Goal: Transaction & Acquisition: Purchase product/service

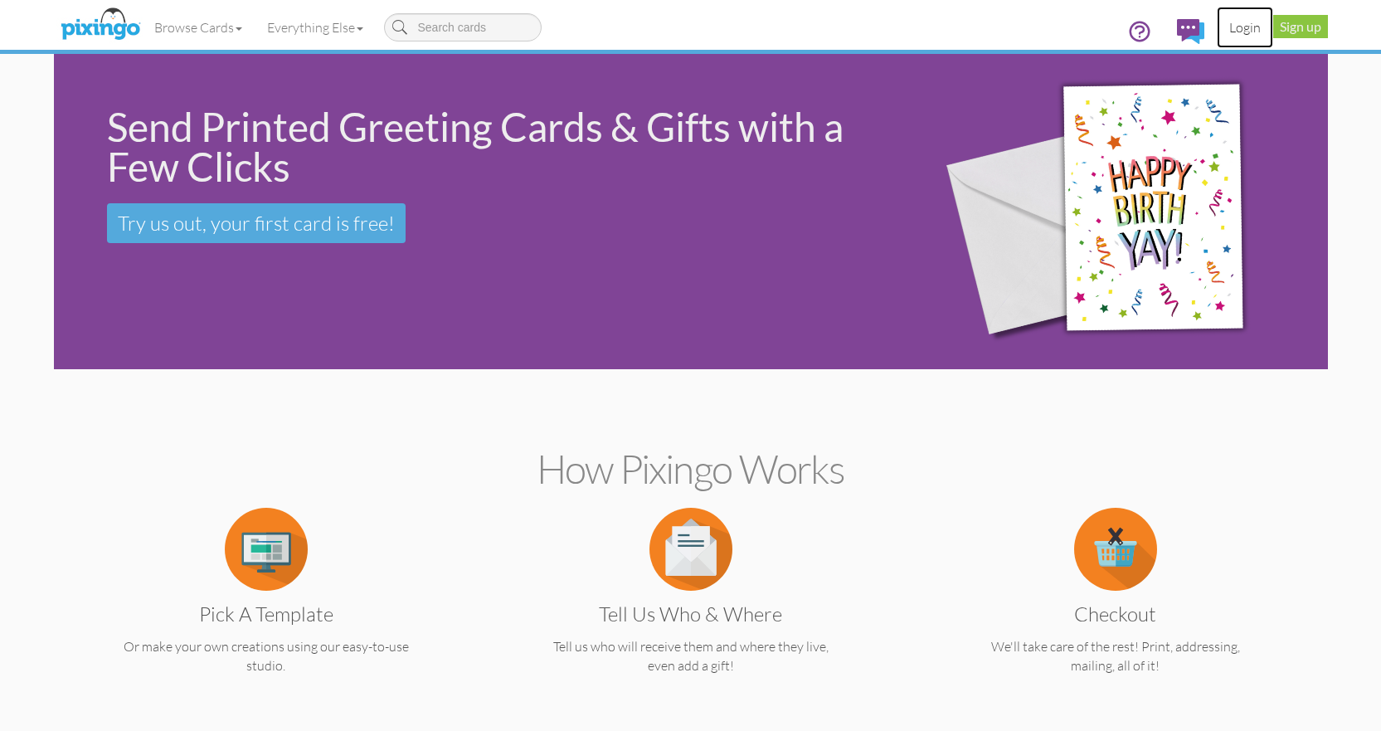
click at [1233, 26] on link "Login" at bounding box center [1244, 27] width 56 height 41
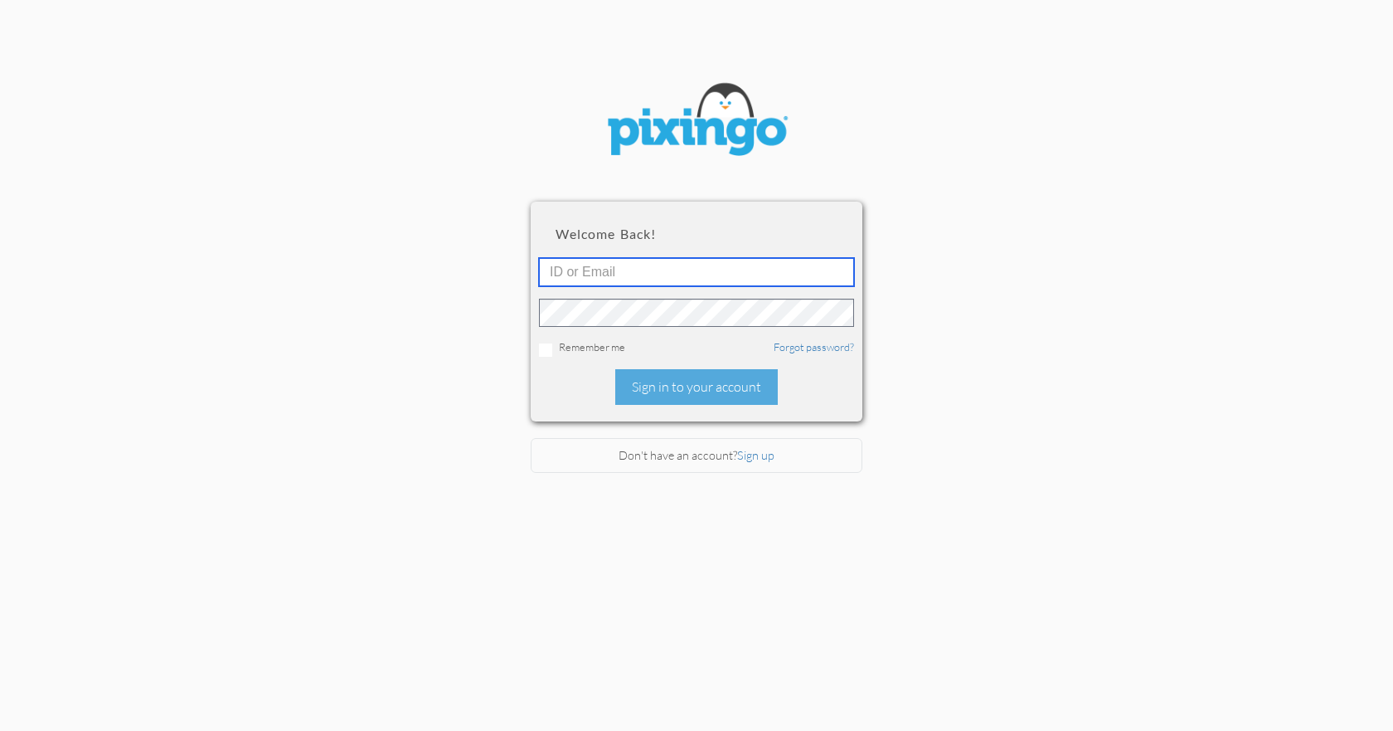
type input "4553"
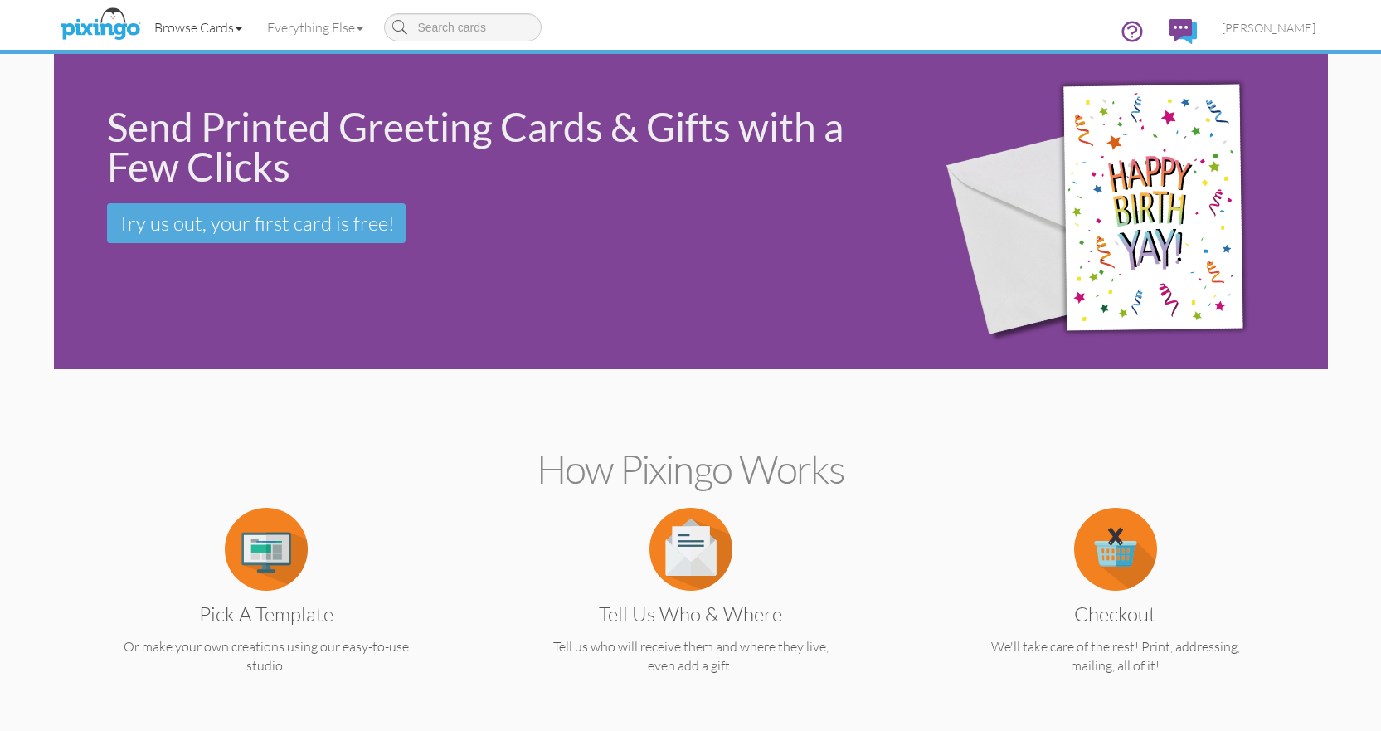
click at [235, 27] on link "Browse Cards" at bounding box center [198, 27] width 113 height 41
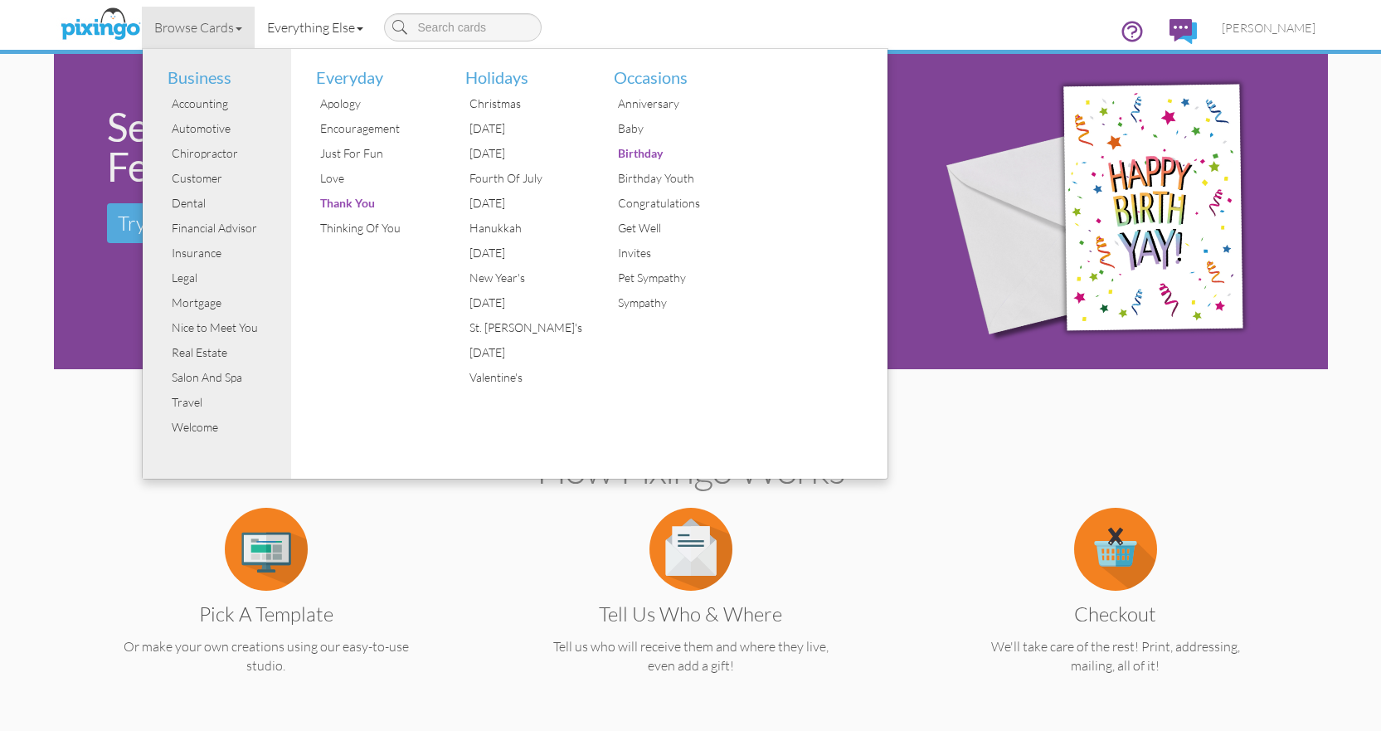
click at [367, 31] on link "Everything Else" at bounding box center [315, 27] width 121 height 41
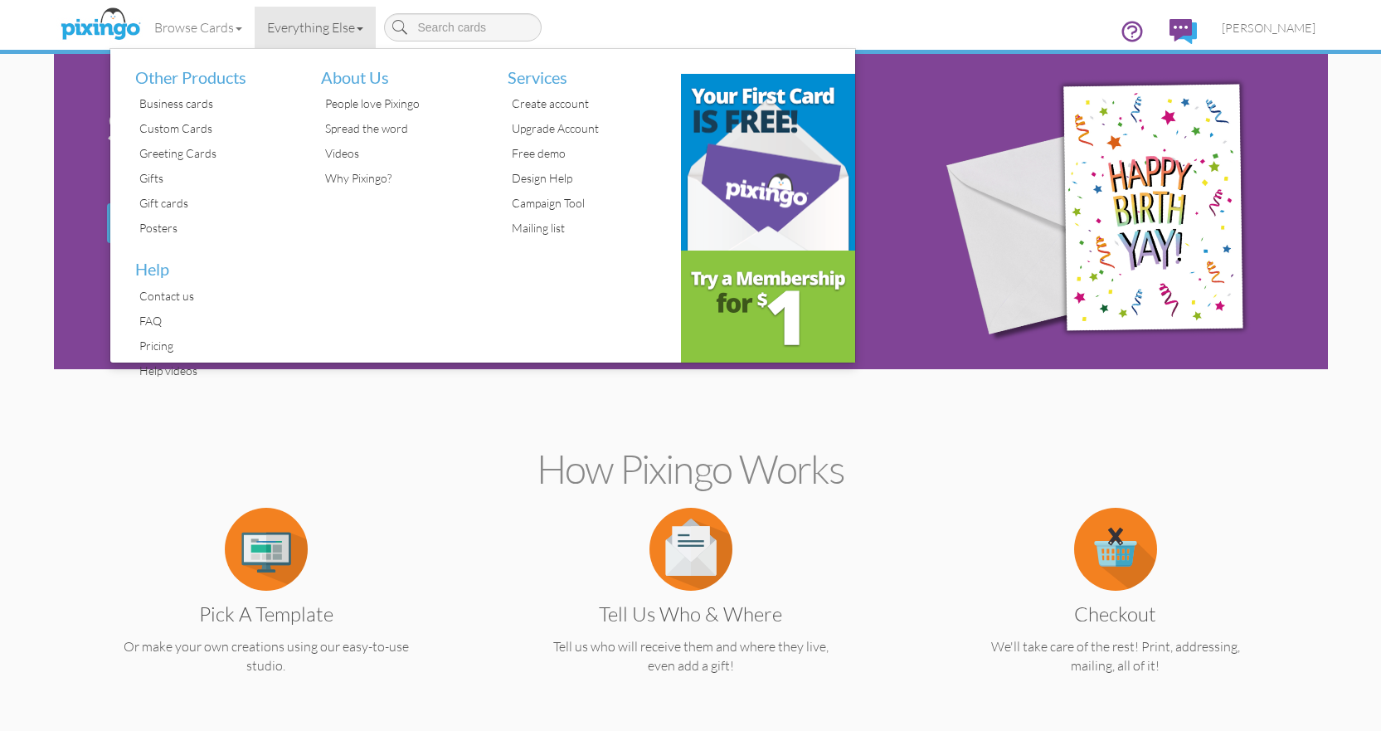
click at [116, 409] on section "How Pixingo works Pick a Template Or make your own creations using our easy-to-…" at bounding box center [690, 556] width 1249 height 359
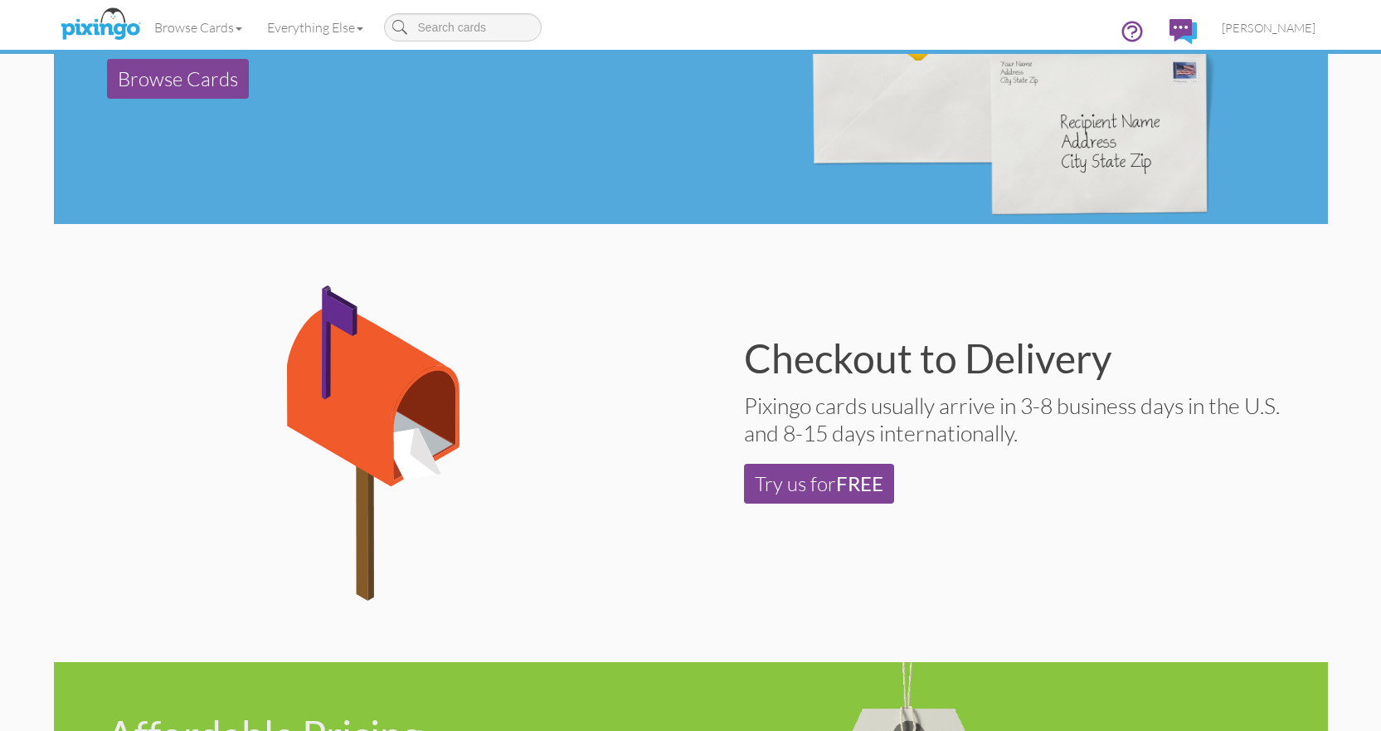
scroll to position [829, 0]
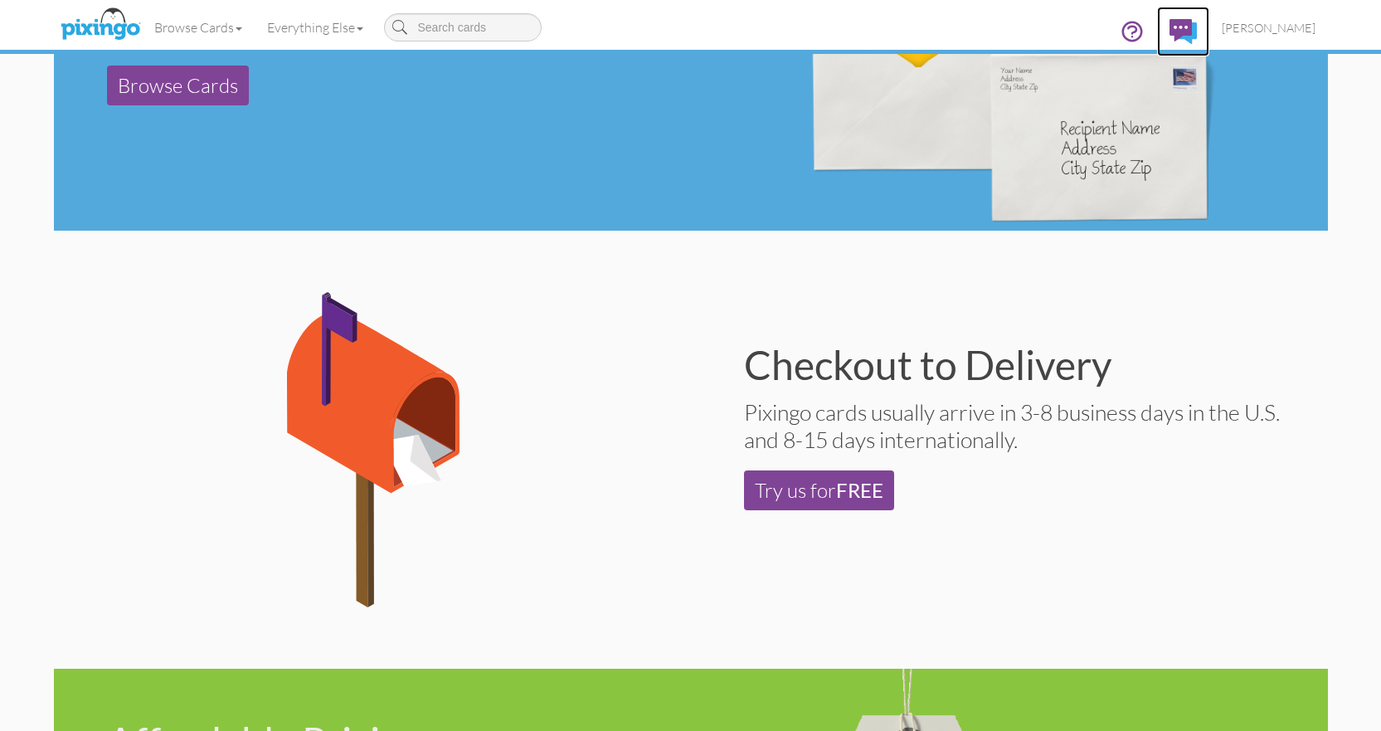
click at [1186, 30] on img at bounding box center [1182, 31] width 27 height 25
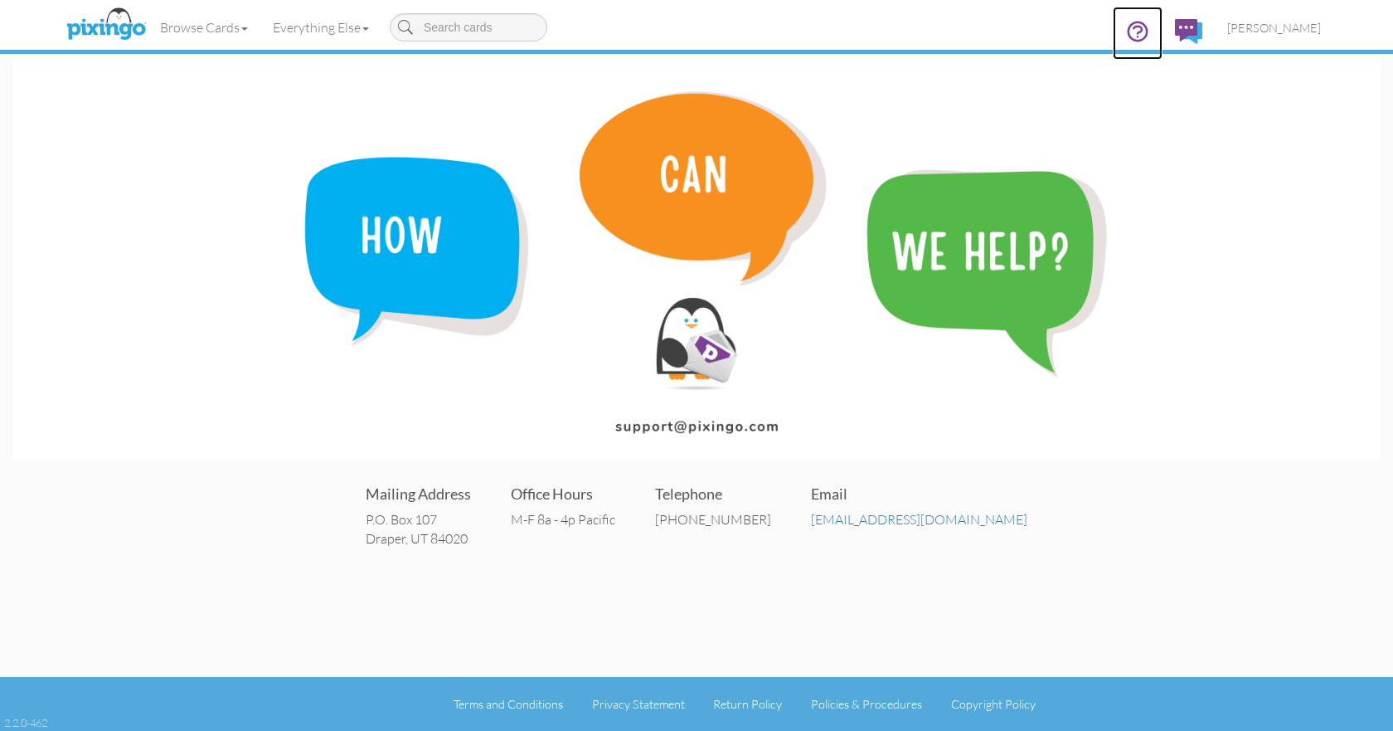
click at [1137, 32] on icon at bounding box center [1137, 31] width 25 height 25
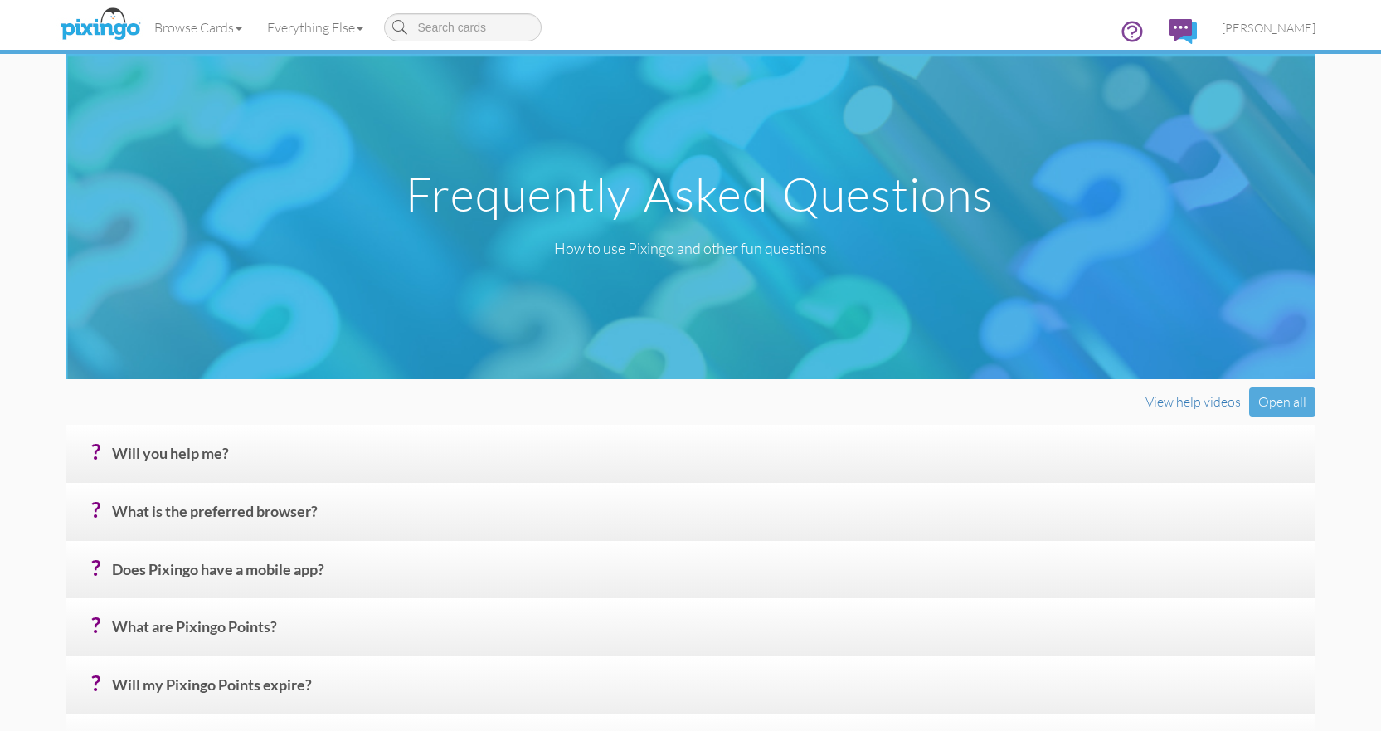
click at [443, 28] on input at bounding box center [463, 27] width 158 height 28
click at [1247, 27] on span "[PERSON_NAME]" at bounding box center [1268, 28] width 94 height 14
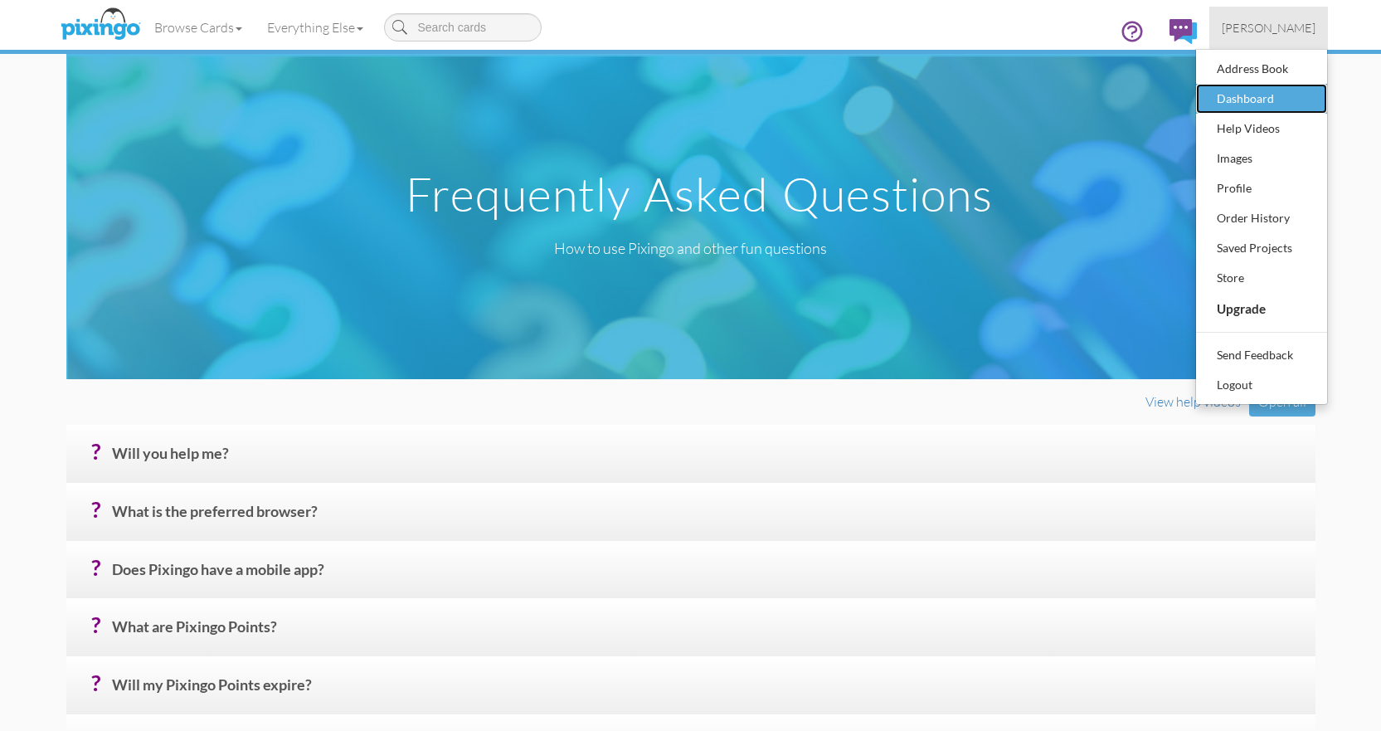
click at [1241, 95] on div "Dashboard" at bounding box center [1261, 98] width 98 height 25
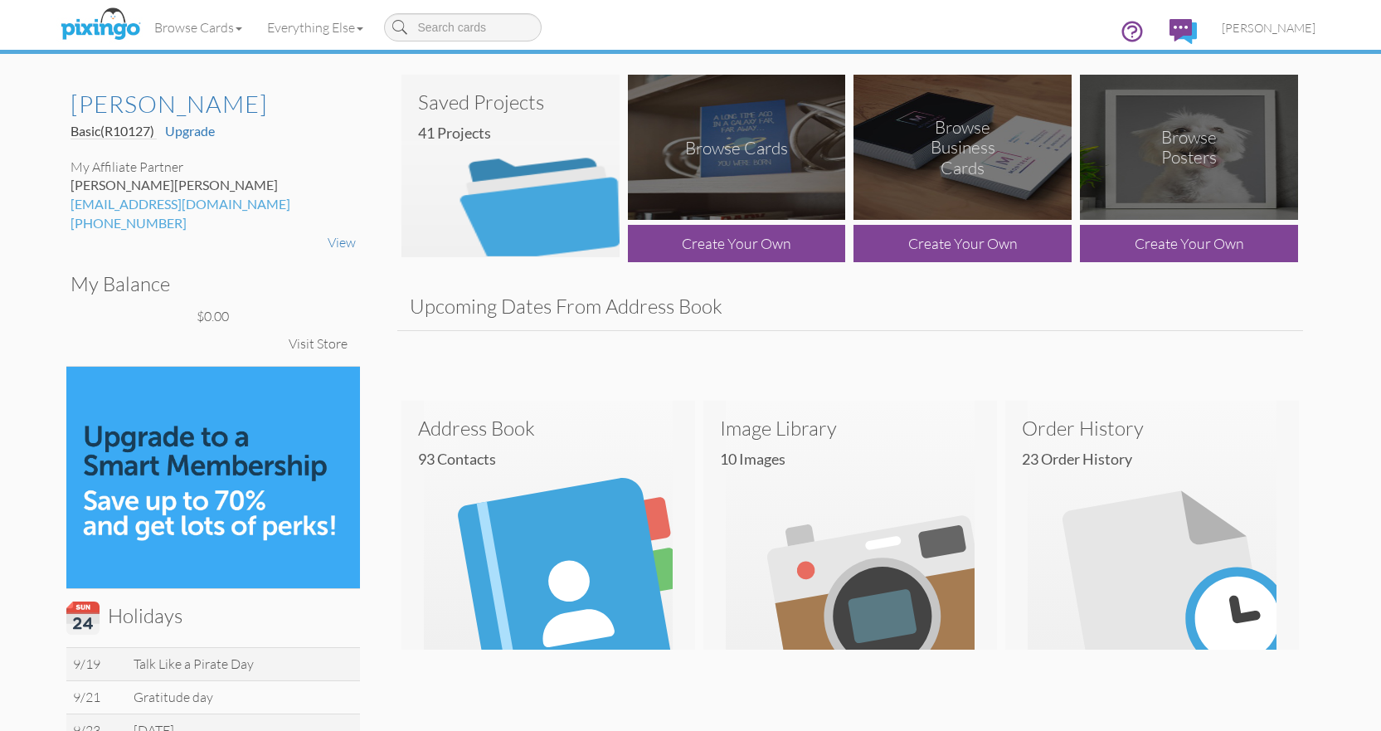
click at [726, 172] on img at bounding box center [737, 147] width 218 height 145
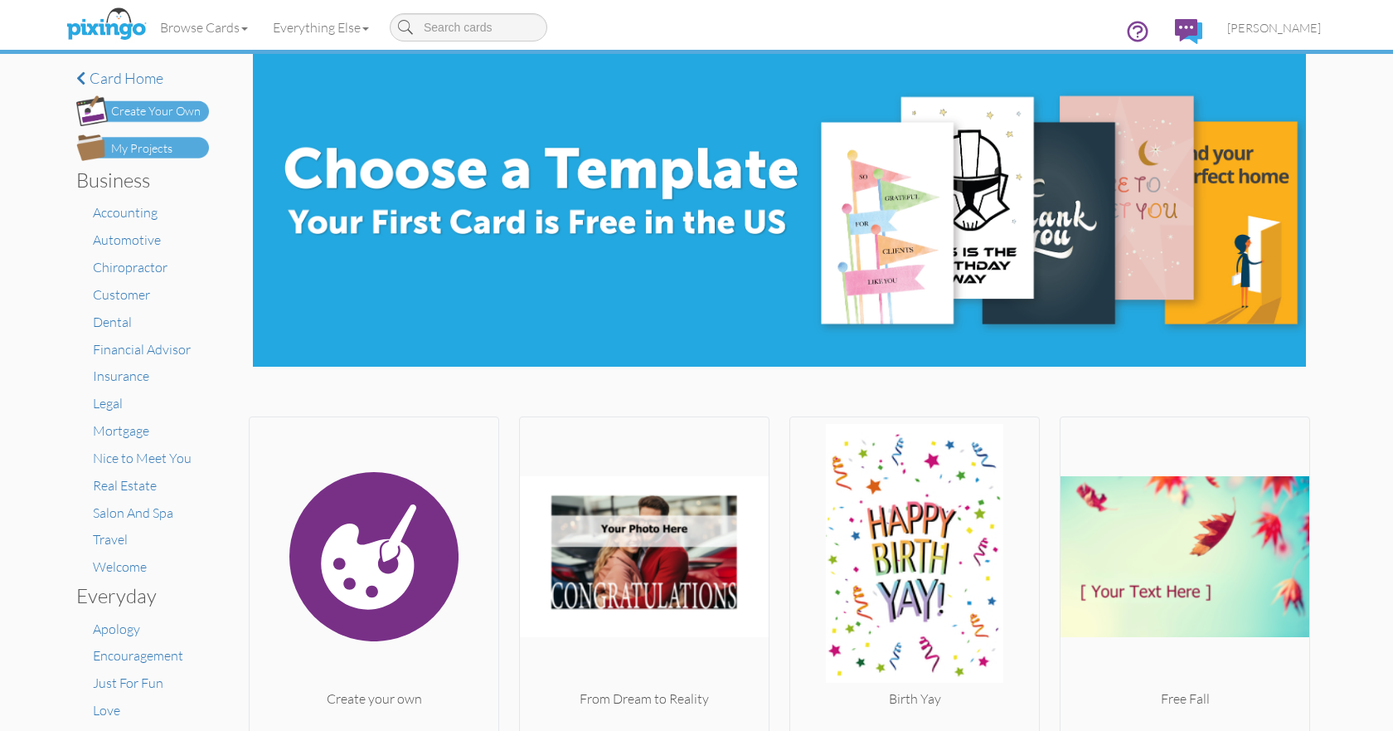
click at [165, 151] on div "My Projects" at bounding box center [141, 148] width 61 height 17
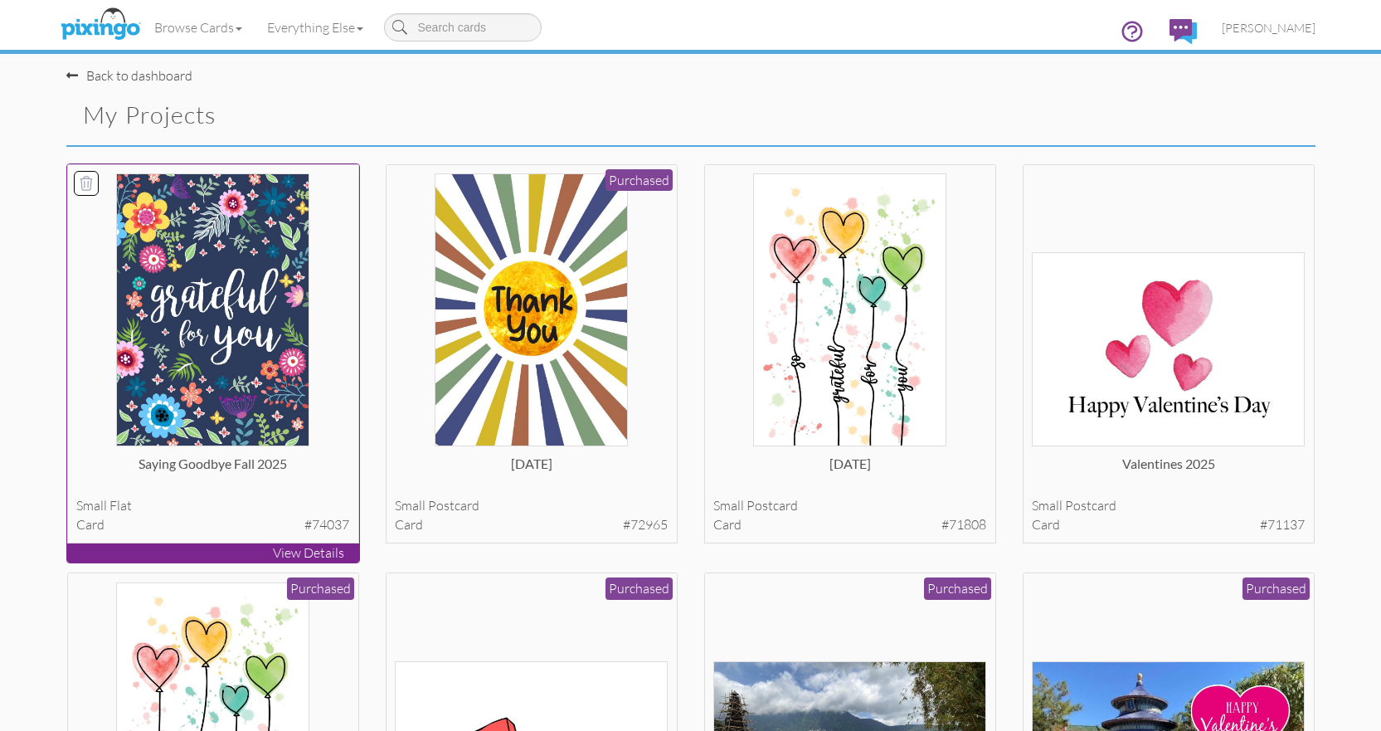
click at [197, 304] on img at bounding box center [213, 309] width 194 height 273
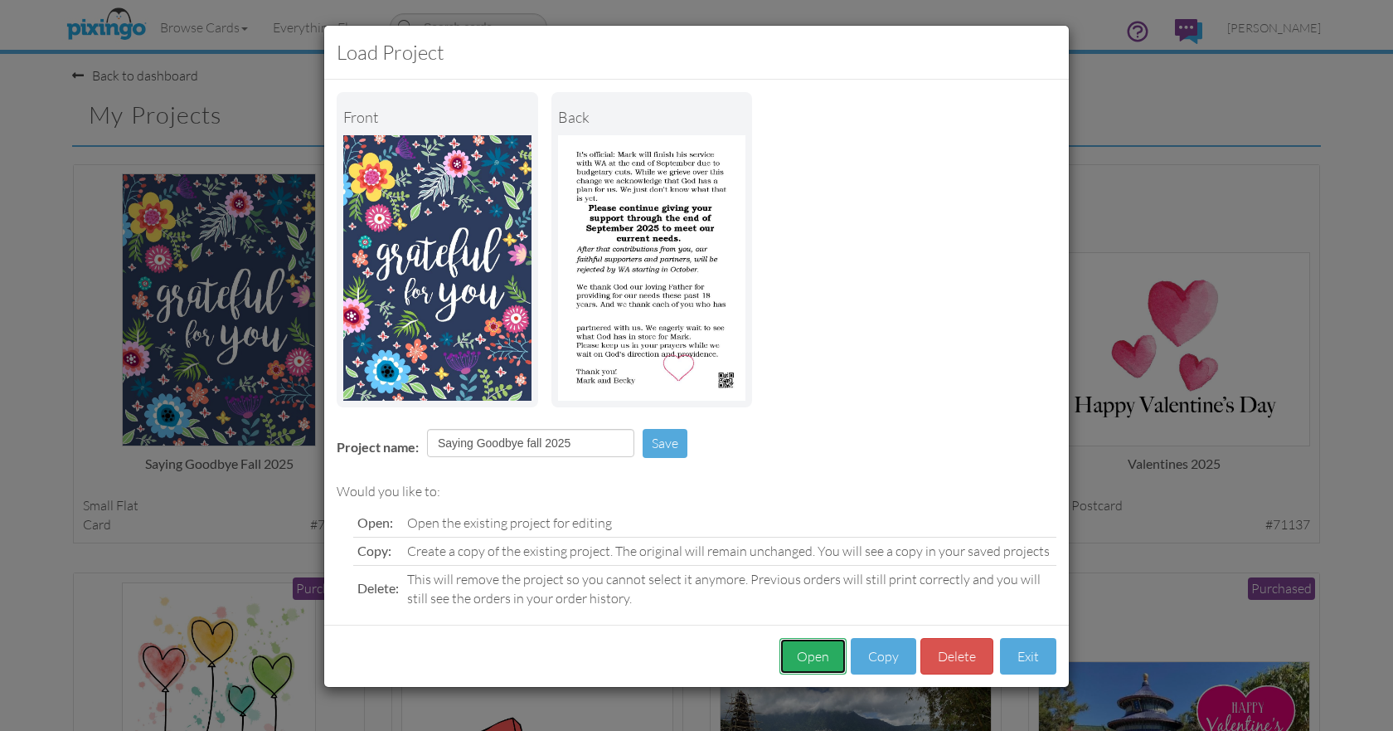
click at [814, 661] on button "Open" at bounding box center [812, 656] width 67 height 37
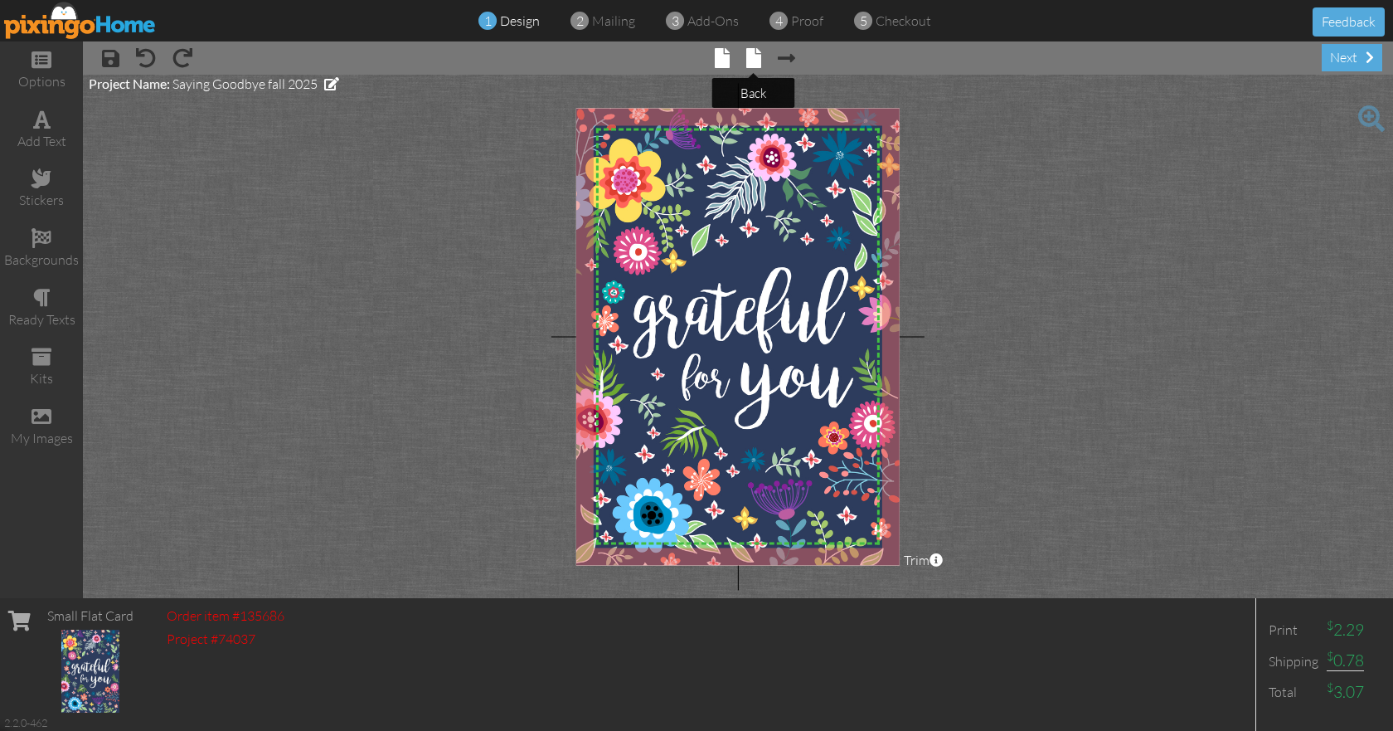
click at [757, 59] on span at bounding box center [753, 58] width 15 height 20
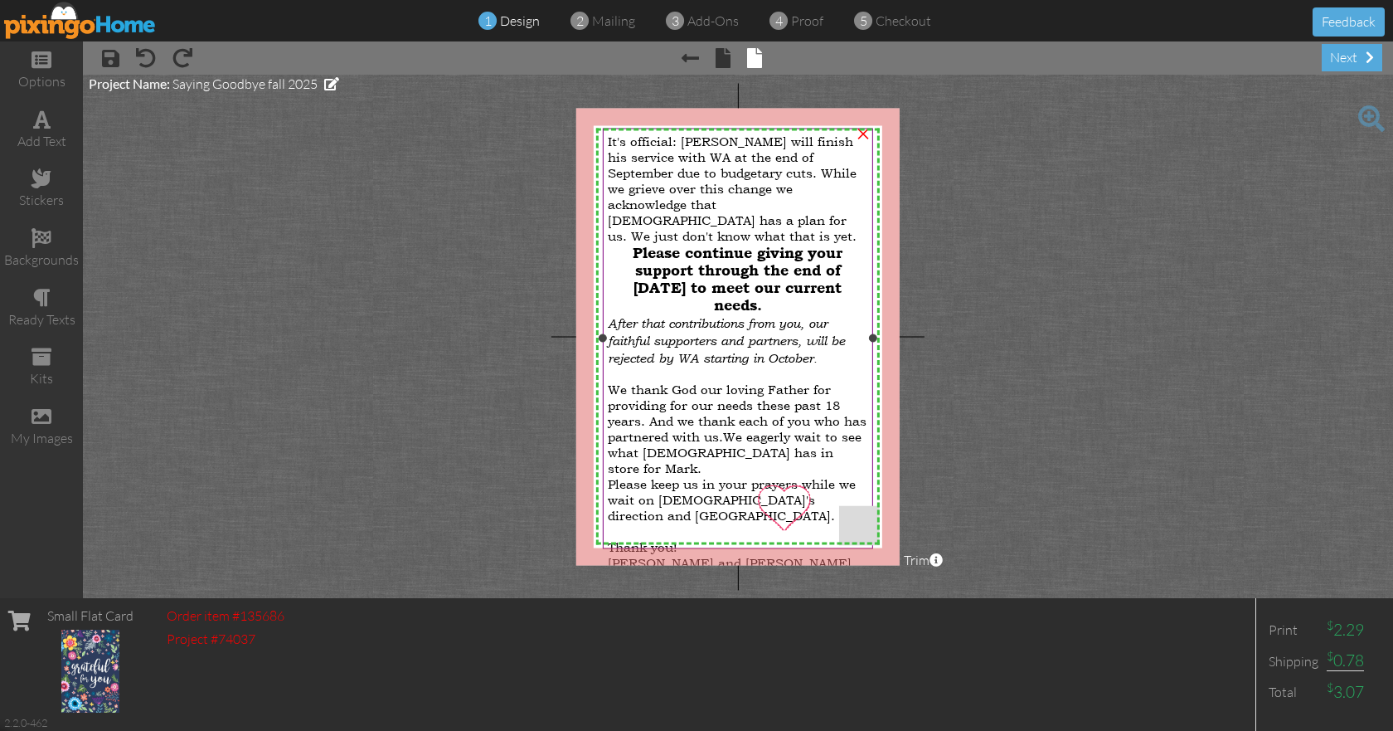
click at [752, 154] on span "It's official: [PERSON_NAME] will finish his service with WA at the end of Sept…" at bounding box center [732, 188] width 249 height 110
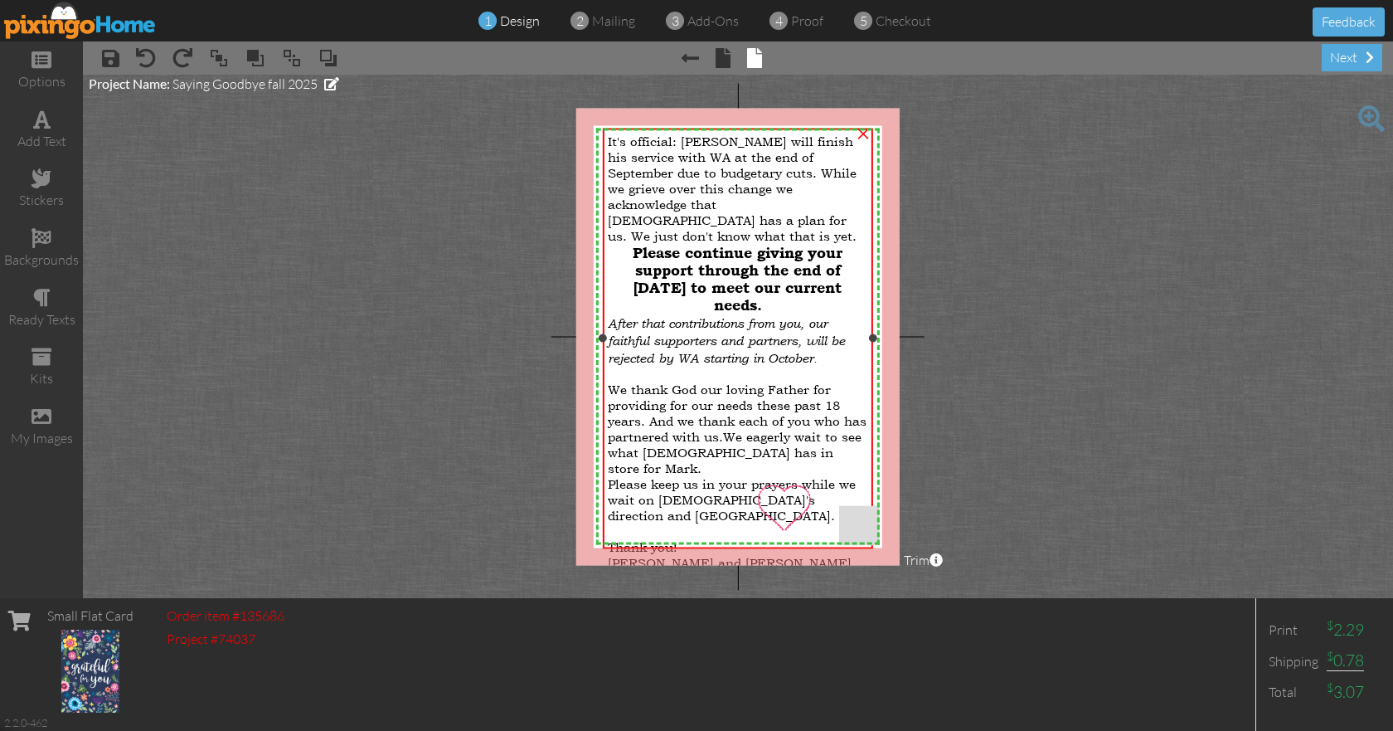
click at [748, 155] on span "It's official: [PERSON_NAME] will finish his service with WA at the end of Sept…" at bounding box center [732, 188] width 249 height 110
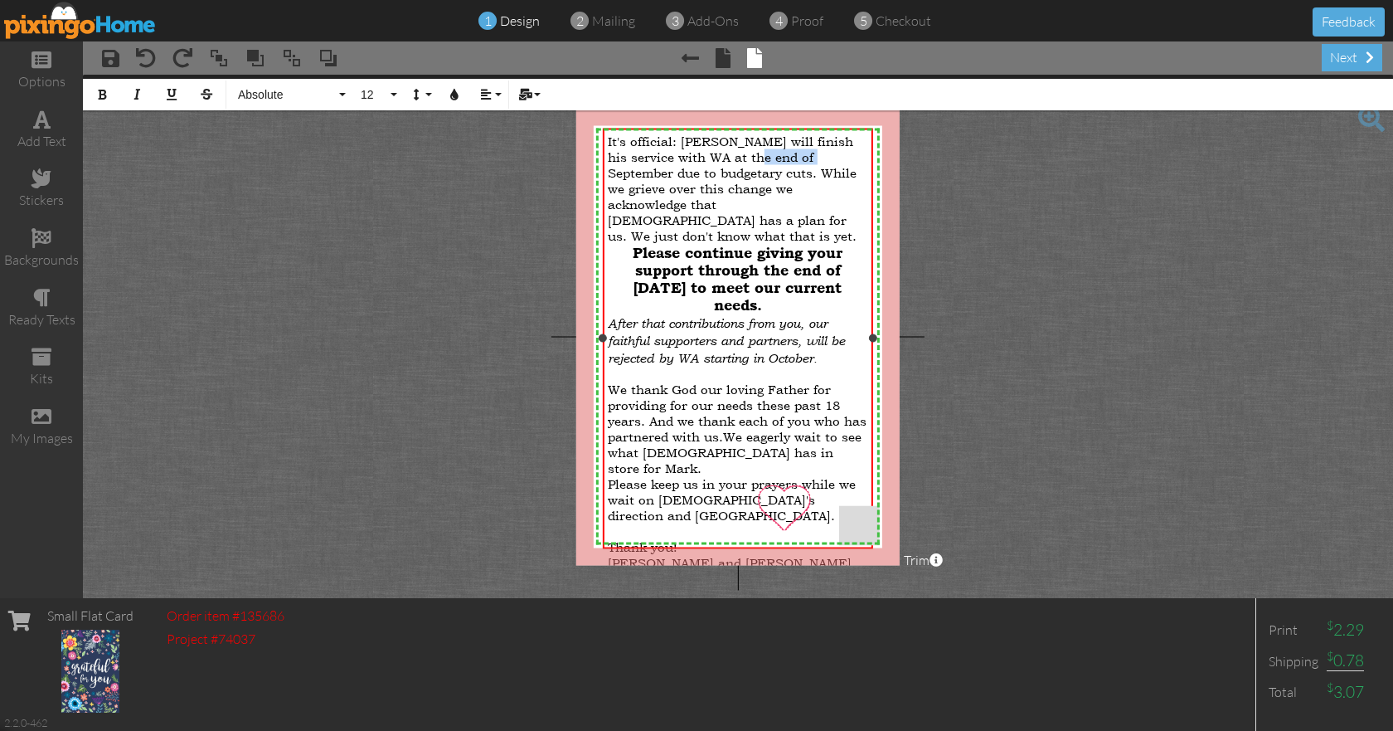
drag, startPoint x: 747, startPoint y: 155, endPoint x: 814, endPoint y: 154, distance: 67.2
click at [814, 154] on span "It's official: [PERSON_NAME] will finish his service with WA at the end of Sept…" at bounding box center [732, 188] width 249 height 110
drag, startPoint x: 682, startPoint y: 154, endPoint x: 811, endPoint y: 154, distance: 129.4
click at [811, 154] on span "It's official: [PERSON_NAME] will finish his service with WA at the end of Sept…" at bounding box center [732, 188] width 249 height 110
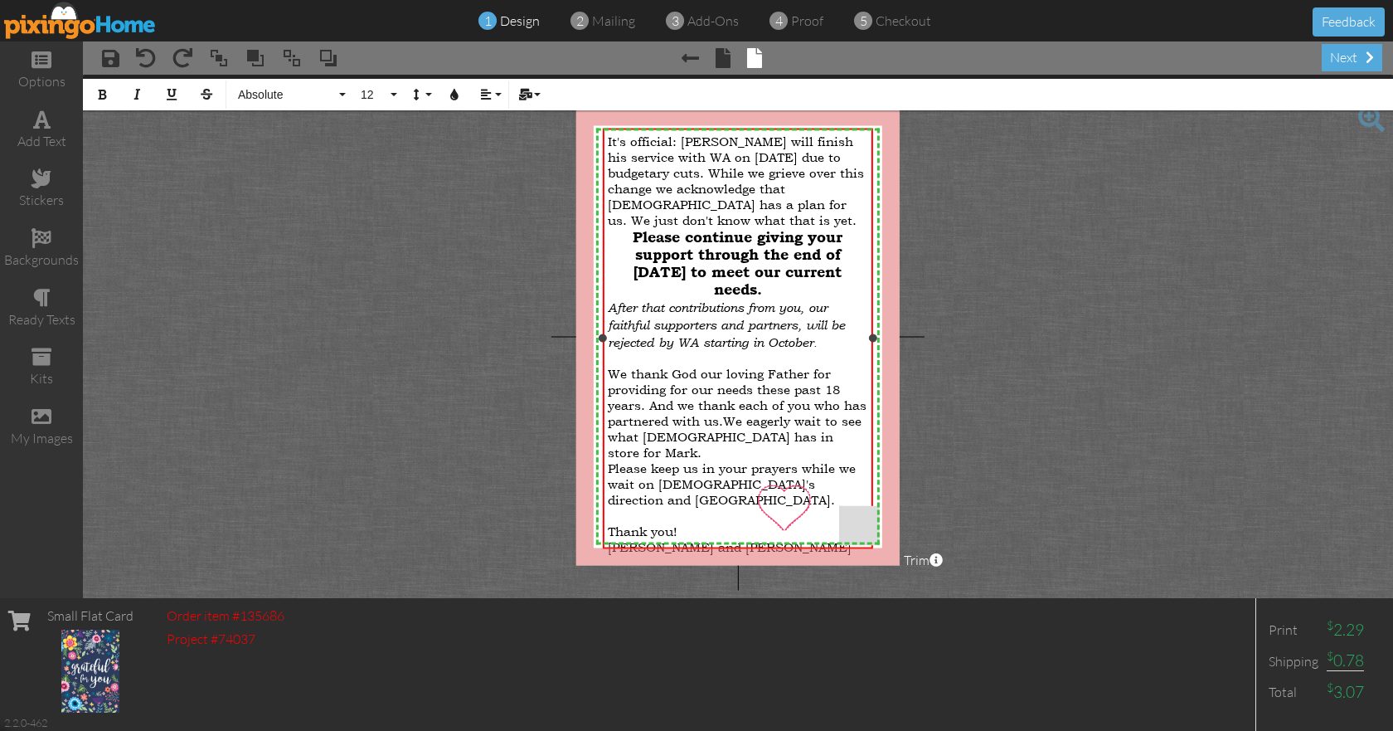
click at [773, 347] on span "ntributions from you, our faithful supporters and partners, will be rejected by…" at bounding box center [726, 324] width 237 height 50
click at [806, 287] on div "Please continue giving your support through the end of [DATE] to meet our curre…" at bounding box center [738, 262] width 260 height 70
drag, startPoint x: 772, startPoint y: 347, endPoint x: 797, endPoint y: 347, distance: 24.9
click at [797, 347] on span "ntributions from you, our faithful supporters and partners, will be rejected by…" at bounding box center [726, 324] width 237 height 50
click at [777, 349] on span "ntributions from you, our faithful supporters and partners, will be rejected by…" at bounding box center [733, 324] width 251 height 50
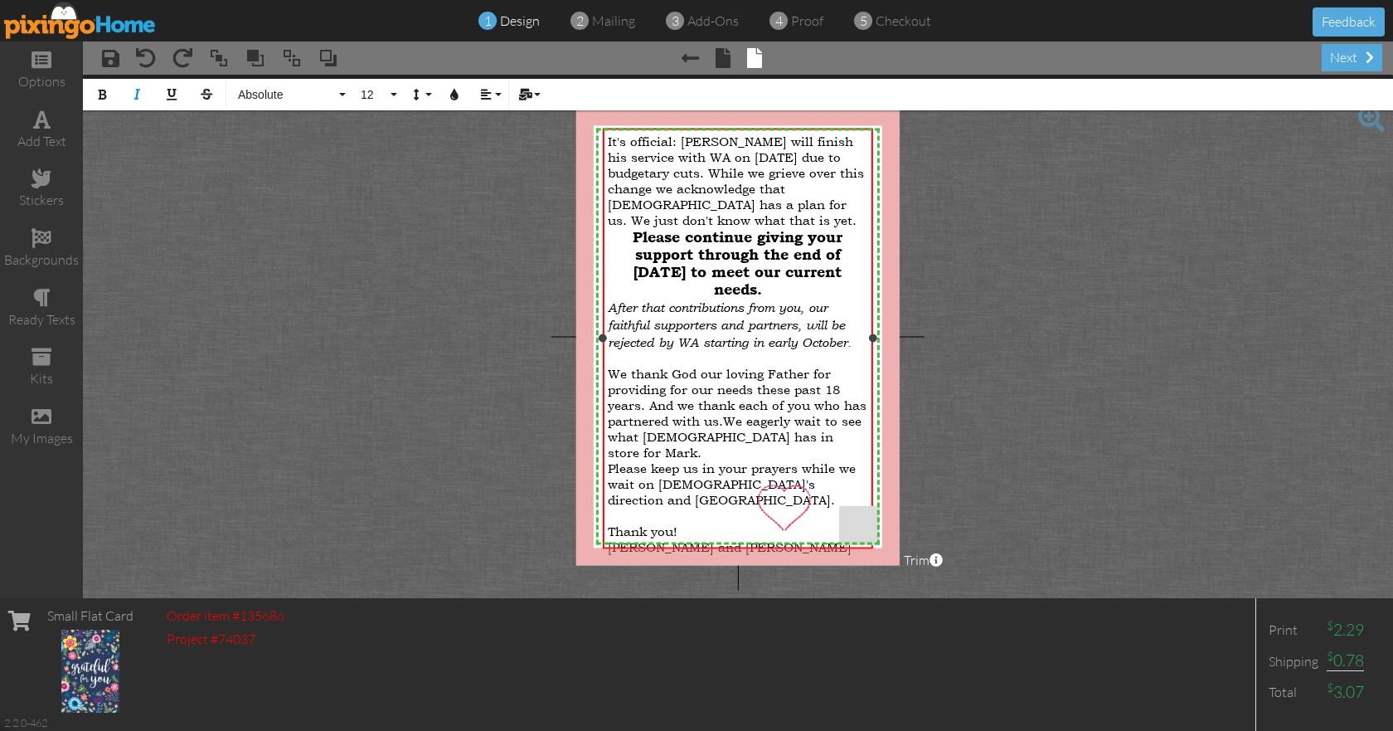
click at [770, 155] on span "It's official: [PERSON_NAME] will finish his service with WA on [DATE] due to b…" at bounding box center [736, 180] width 256 height 95
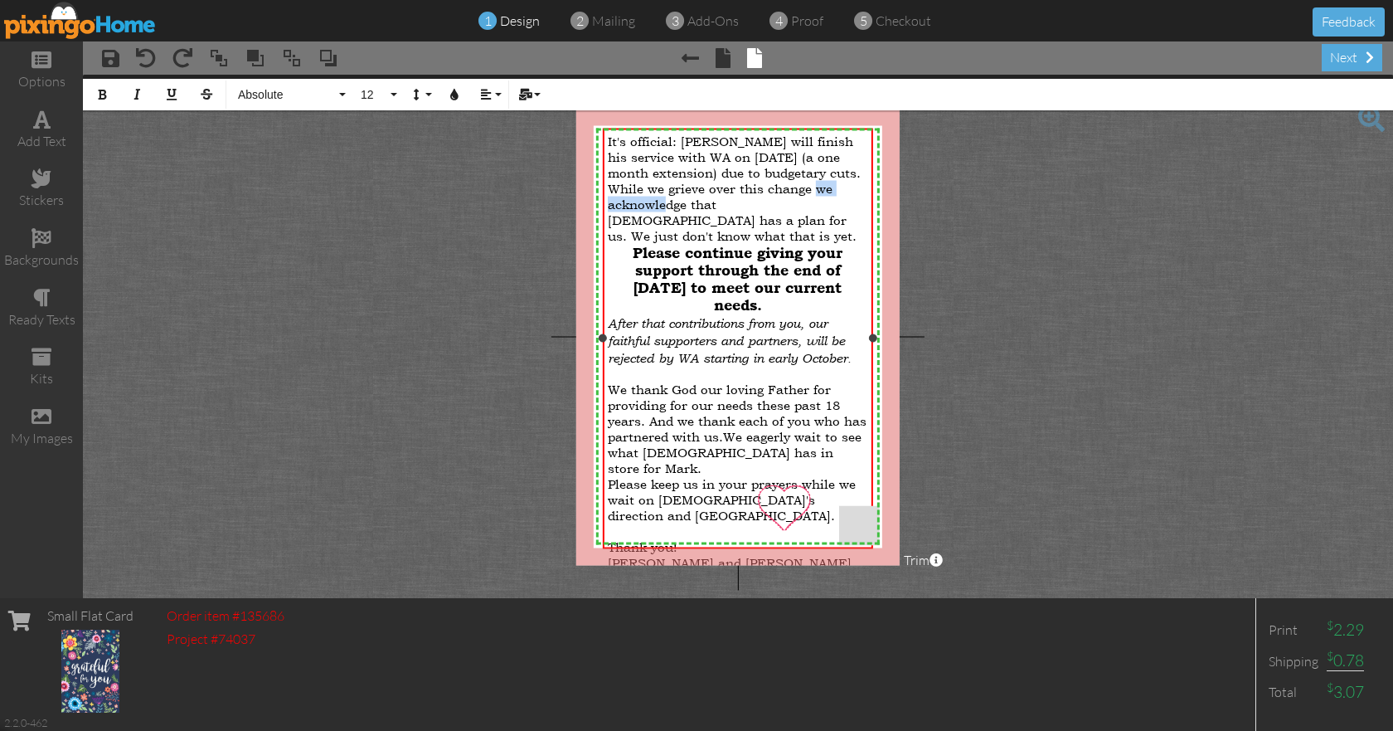
drag, startPoint x: 687, startPoint y: 205, endPoint x: 607, endPoint y: 205, distance: 79.6
click at [607, 205] on div "It's official: [PERSON_NAME] will finish his service with WA on [DATE] (a one m…" at bounding box center [738, 360] width 270 height 465
click at [768, 218] on div "It's official: [PERSON_NAME] will finish his service with WA on [DATE] (a one m…" at bounding box center [738, 188] width 260 height 110
drag, startPoint x: 794, startPoint y: 292, endPoint x: 633, endPoint y: 237, distance: 169.9
click at [633, 243] on span "Please continue giving your support through the end of [DATE] to meet our curre…" at bounding box center [738, 278] width 210 height 70
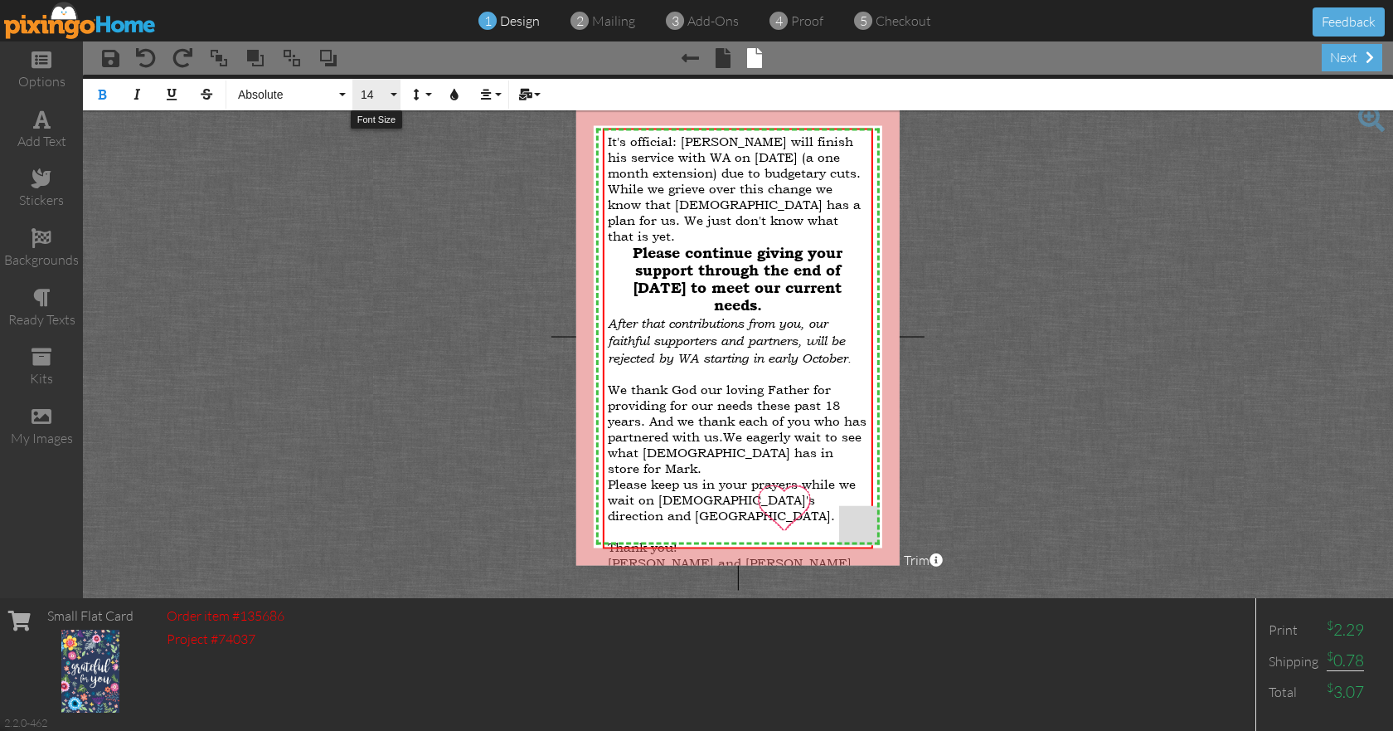
click at [396, 95] on button "14" at bounding box center [376, 95] width 48 height 32
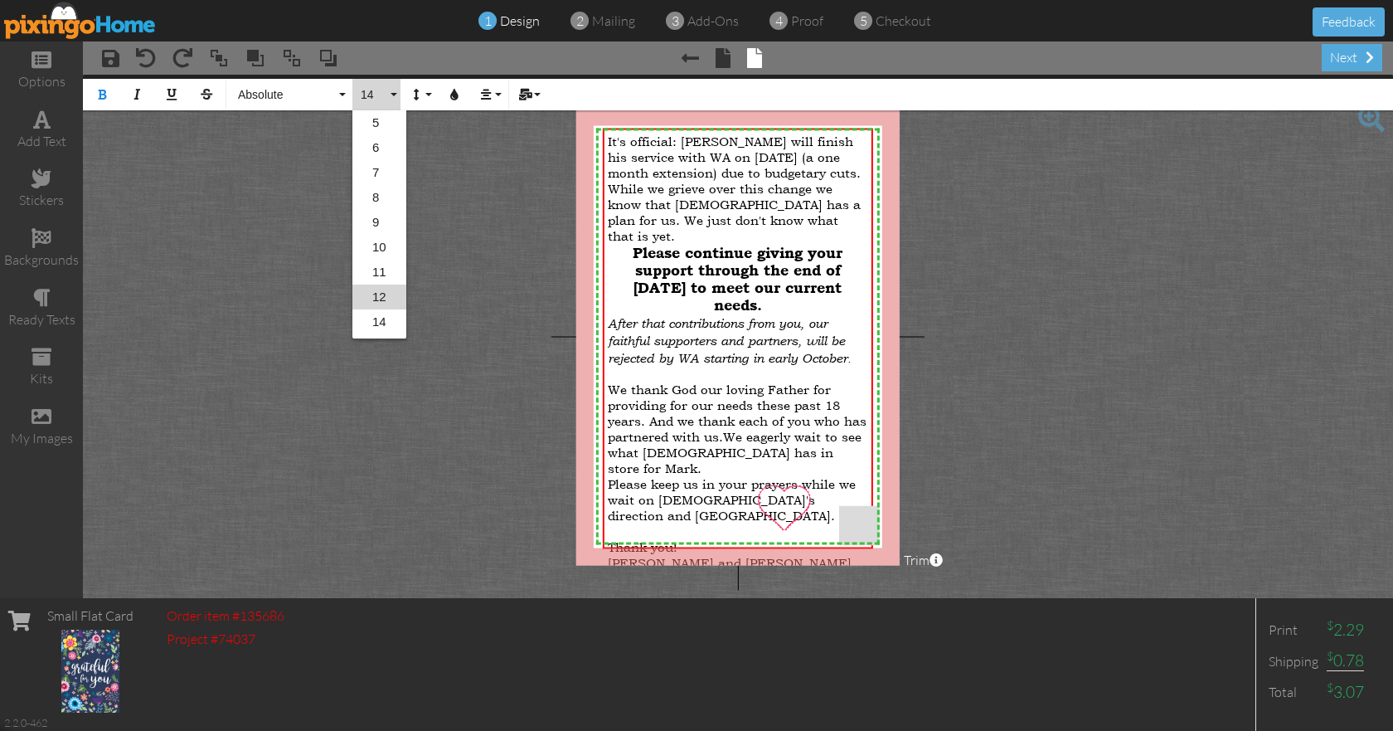
click at [385, 289] on link "12" at bounding box center [379, 296] width 54 height 25
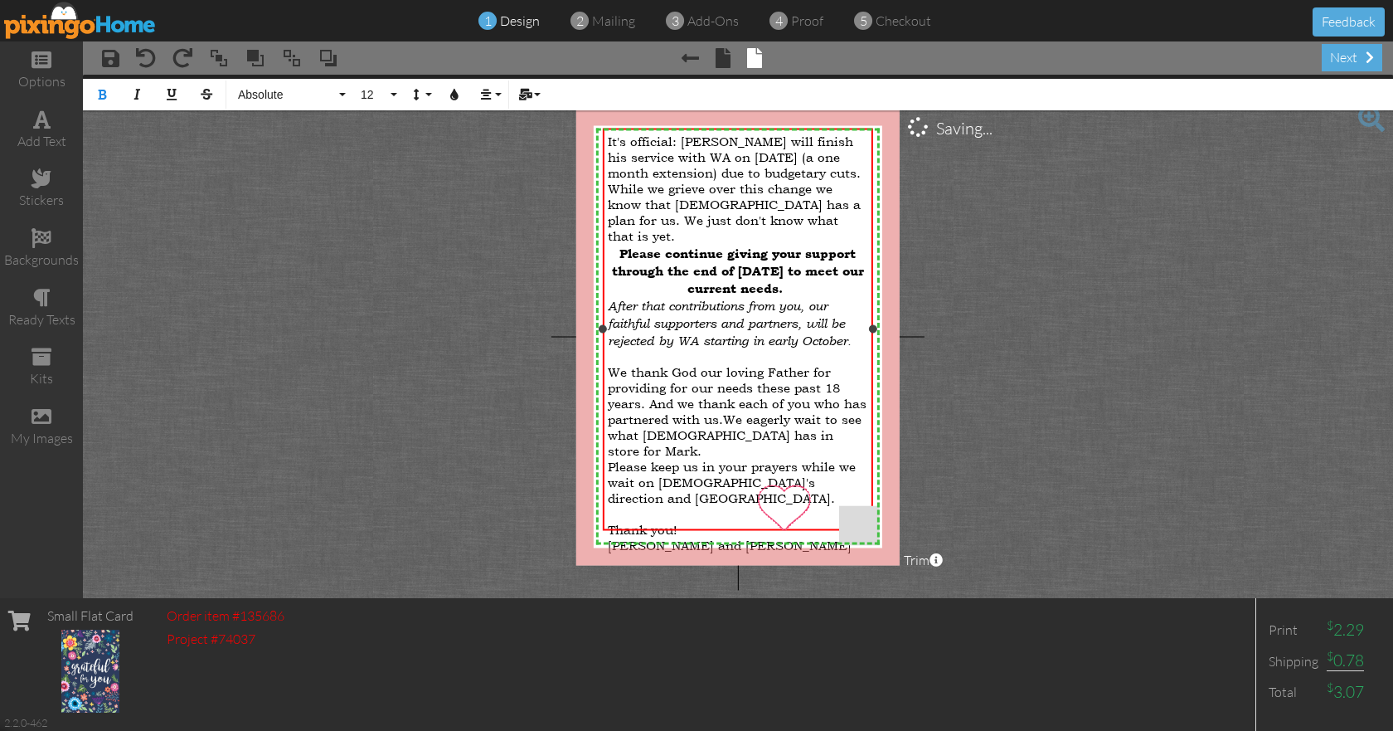
click at [779, 347] on div at bounding box center [738, 355] width 260 height 16
click at [609, 298] on span "After that c" at bounding box center [641, 305] width 66 height 15
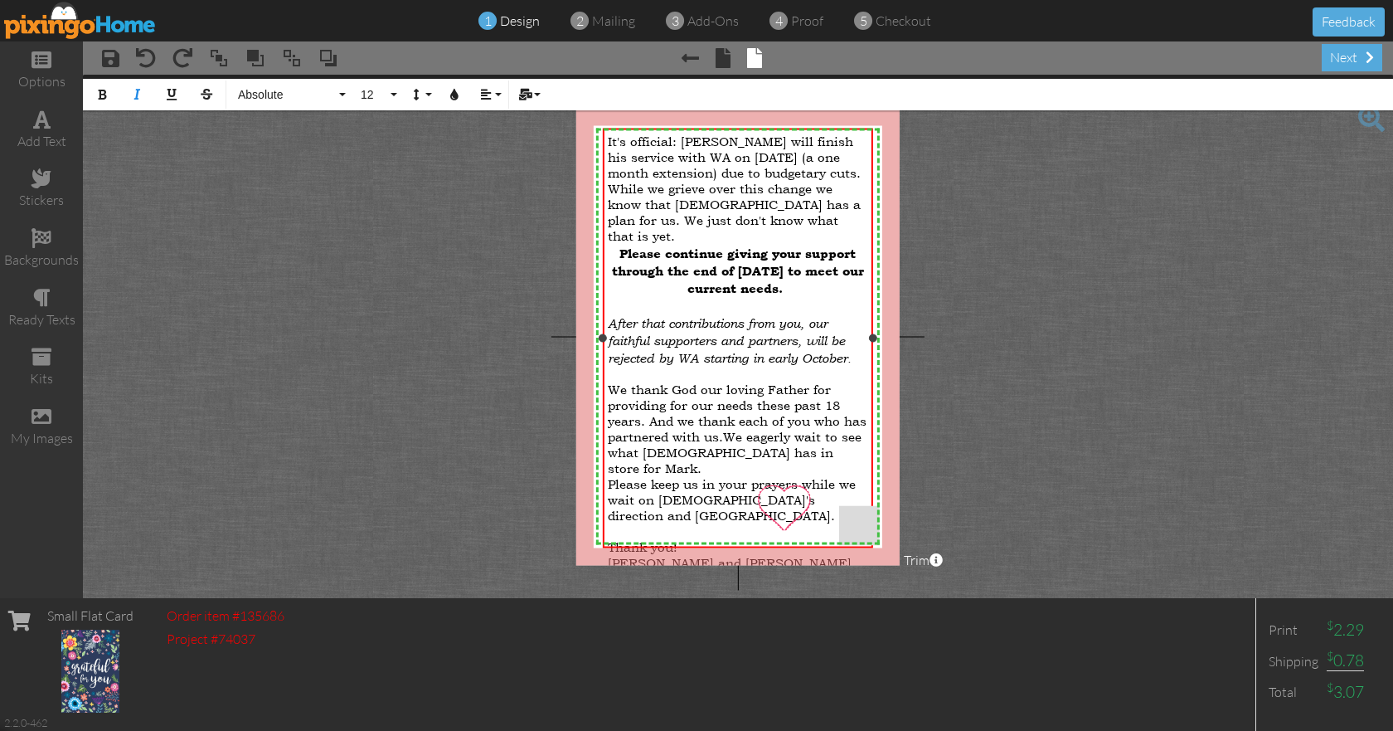
click at [802, 348] on span "ntributions from you, our faithful supporters and partners, will be rejected by…" at bounding box center [730, 340] width 244 height 50
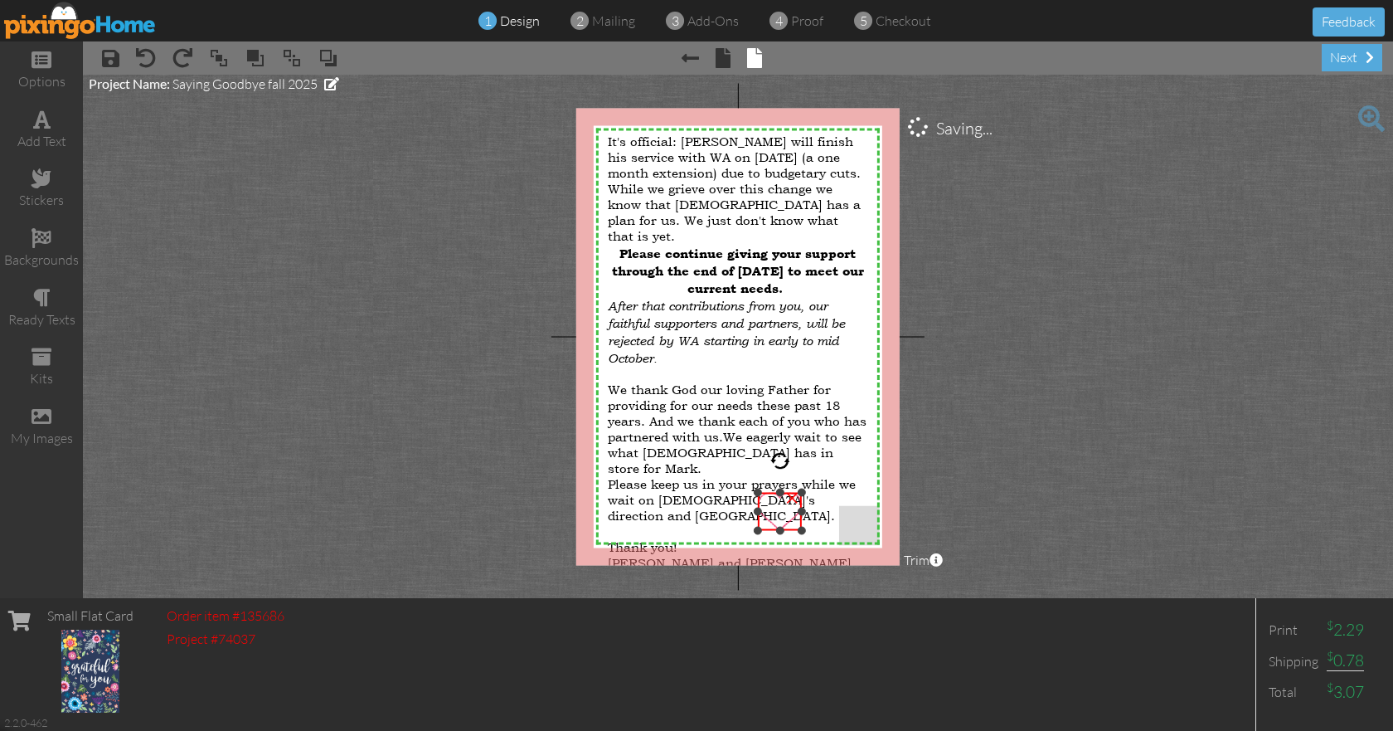
drag, startPoint x: 808, startPoint y: 486, endPoint x: 804, endPoint y: 493, distance: 9.0
click at [804, 493] on div at bounding box center [802, 492] width 8 height 8
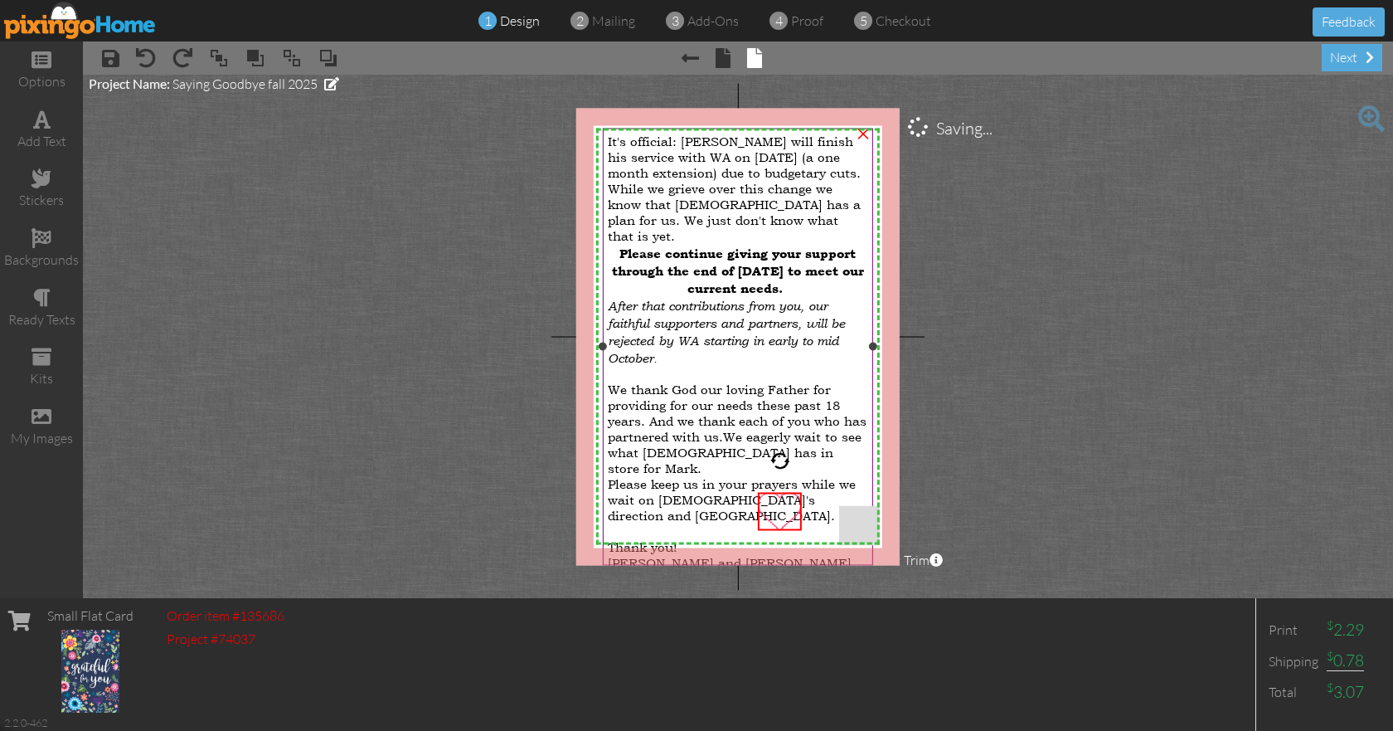
click at [853, 365] on div at bounding box center [738, 373] width 260 height 16
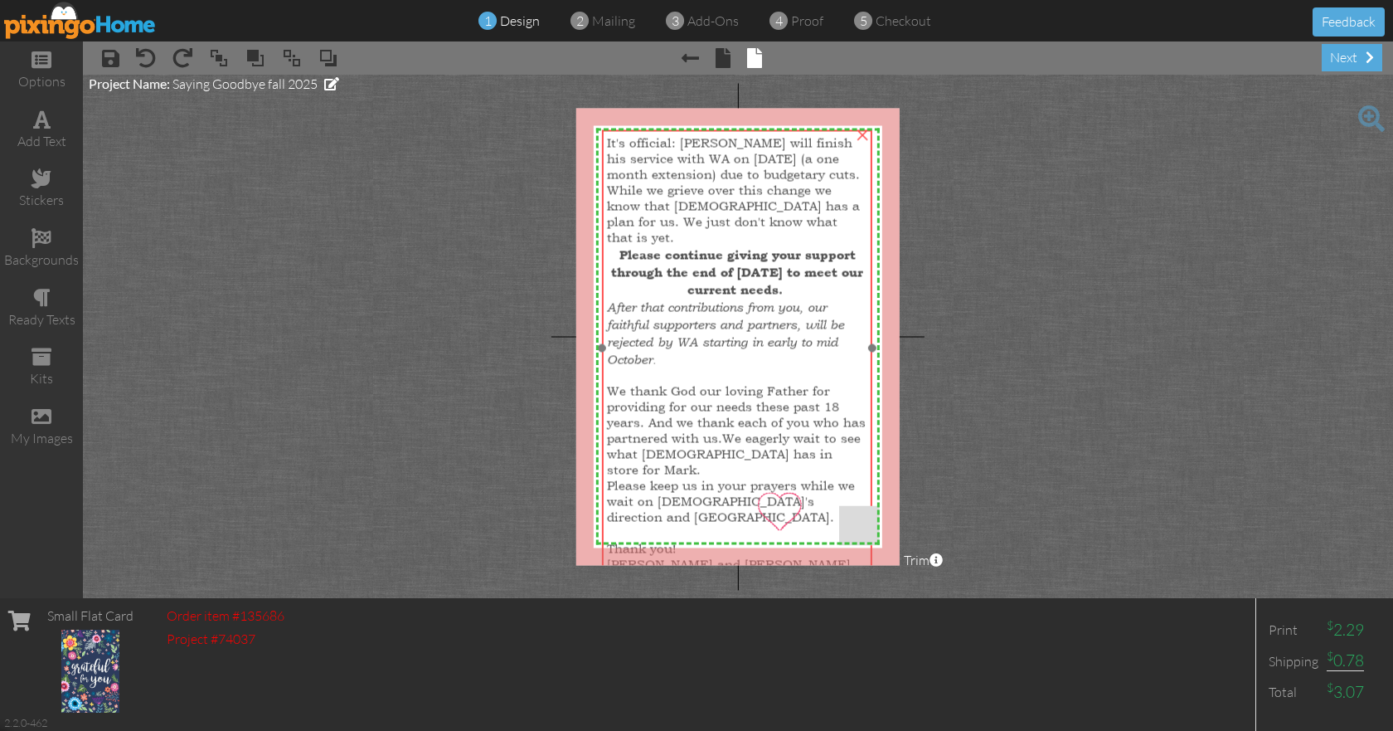
click at [870, 559] on div at bounding box center [737, 348] width 279 height 446
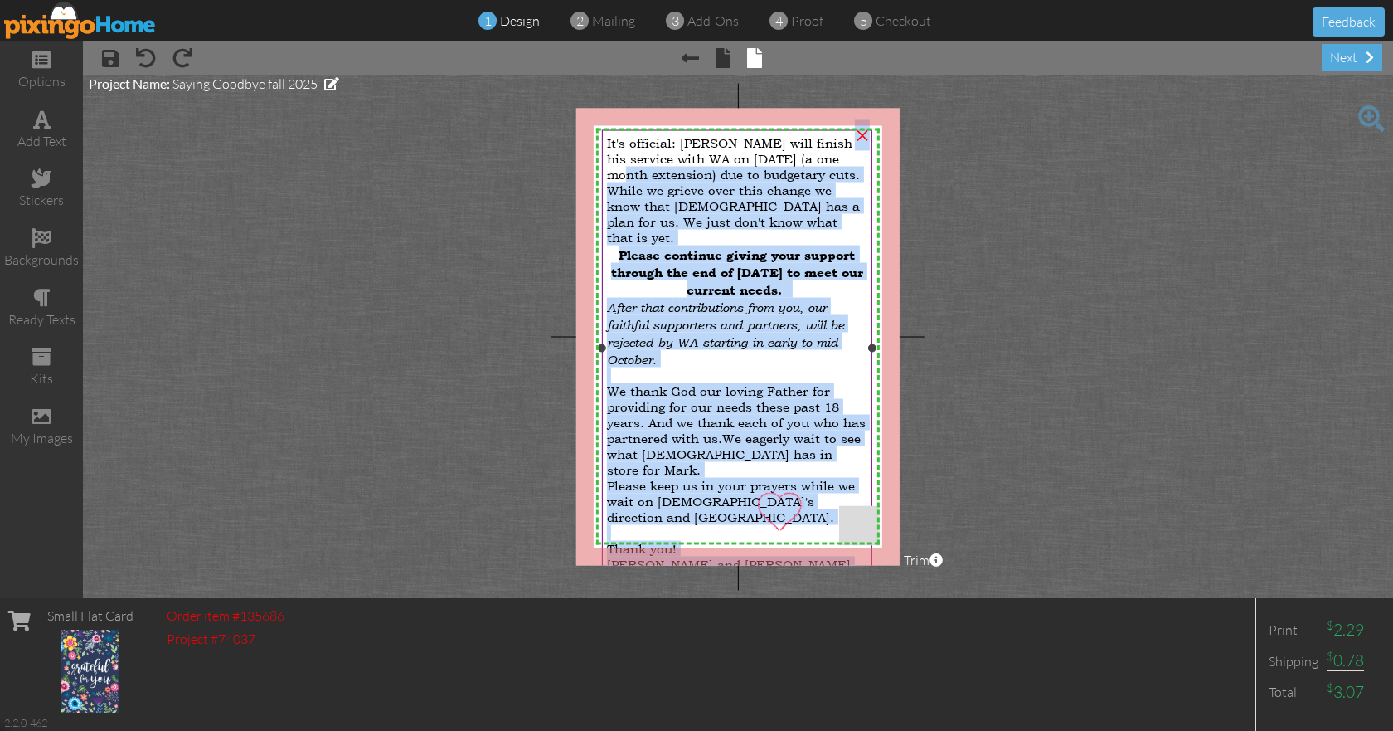
drag, startPoint x: 872, startPoint y: 129, endPoint x: 862, endPoint y: 154, distance: 27.6
click at [862, 154] on div "It's official: [PERSON_NAME] will finish his service with WA on [DATE] (a one m…" at bounding box center [737, 348] width 270 height 438
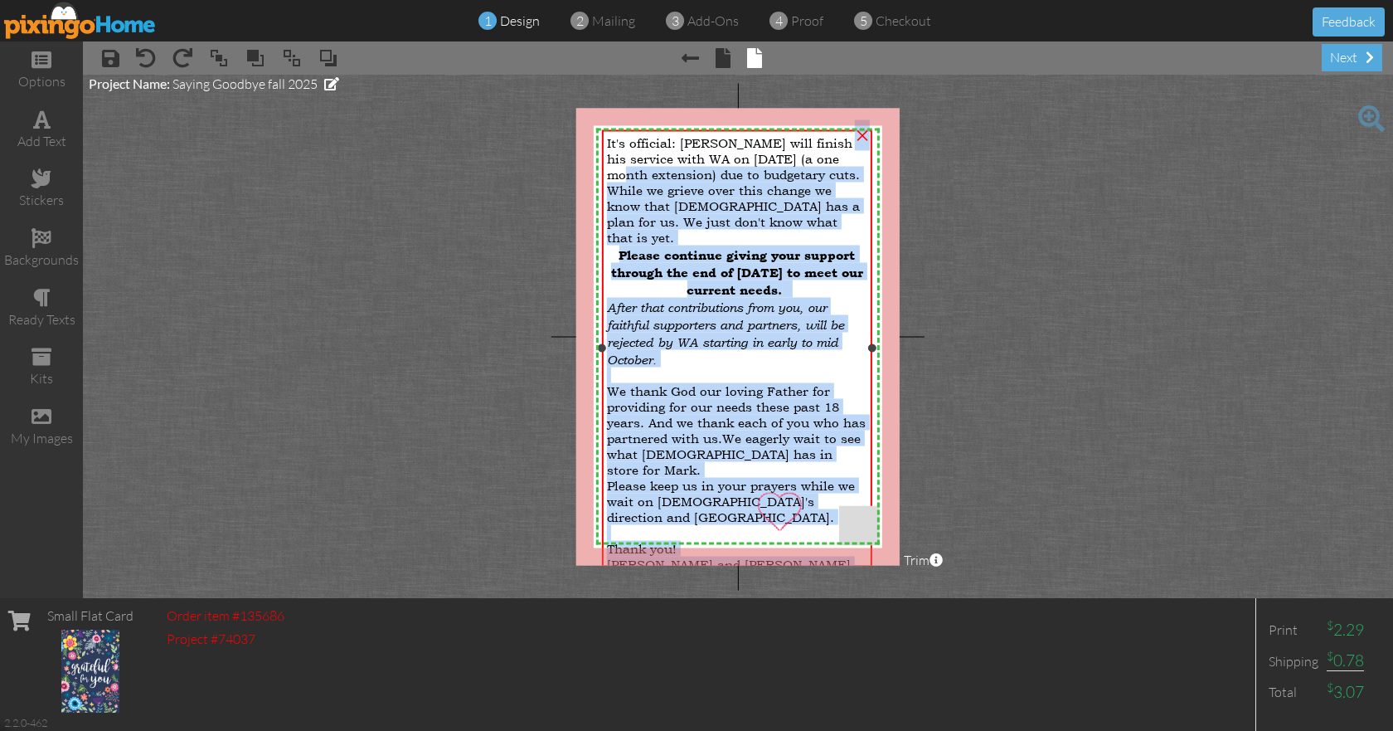
click at [858, 208] on div "It's official: [PERSON_NAME] will finish his service with WA on [DATE] (a one m…" at bounding box center [737, 189] width 260 height 110
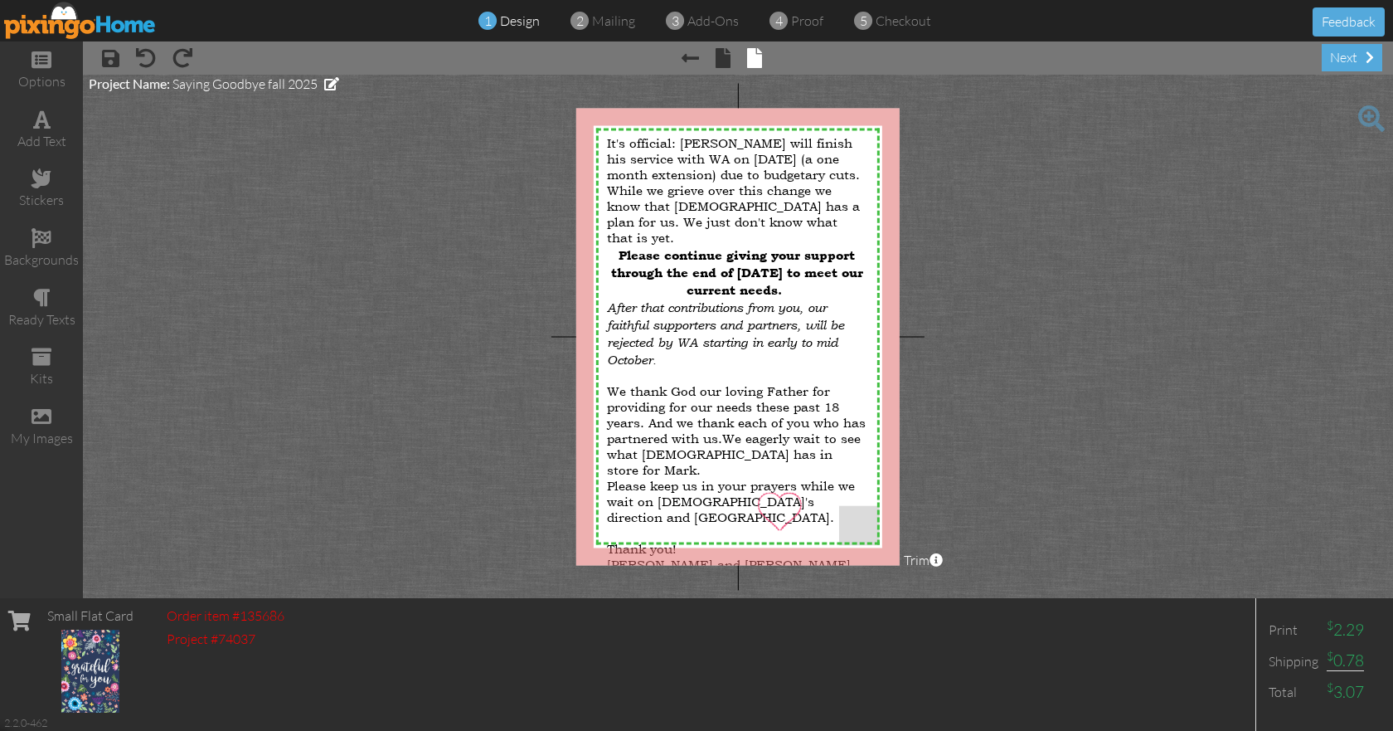
click at [1077, 402] on project-studio-wrapper "X X X X X X X X X X X X X X X X X X X X X X X X X X X X X X X X X X X X X X X X…" at bounding box center [738, 336] width 1310 height 523
click at [743, 158] on span "It's official: [PERSON_NAME] will finish his service with WA on [DATE] (a one m…" at bounding box center [733, 189] width 253 height 110
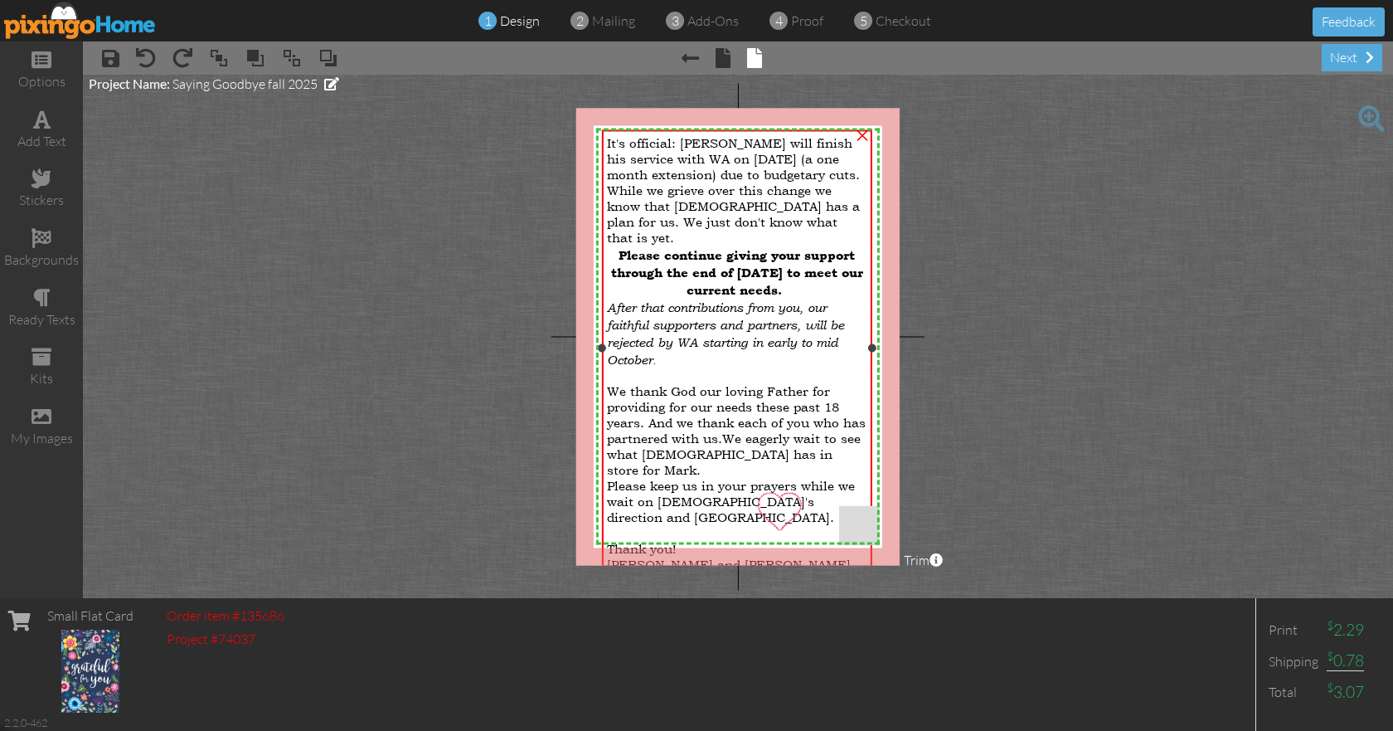
click at [747, 157] on span "It's official: [PERSON_NAME] will finish his service with WA on [DATE] (a one m…" at bounding box center [733, 189] width 253 height 110
click at [747, 158] on span "It's official: [PERSON_NAME] will finish his service with WA on [DATE] (a one m…" at bounding box center [733, 189] width 253 height 110
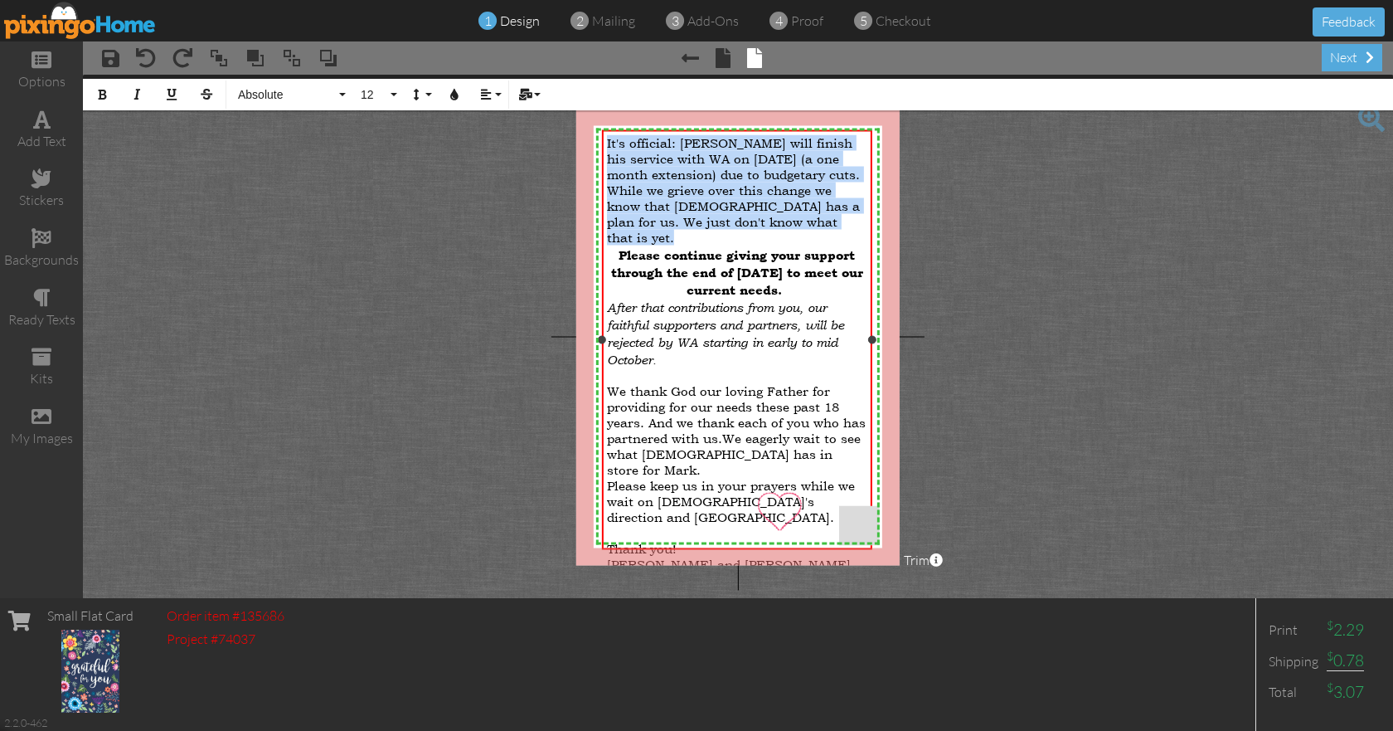
click at [747, 158] on span "It's official: [PERSON_NAME] will finish his service with WA on [DATE] (a one m…" at bounding box center [733, 189] width 253 height 110
click at [746, 161] on span "It's official: [PERSON_NAME] will finish his service with WA on [DATE] (a one m…" at bounding box center [733, 189] width 253 height 110
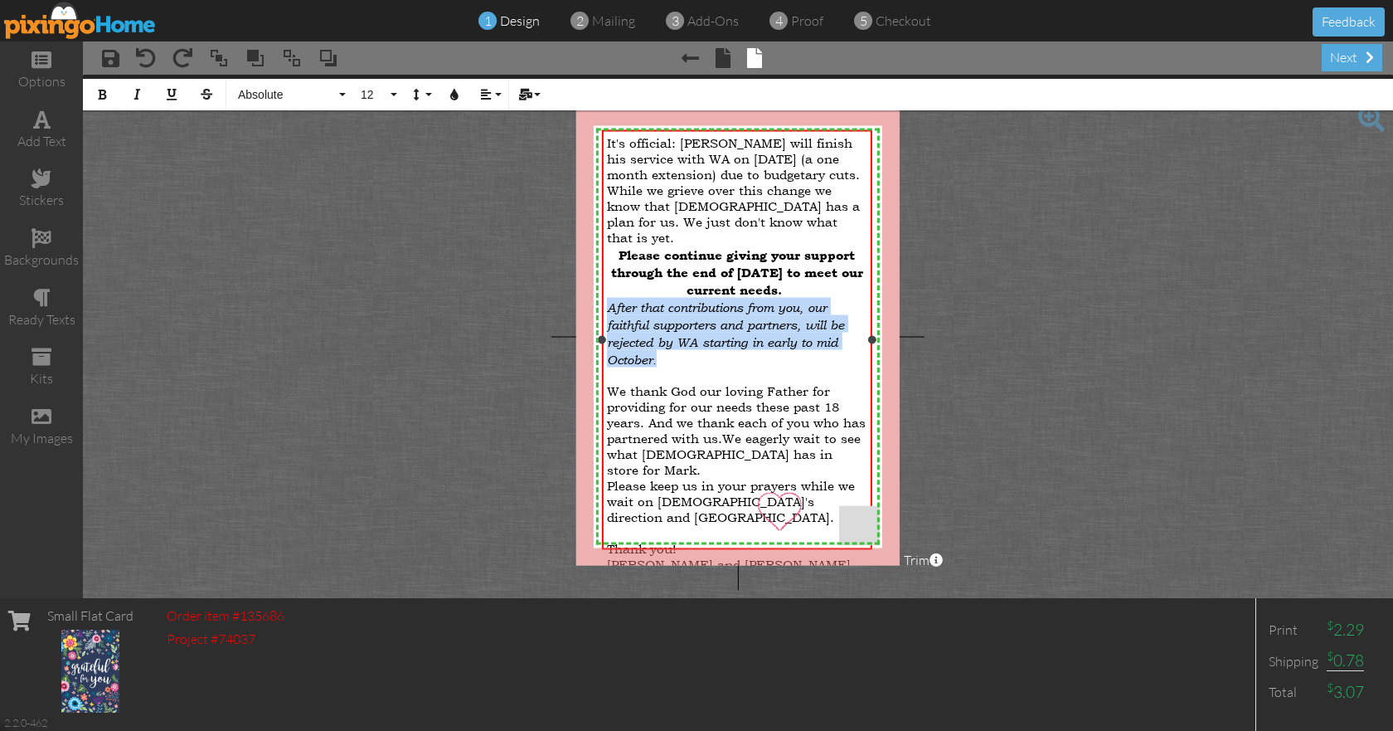
drag, startPoint x: 668, startPoint y: 347, endPoint x: 610, endPoint y: 294, distance: 78.0
click at [610, 297] on div "After that c o ntributions from you, our faithful supporters and partners, will…" at bounding box center [737, 332] width 260 height 70
click at [498, 90] on button "Align" at bounding box center [489, 95] width 32 height 32
click at [501, 144] on icon at bounding box center [498, 147] width 11 height 12
click at [796, 351] on div "After that c o ntributions from you, our faithful supporters and partners, will…" at bounding box center [737, 332] width 260 height 70
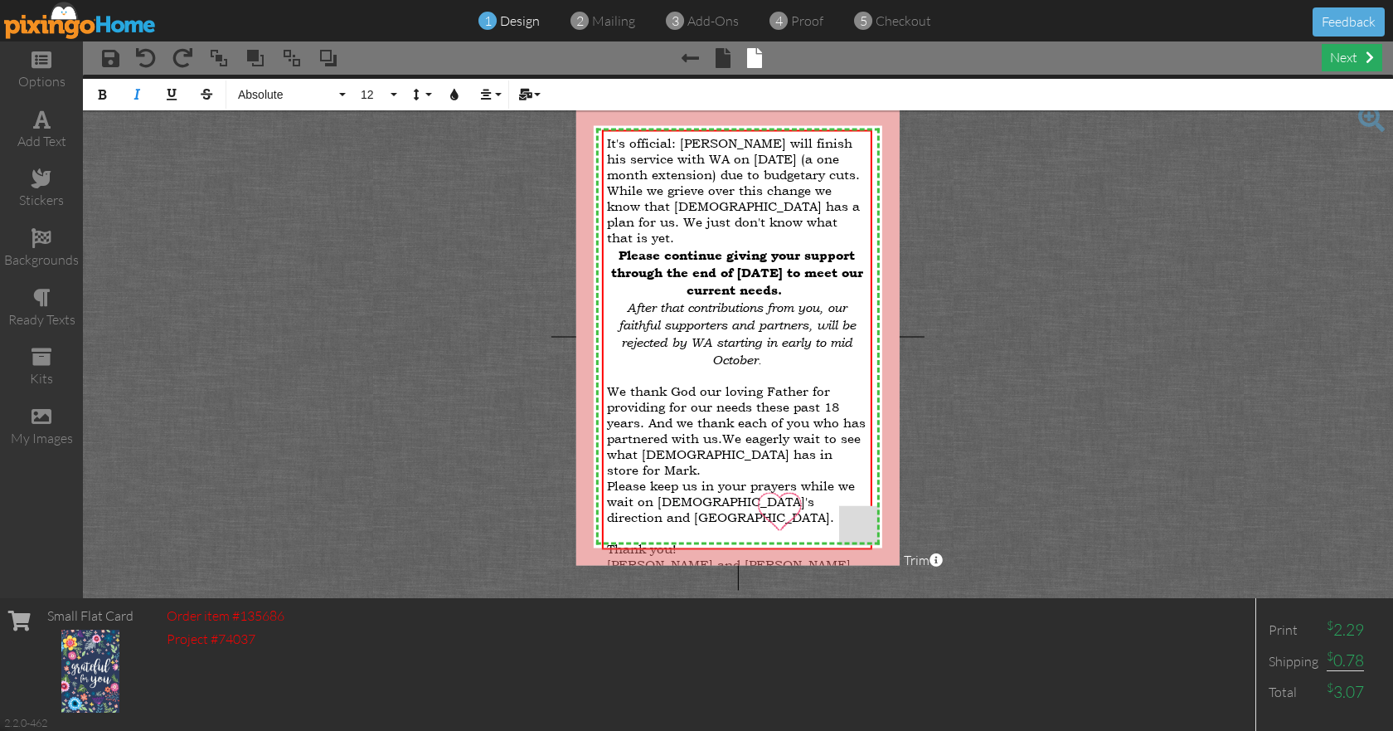
click at [1333, 56] on div "next" at bounding box center [1352, 57] width 61 height 27
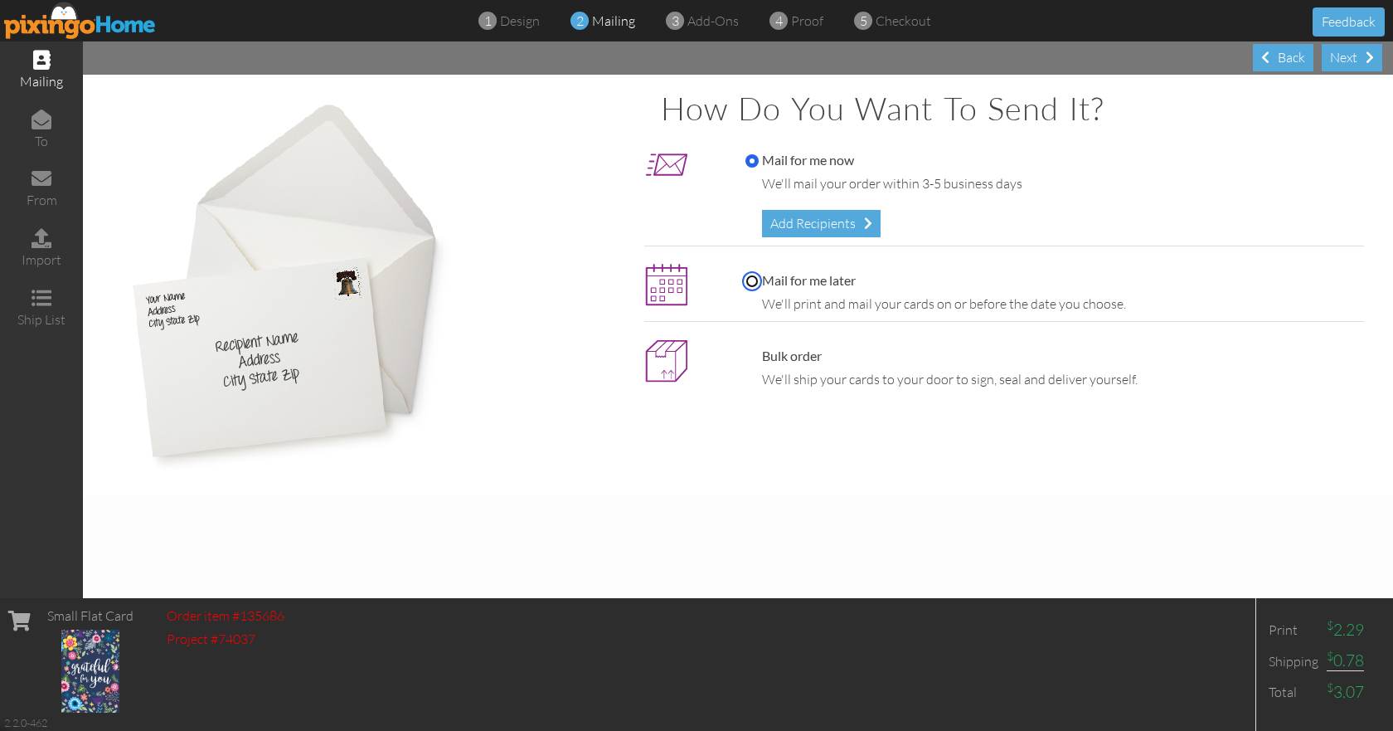
click at [755, 279] on input "Mail for me later" at bounding box center [751, 280] width 13 height 13
radio input "true"
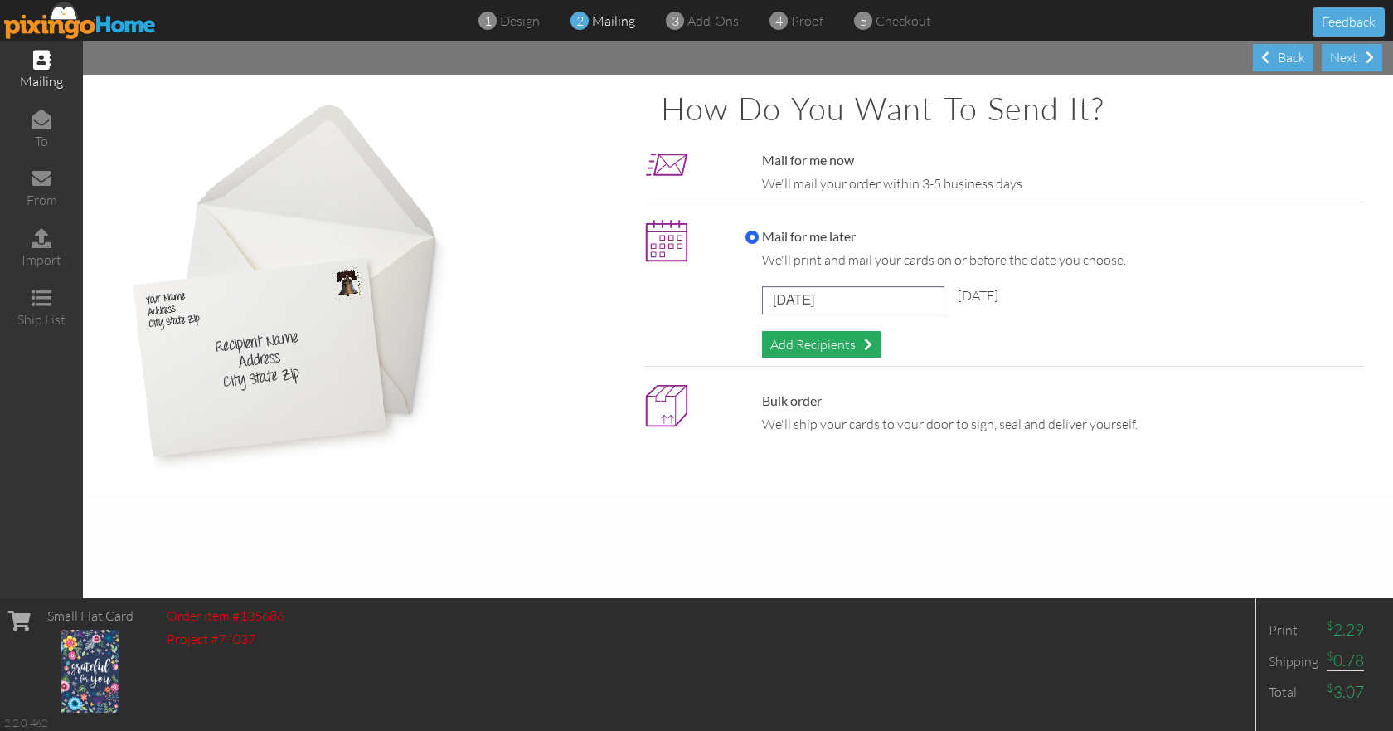
click at [833, 345] on div "Add Recipients" at bounding box center [821, 344] width 119 height 27
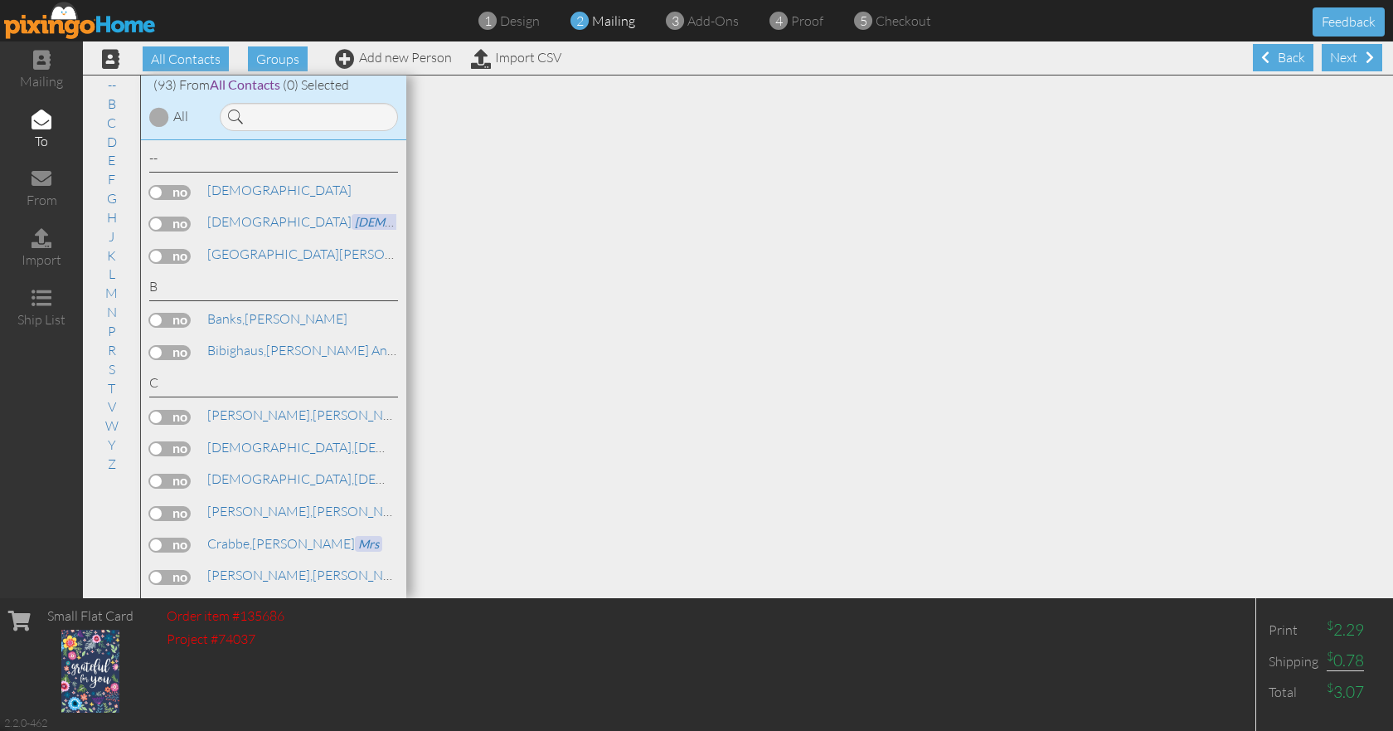
click at [187, 191] on label at bounding box center [169, 192] width 41 height 15
click at [0, 0] on input "checkbox" at bounding box center [0, 0] width 0 height 0
click at [187, 224] on label at bounding box center [169, 223] width 41 height 15
click at [0, 0] on input "checkbox" at bounding box center [0, 0] width 0 height 0
click at [186, 350] on label at bounding box center [169, 352] width 41 height 15
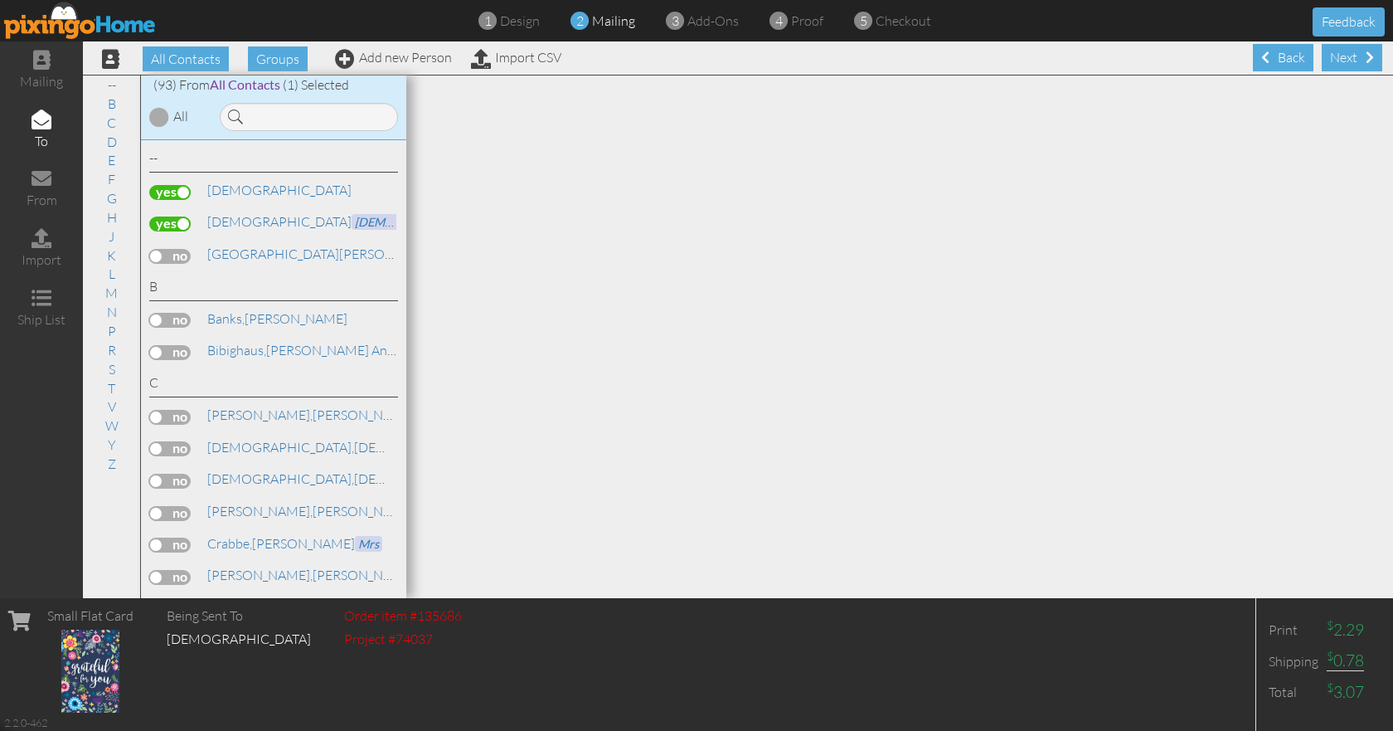
click at [0, 0] on input "checkbox" at bounding box center [0, 0] width 0 height 0
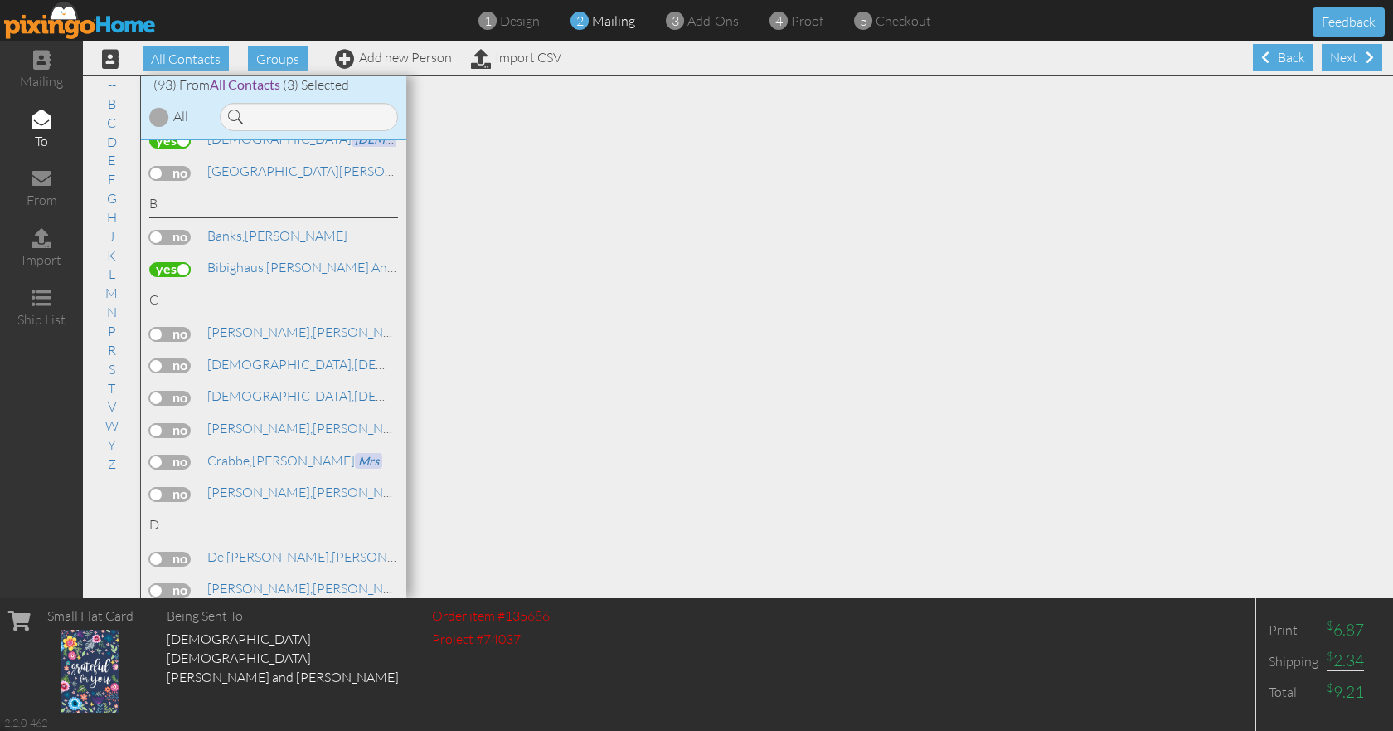
click at [171, 426] on label at bounding box center [169, 430] width 41 height 15
click at [0, 0] on input "checkbox" at bounding box center [0, 0] width 0 height 0
click at [162, 427] on label at bounding box center [169, 430] width 41 height 15
click at [0, 0] on input "checkbox" at bounding box center [0, 0] width 0 height 0
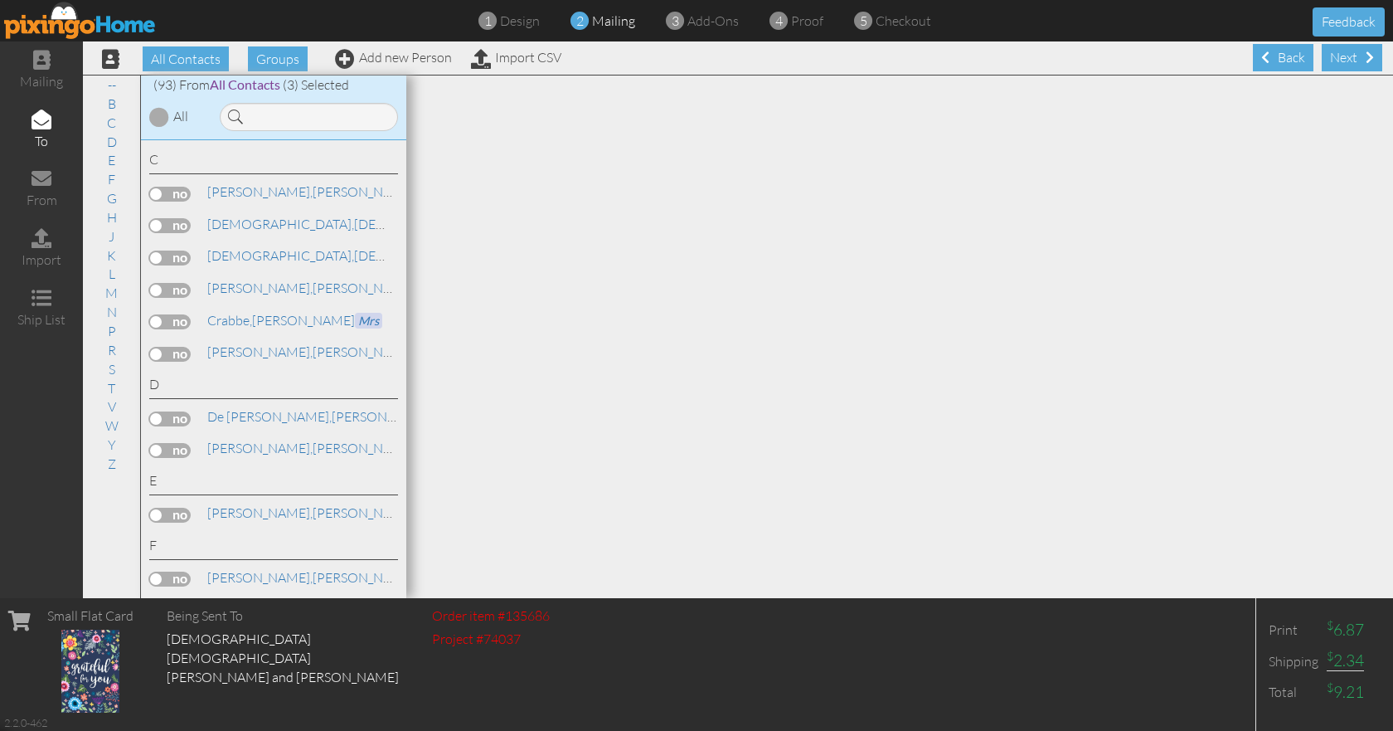
scroll to position [249, 0]
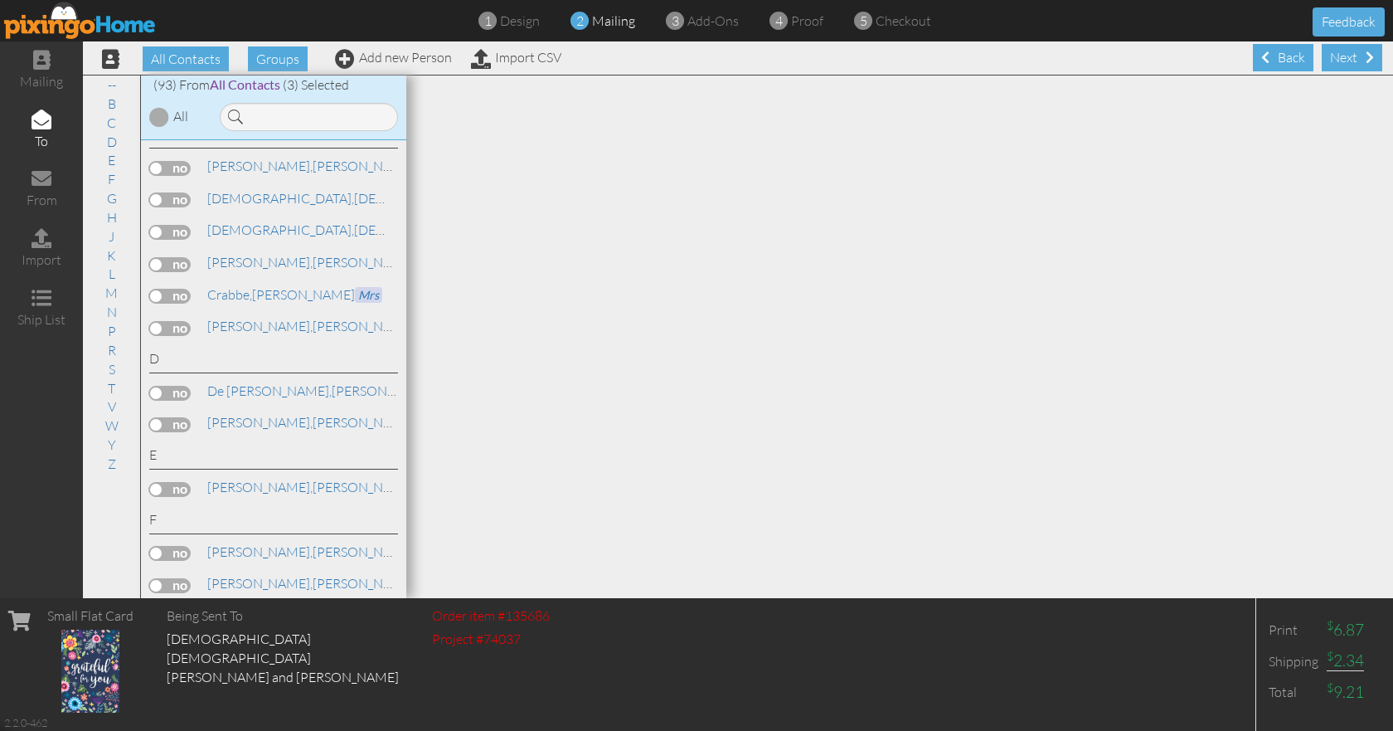
click at [185, 387] on label at bounding box center [169, 393] width 41 height 15
click at [0, 0] on input "checkbox" at bounding box center [0, 0] width 0 height 0
click at [182, 423] on label at bounding box center [169, 424] width 41 height 15
click at [0, 0] on input "checkbox" at bounding box center [0, 0] width 0 height 0
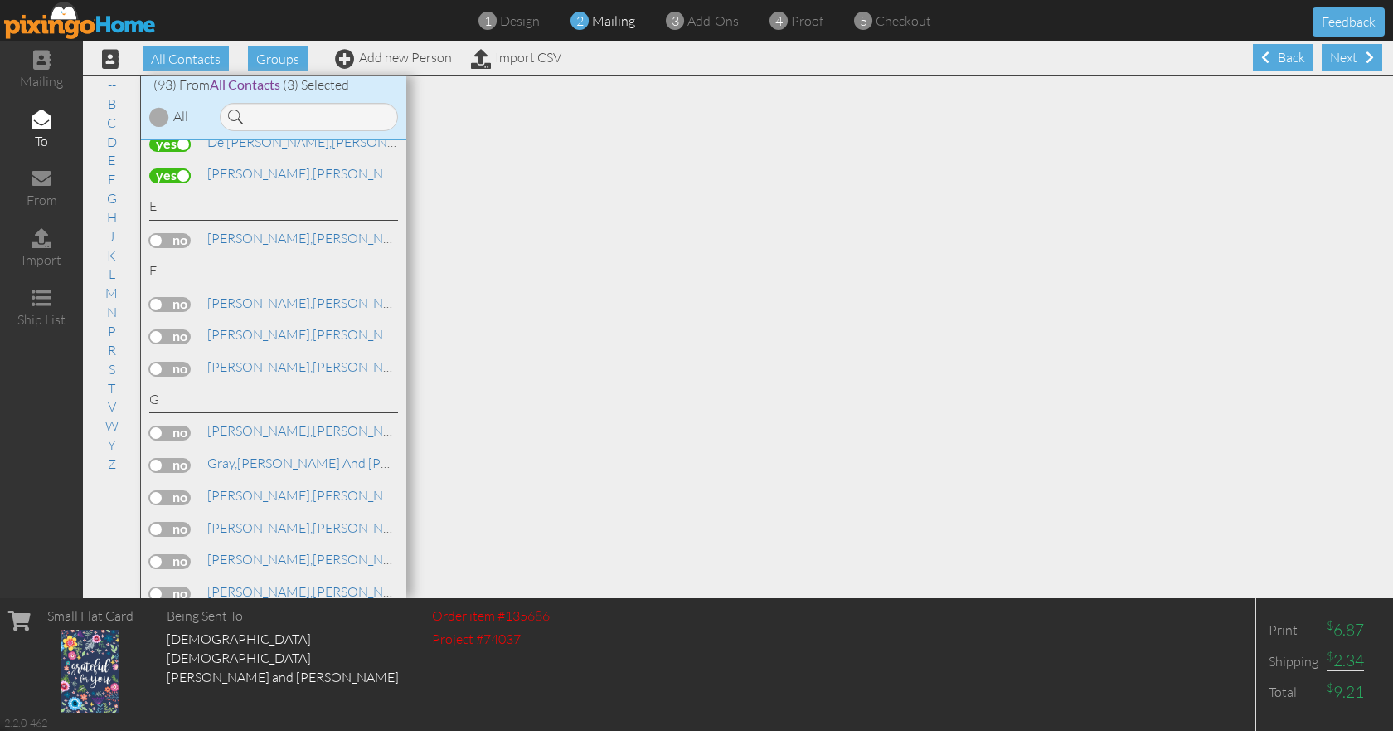
scroll to position [580, 0]
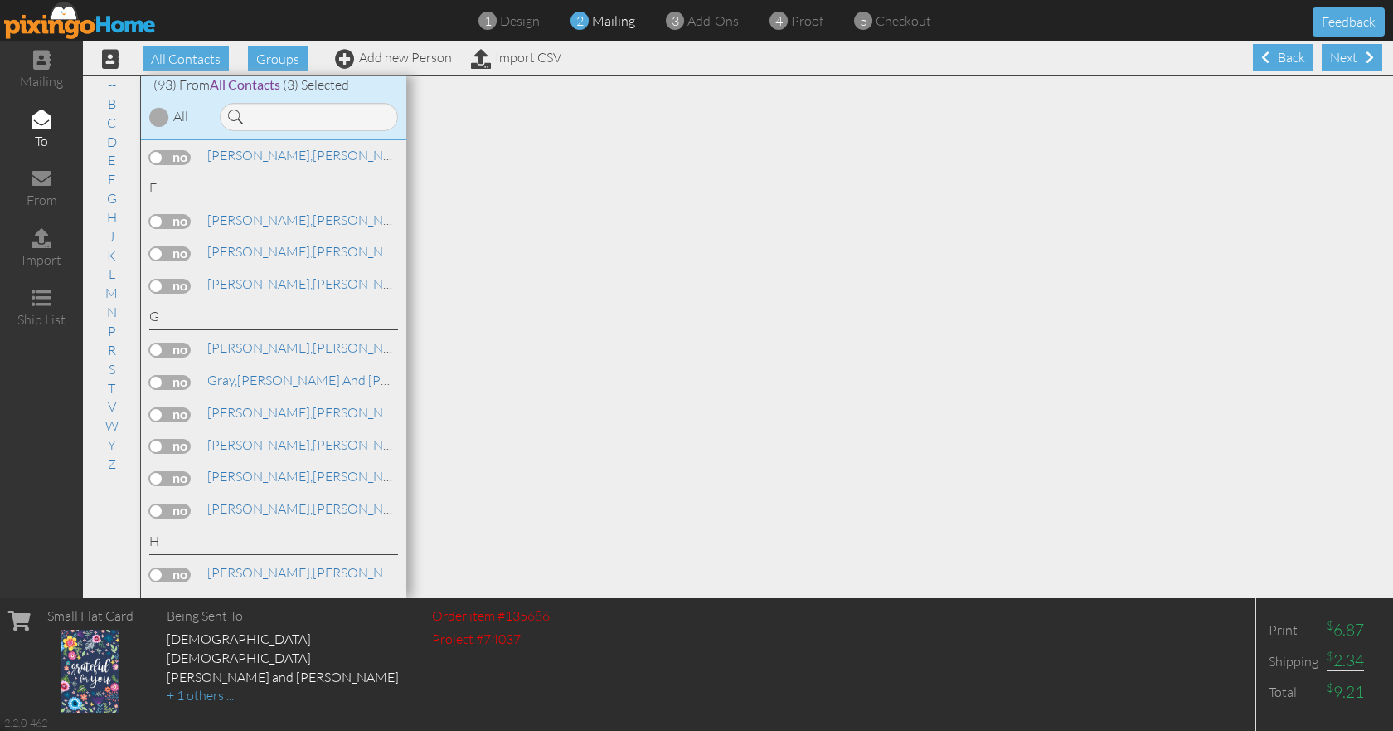
click at [187, 411] on label at bounding box center [169, 414] width 41 height 15
click at [0, 0] on input "checkbox" at bounding box center [0, 0] width 0 height 0
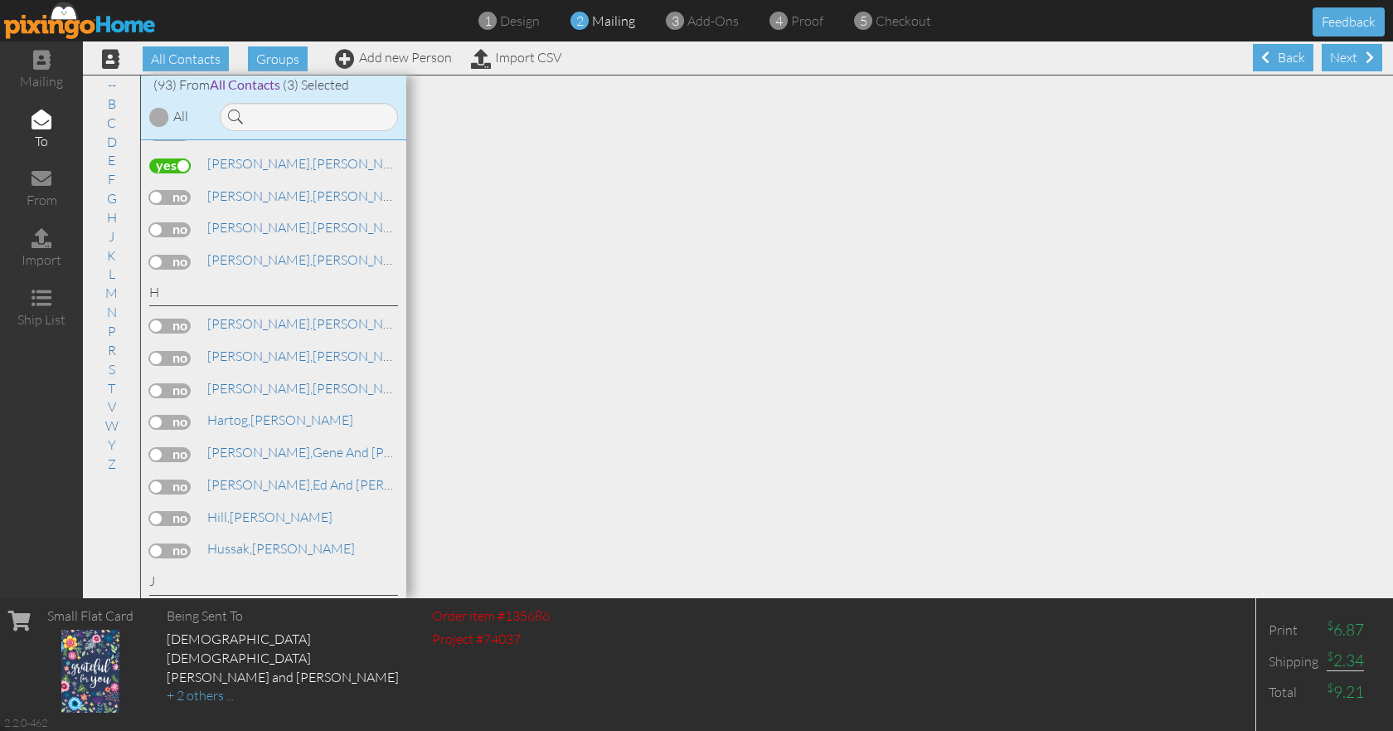
click at [182, 418] on label at bounding box center [169, 422] width 41 height 15
click at [0, 0] on input "checkbox" at bounding box center [0, 0] width 0 height 0
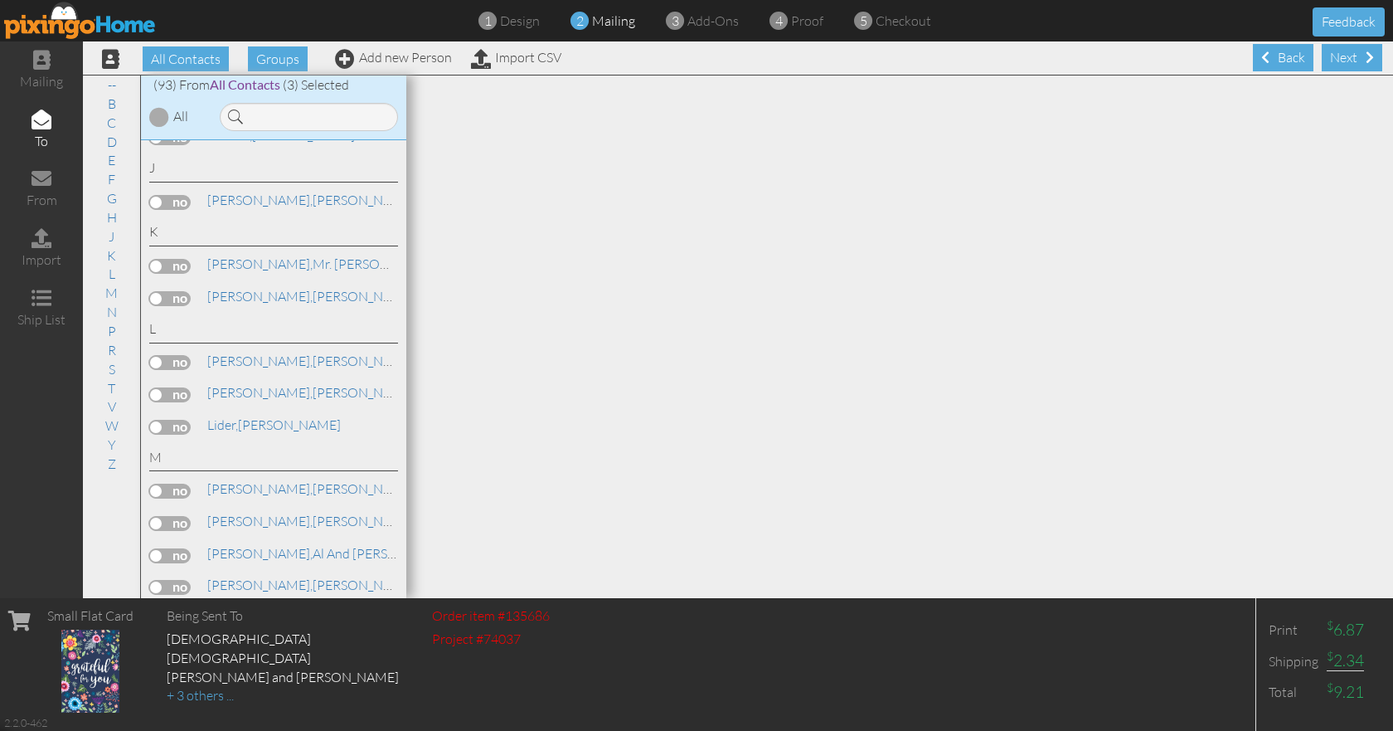
scroll to position [1244, 0]
click at [184, 358] on label at bounding box center [169, 360] width 41 height 15
click at [0, 0] on input "checkbox" at bounding box center [0, 0] width 0 height 0
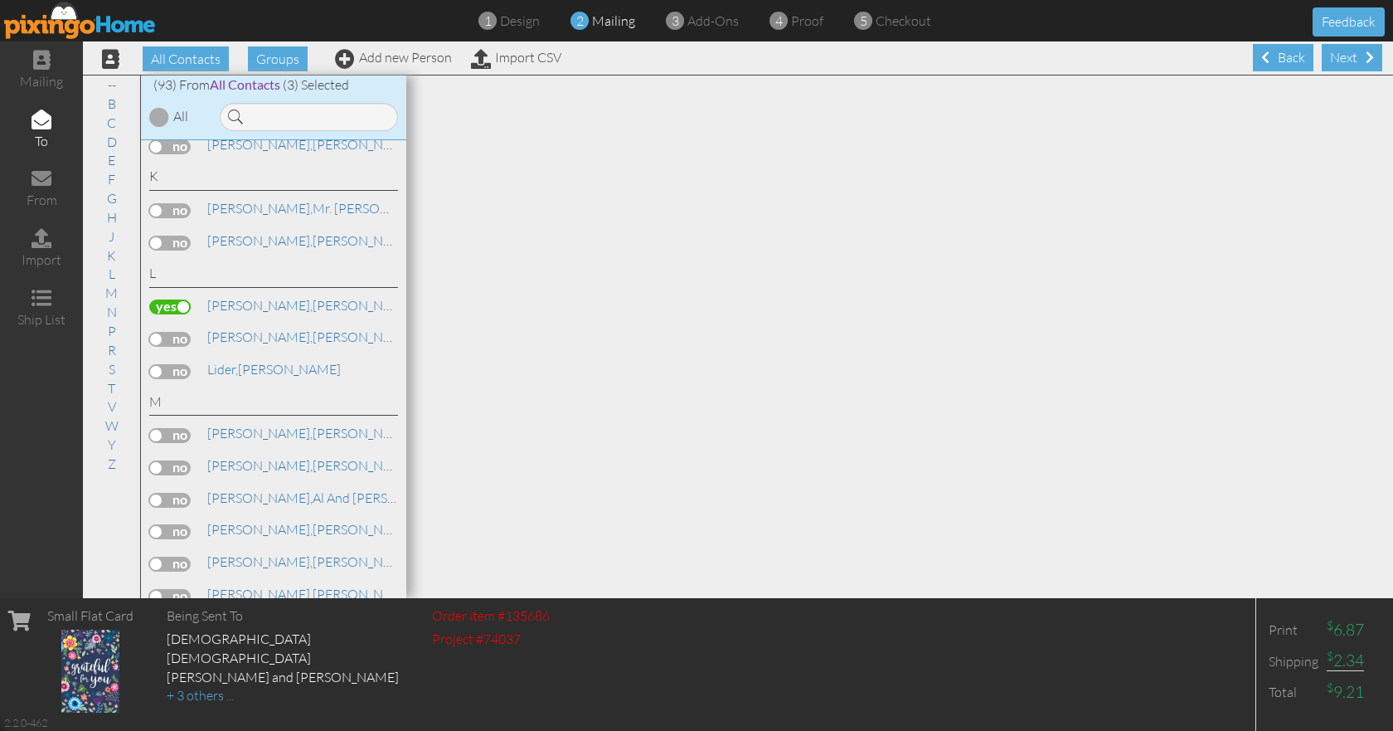
scroll to position [1327, 0]
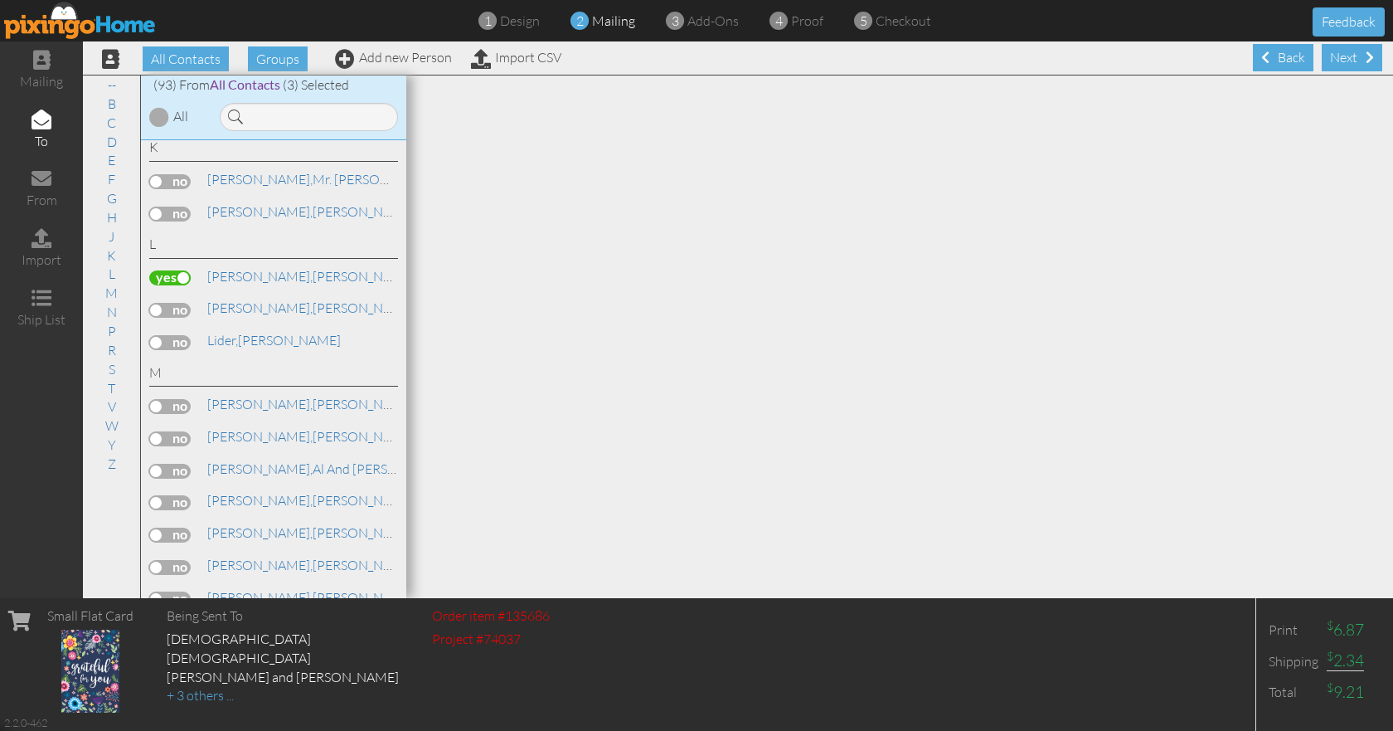
click at [180, 405] on label at bounding box center [169, 406] width 41 height 15
click at [0, 0] on input "checkbox" at bounding box center [0, 0] width 0 height 0
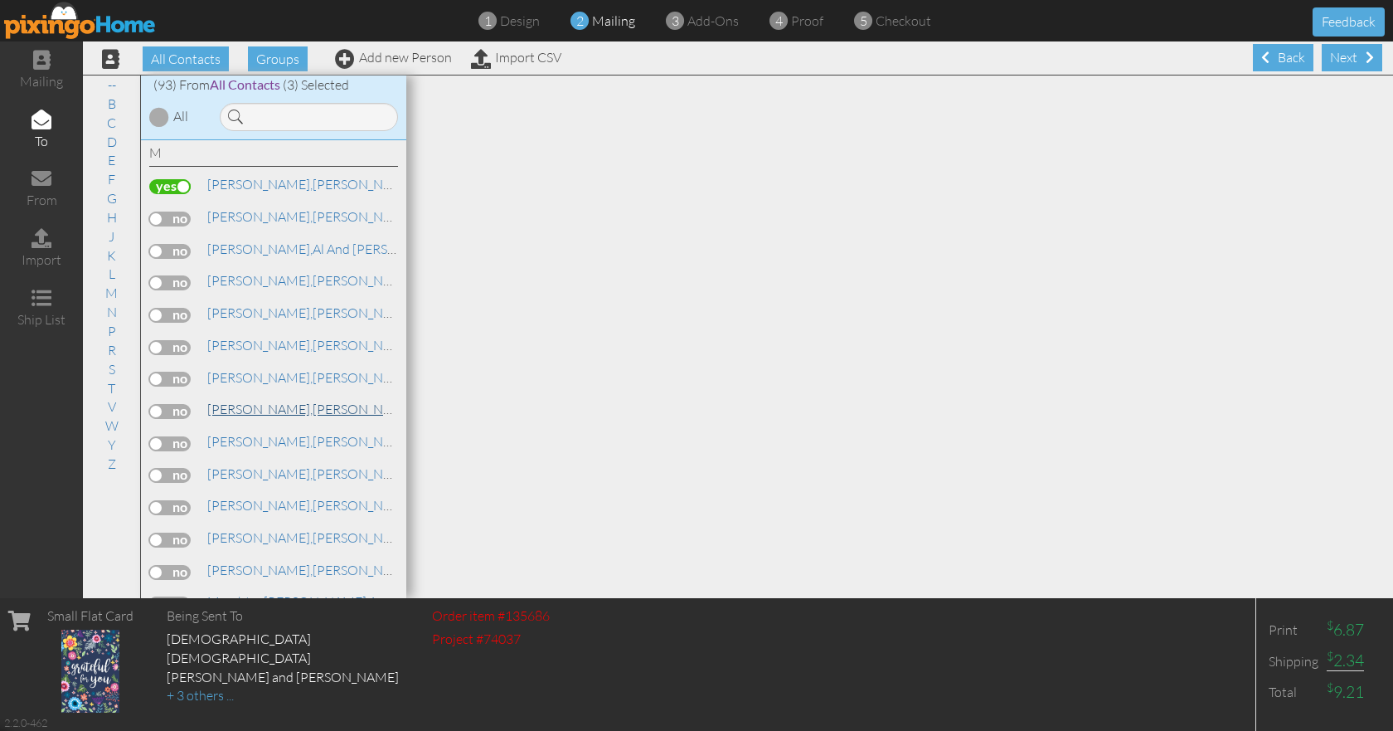
scroll to position [1576, 0]
click at [183, 319] on label at bounding box center [169, 318] width 41 height 15
click at [0, 0] on input "checkbox" at bounding box center [0, 0] width 0 height 0
click at [186, 381] on label at bounding box center [169, 382] width 41 height 15
click at [0, 0] on input "checkbox" at bounding box center [0, 0] width 0 height 0
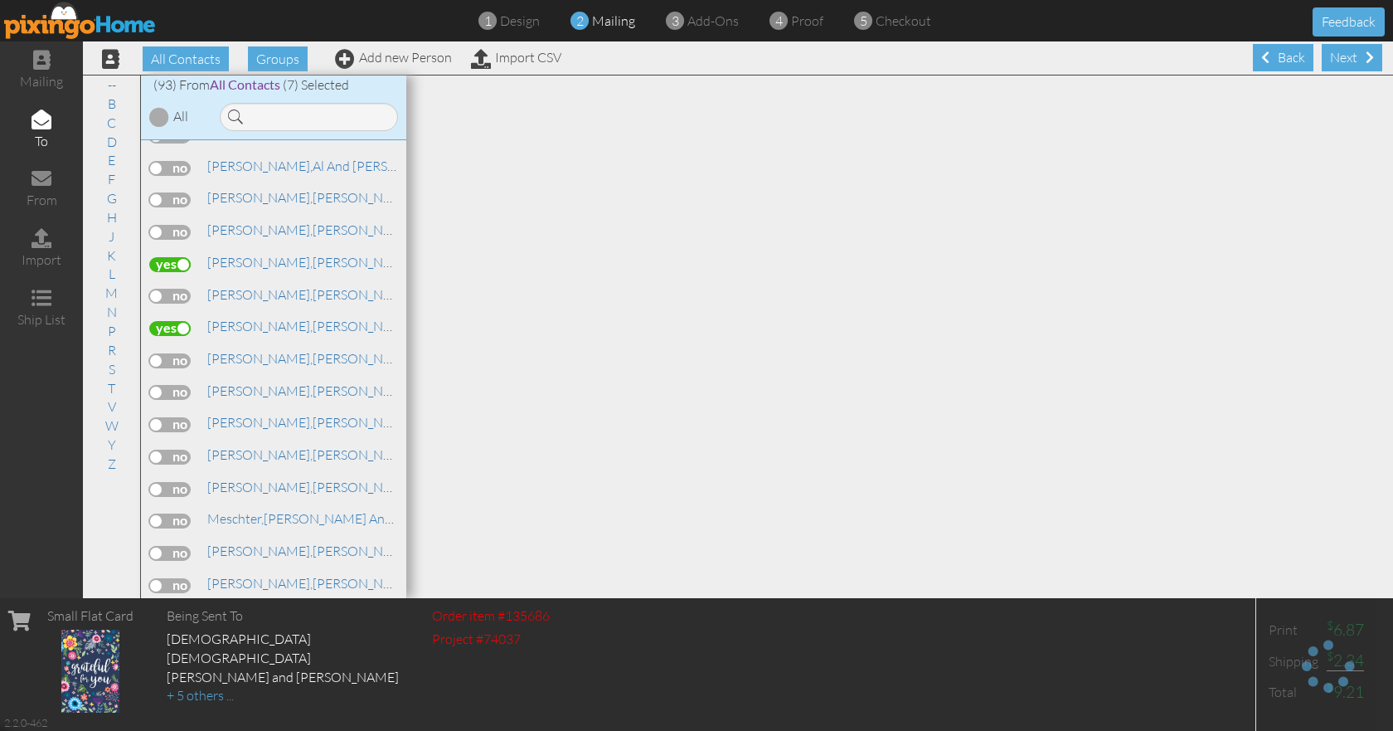
scroll to position [1658, 0]
click at [178, 391] on label at bounding box center [169, 395] width 41 height 15
click at [0, 0] on input "checkbox" at bounding box center [0, 0] width 0 height 0
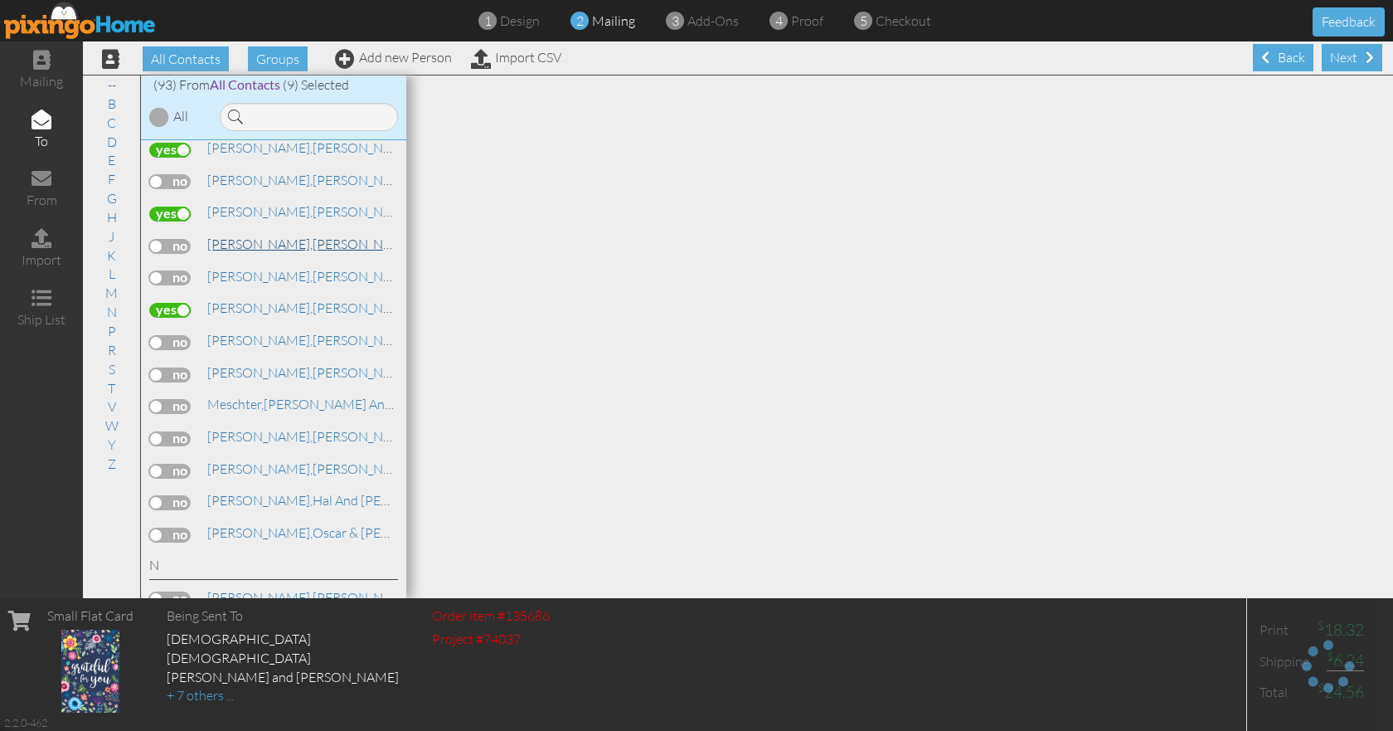
scroll to position [1824, 0]
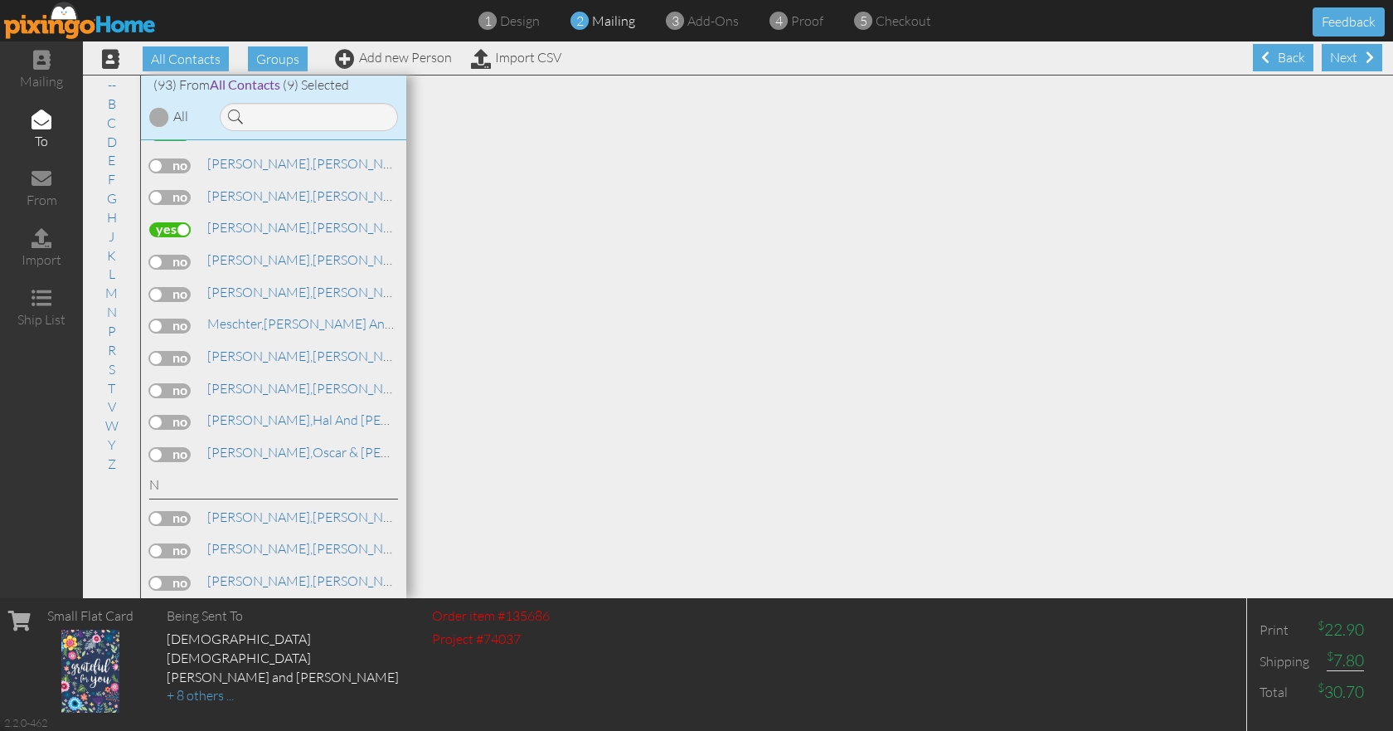
click at [180, 321] on label at bounding box center [169, 325] width 41 height 15
click at [0, 0] on input "checkbox" at bounding box center [0, 0] width 0 height 0
click at [182, 421] on label at bounding box center [169, 422] width 41 height 15
click at [0, 0] on input "checkbox" at bounding box center [0, 0] width 0 height 0
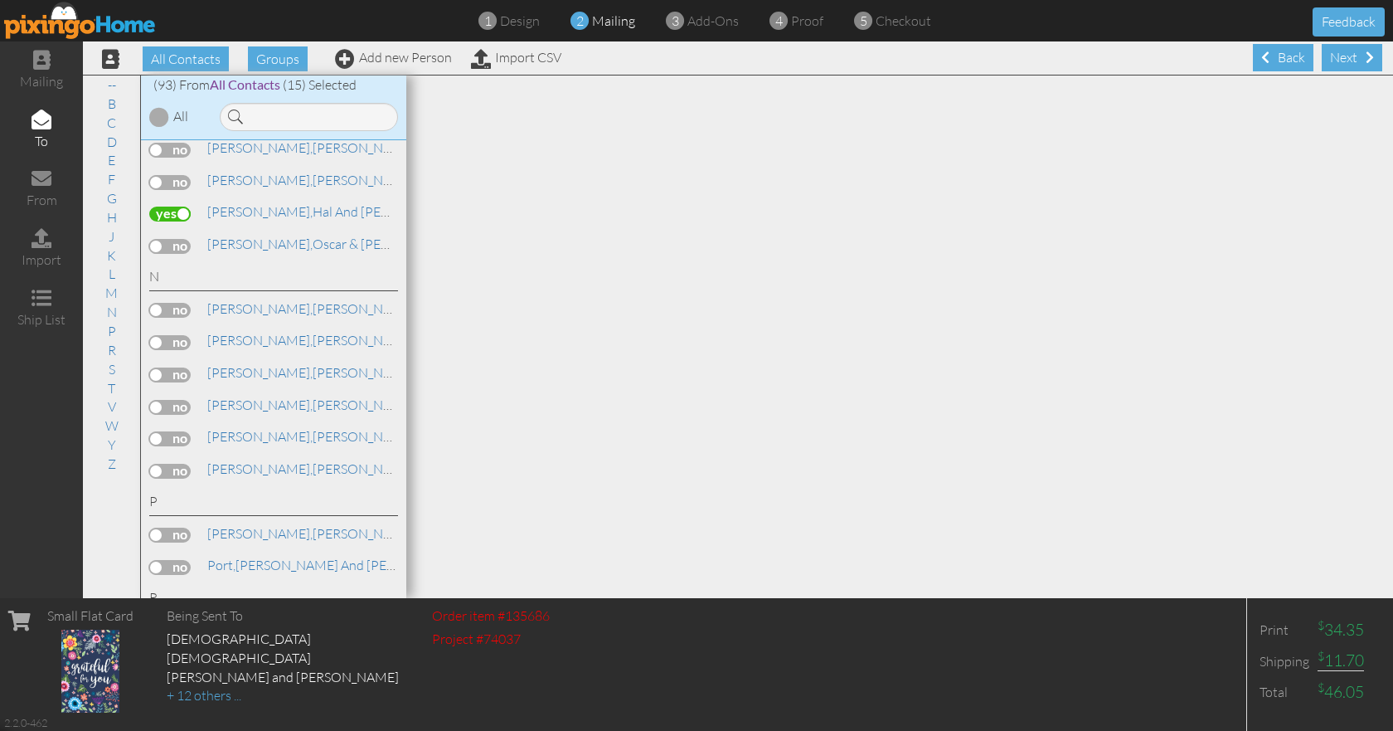
scroll to position [2073, 0]
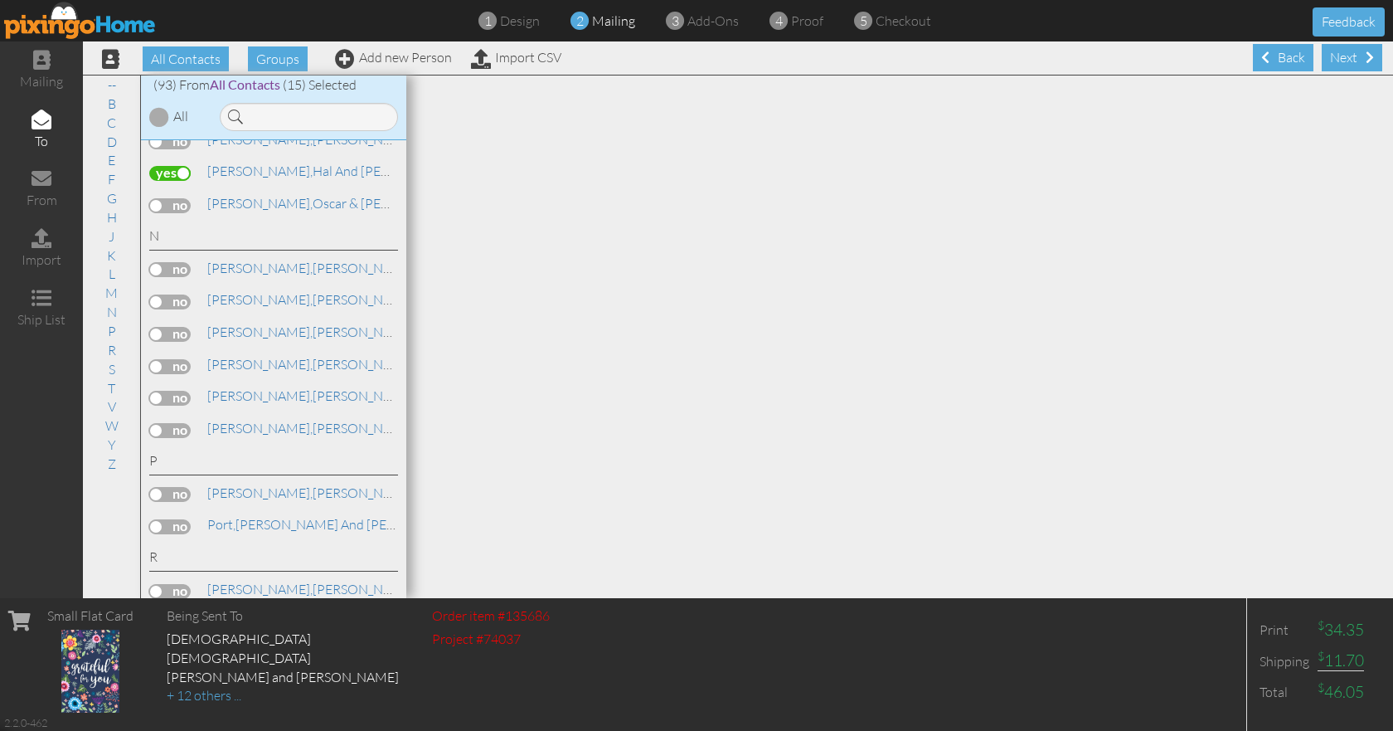
click at [188, 331] on label at bounding box center [169, 334] width 41 height 15
click at [0, 0] on input "checkbox" at bounding box center [0, 0] width 0 height 0
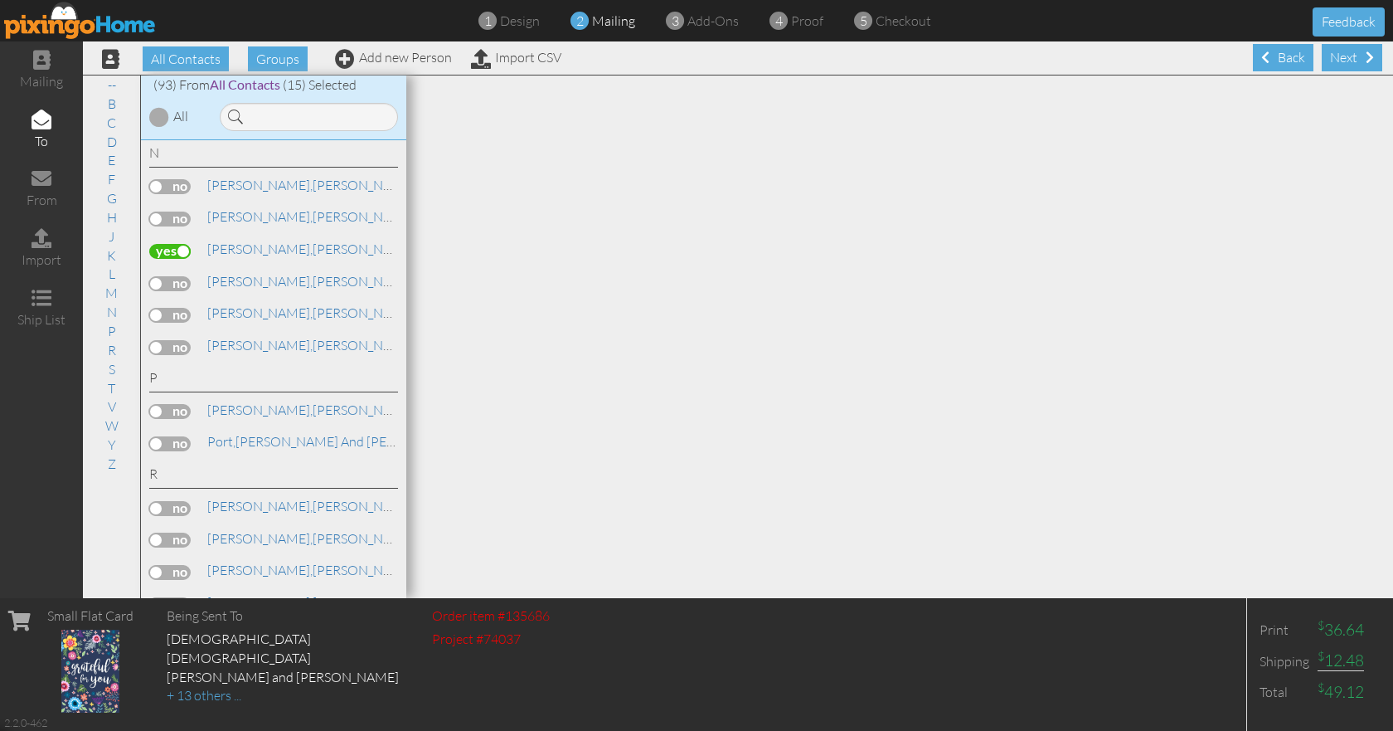
scroll to position [2239, 0]
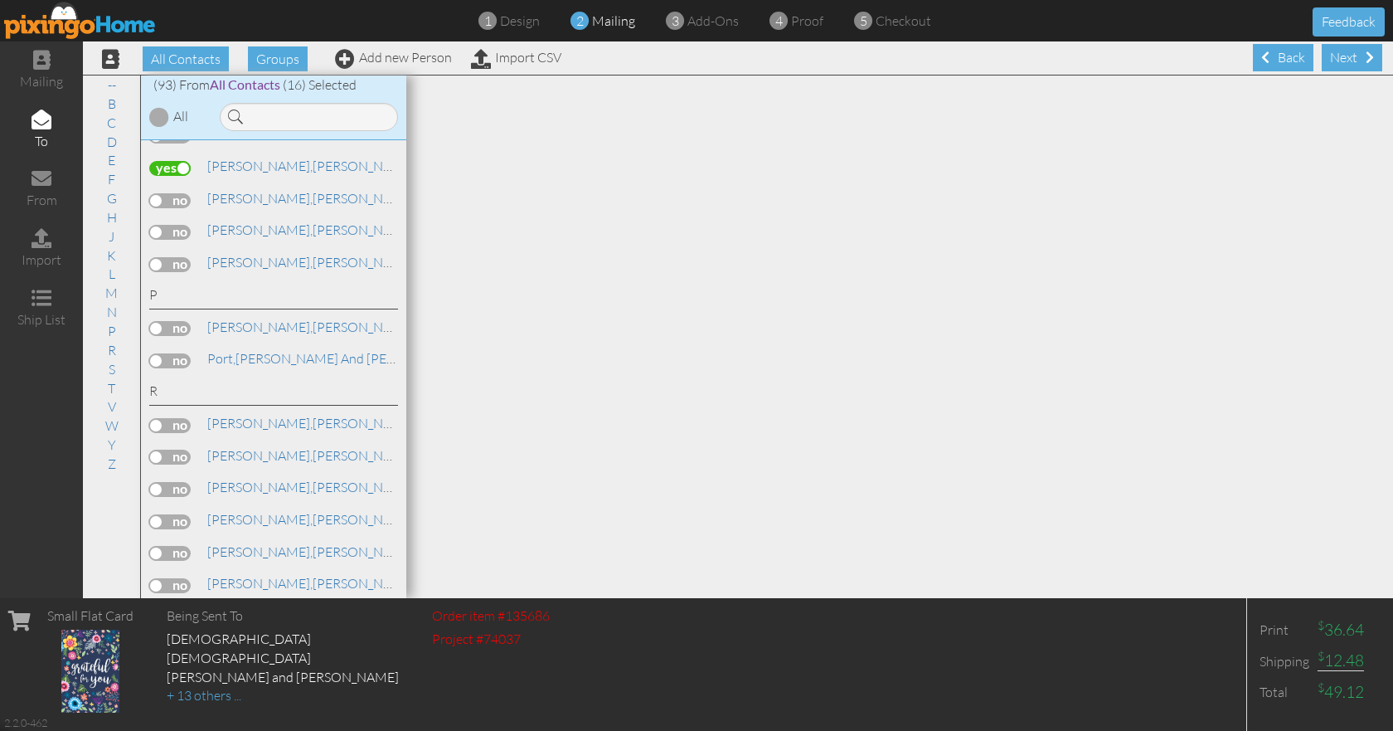
click at [186, 426] on label at bounding box center [169, 425] width 41 height 15
click at [0, 0] on input "checkbox" at bounding box center [0, 0] width 0 height 0
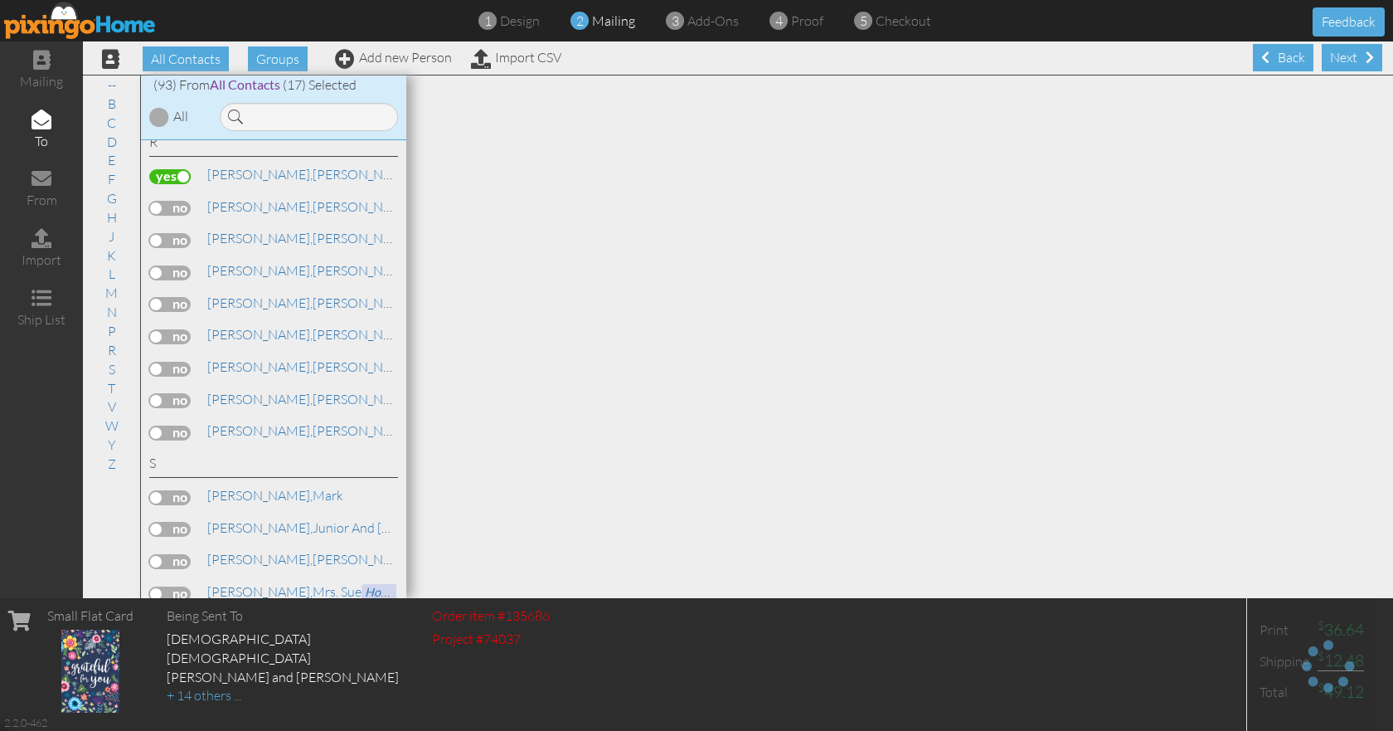
scroll to position [2571, 0]
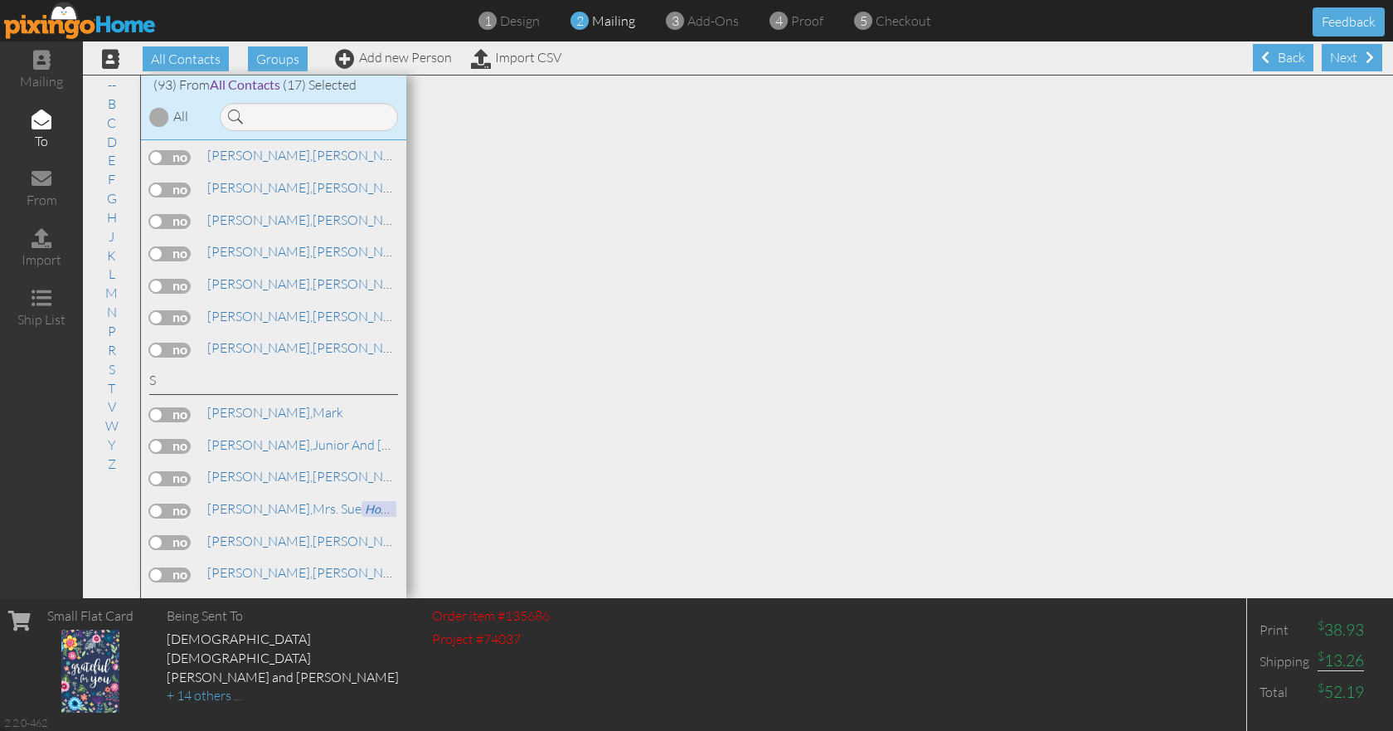
click at [182, 410] on label at bounding box center [169, 414] width 41 height 15
click at [0, 0] on input "checkbox" at bounding box center [0, 0] width 0 height 0
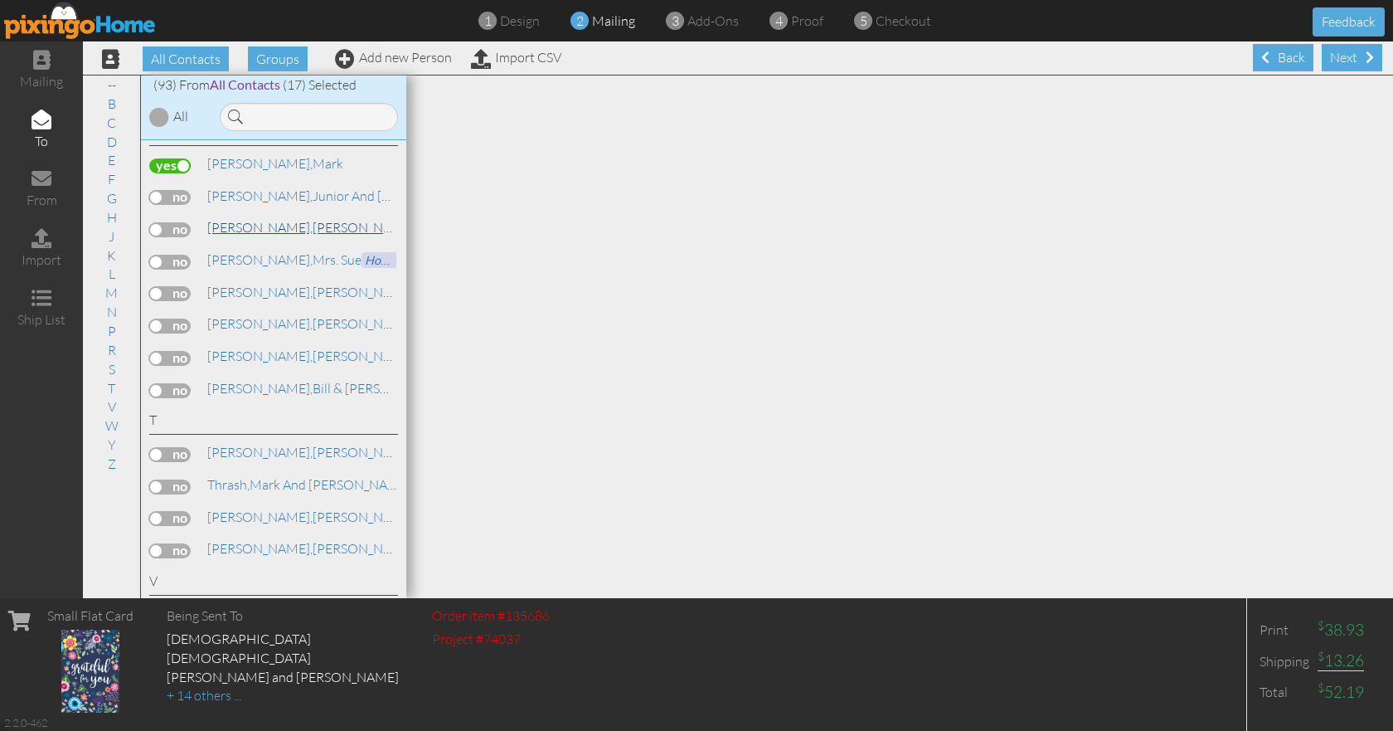
scroll to position [2902, 0]
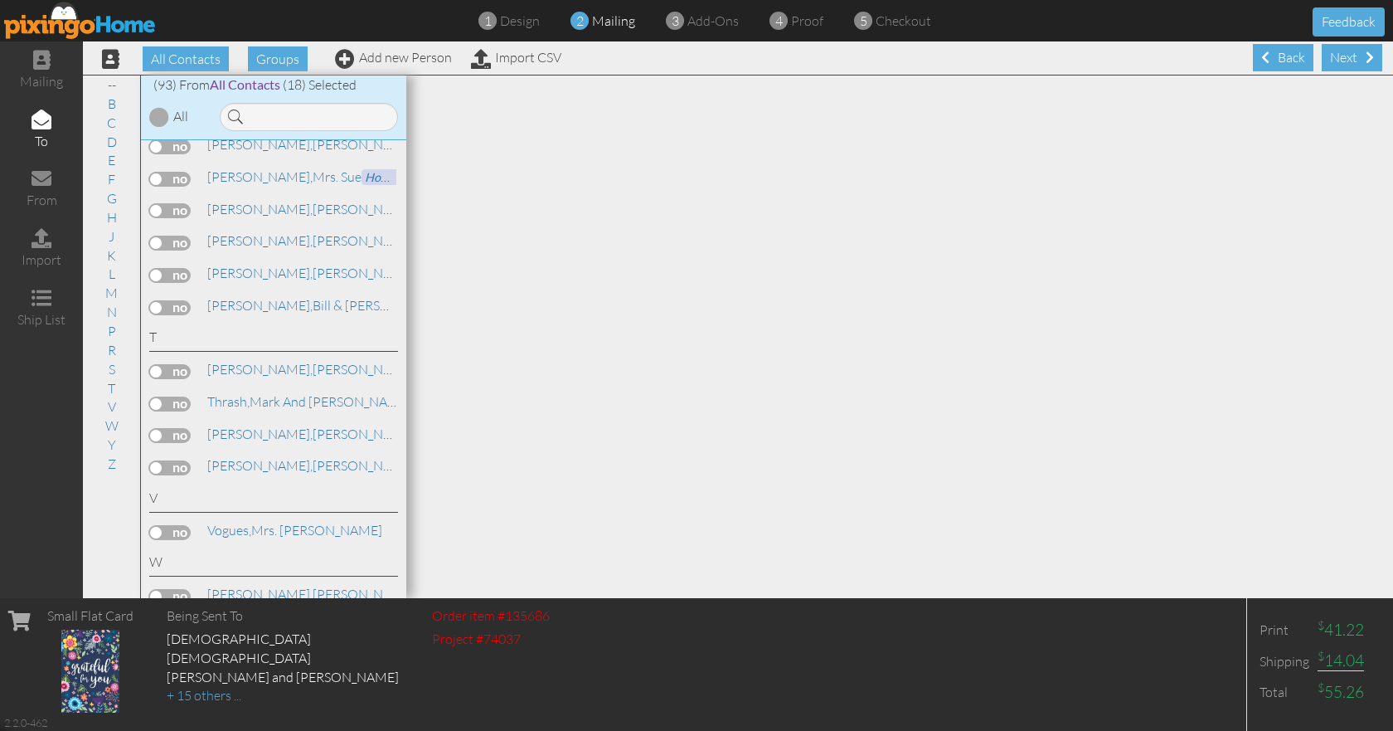
click at [187, 434] on label at bounding box center [169, 435] width 41 height 15
click at [0, 0] on input "checkbox" at bounding box center [0, 0] width 0 height 0
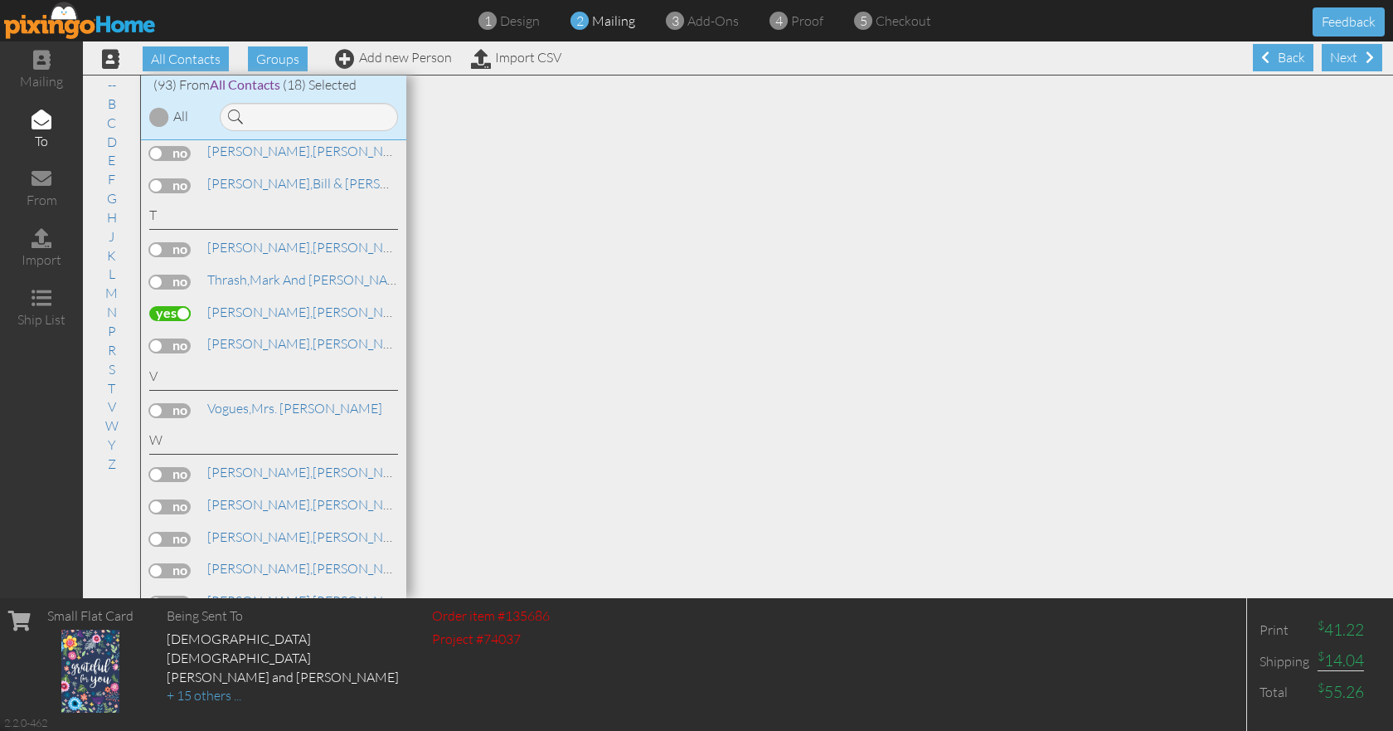
scroll to position [3068, 0]
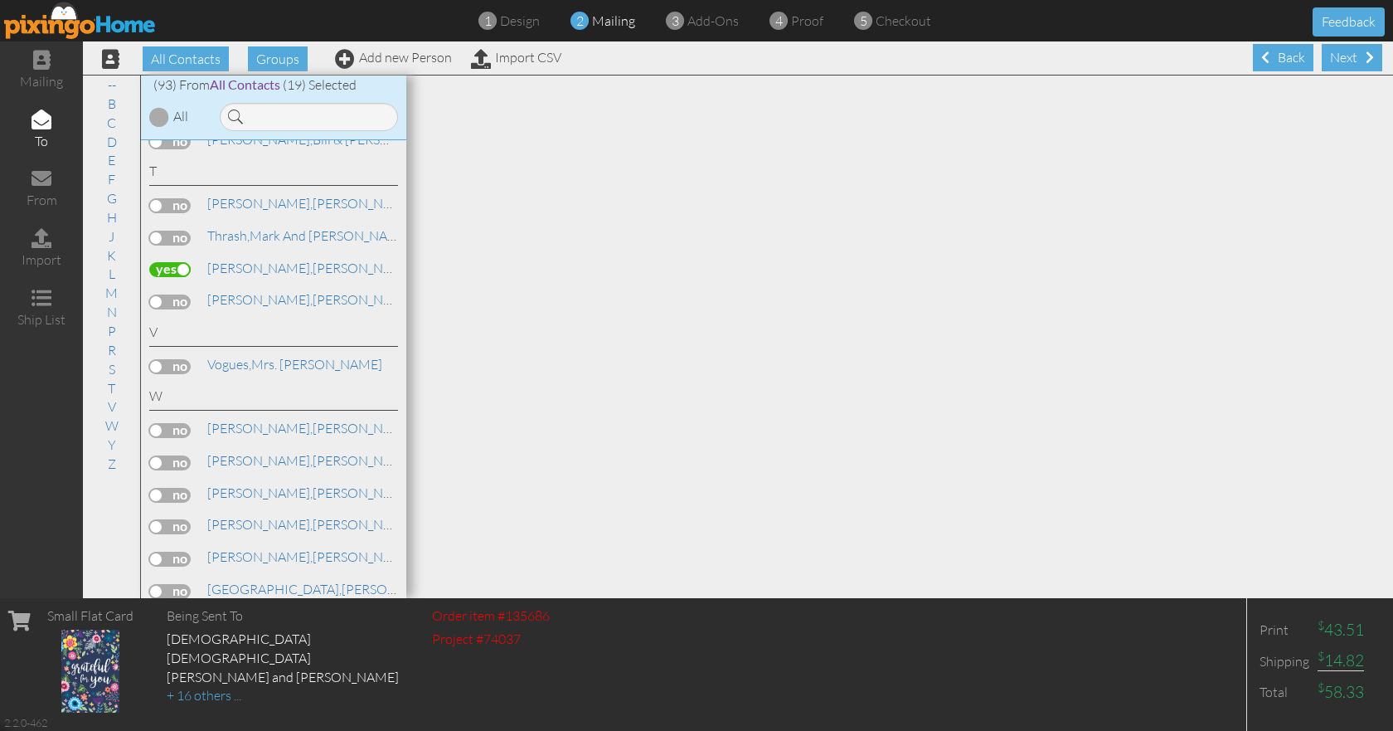
click at [187, 428] on label at bounding box center [169, 430] width 41 height 15
click at [0, 0] on input "checkbox" at bounding box center [0, 0] width 0 height 0
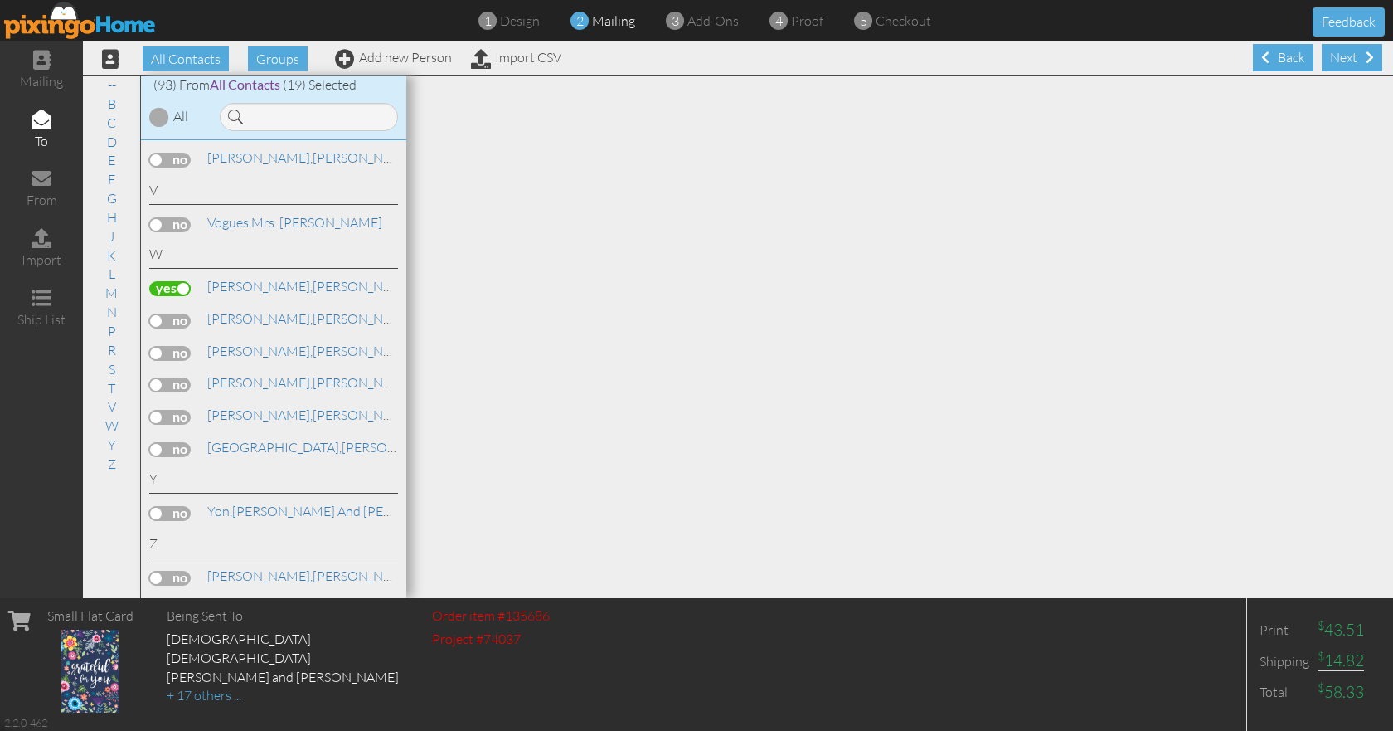
scroll to position [1, 0]
click at [181, 575] on label at bounding box center [169, 577] width 41 height 15
click at [0, 0] on input "checkbox" at bounding box center [0, 0] width 0 height 0
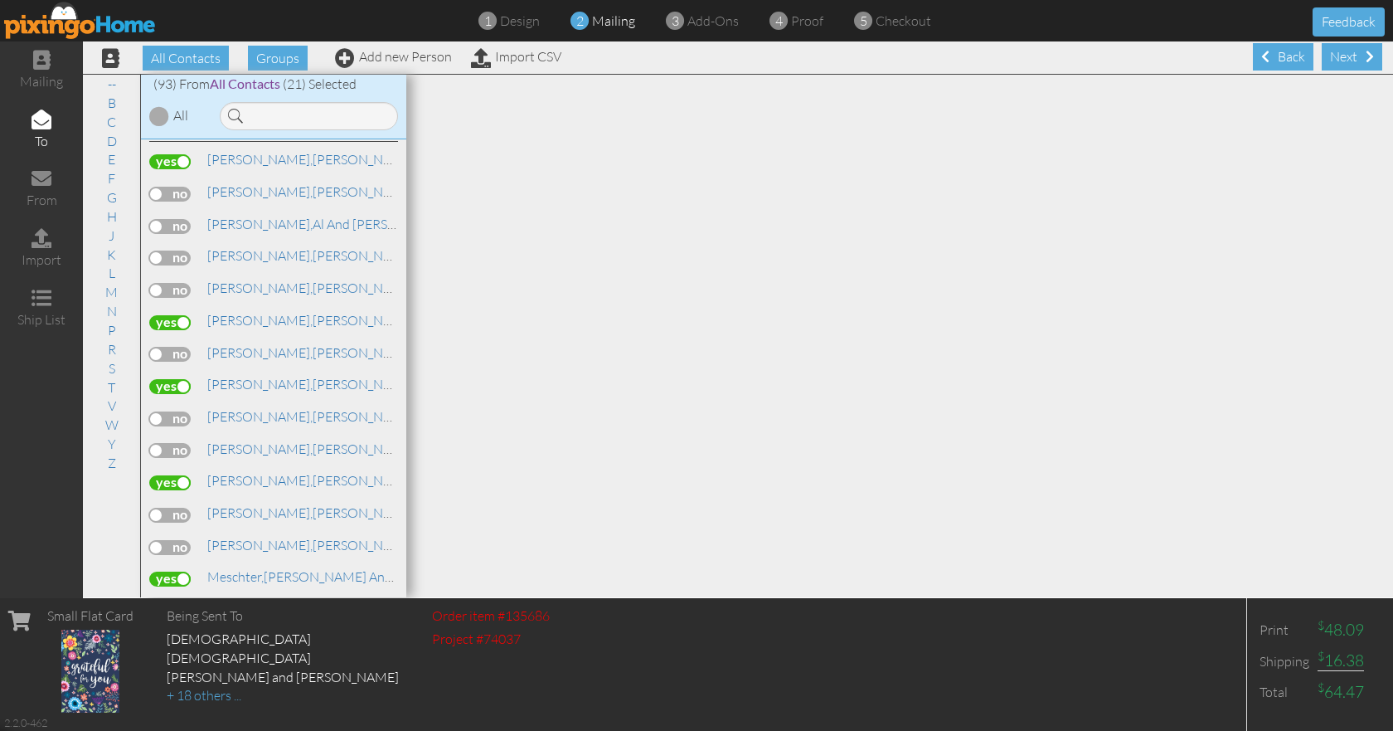
scroll to position [1576, 0]
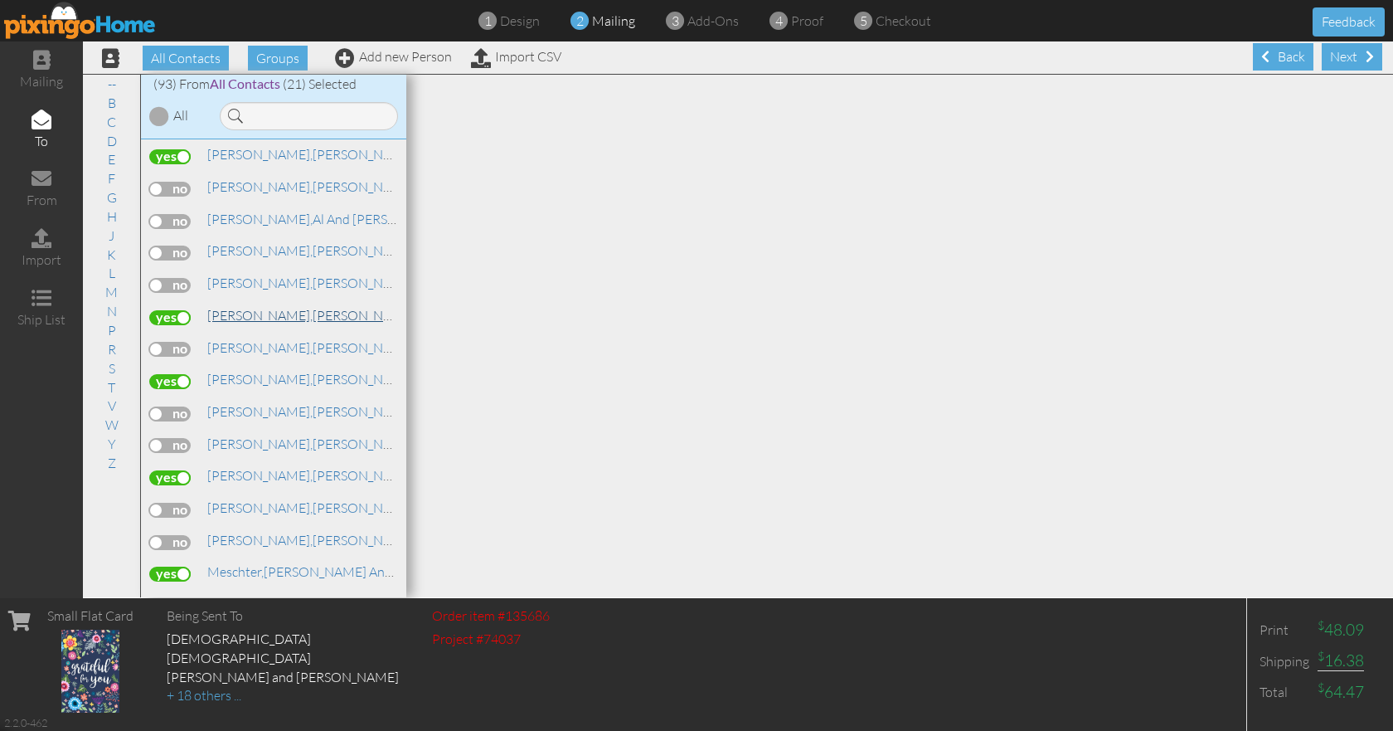
click at [268, 316] on span "[PERSON_NAME]," at bounding box center [259, 315] width 105 height 17
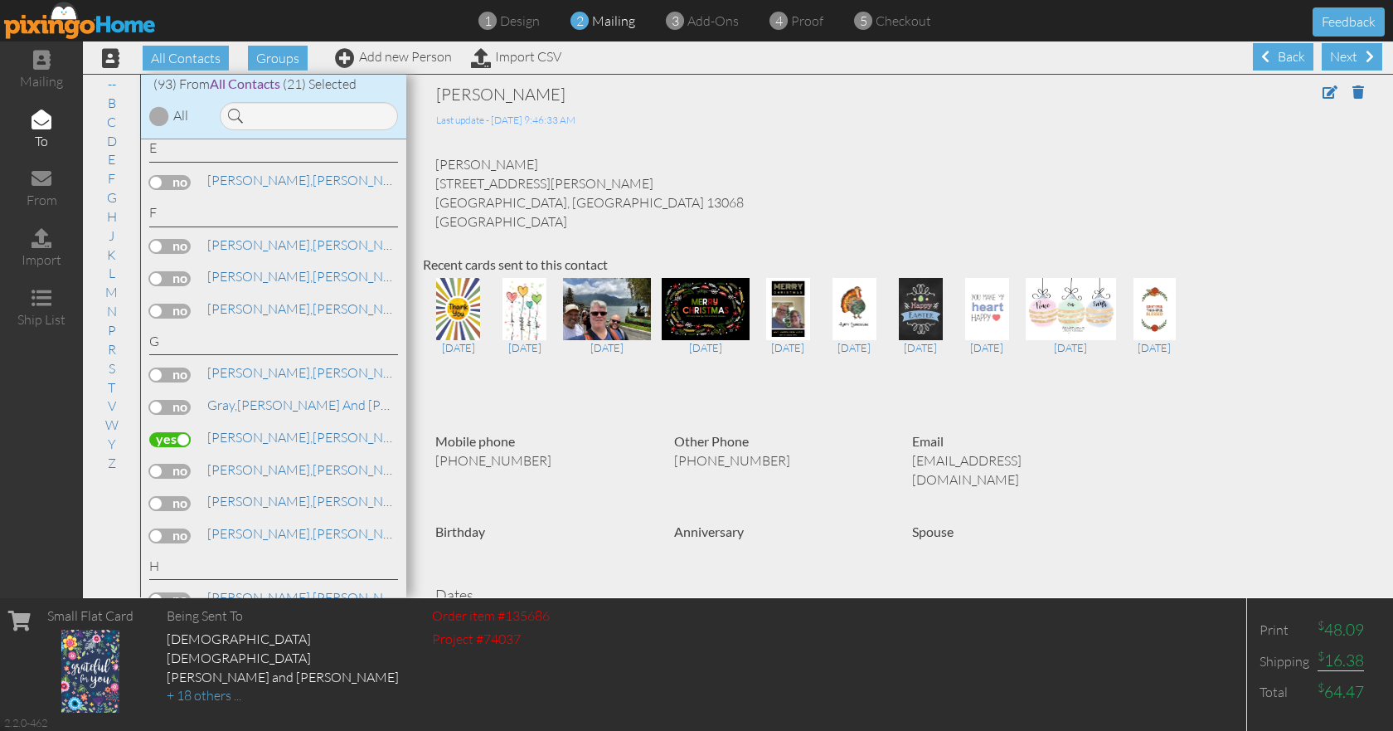
scroll to position [498, 0]
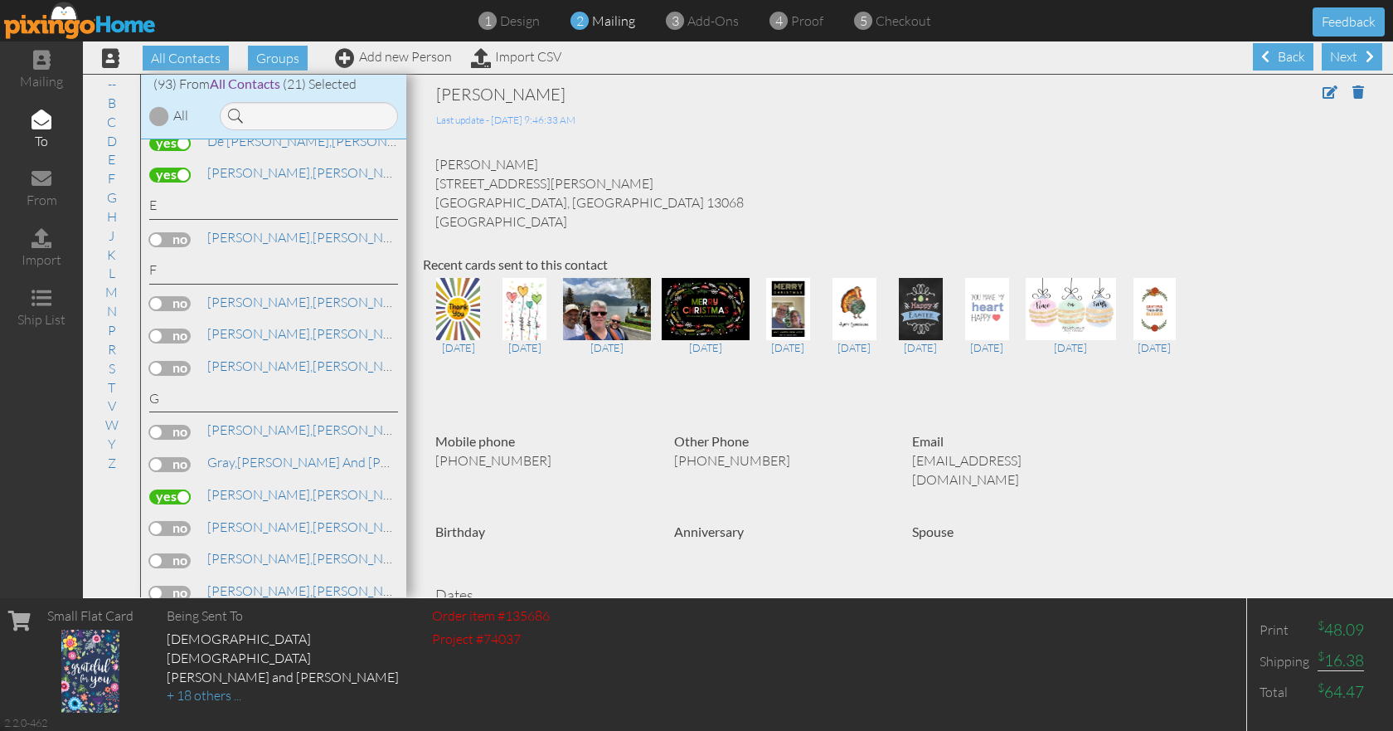
click at [187, 336] on label at bounding box center [169, 335] width 41 height 15
click at [0, 0] on input "checkbox" at bounding box center [0, 0] width 0 height 0
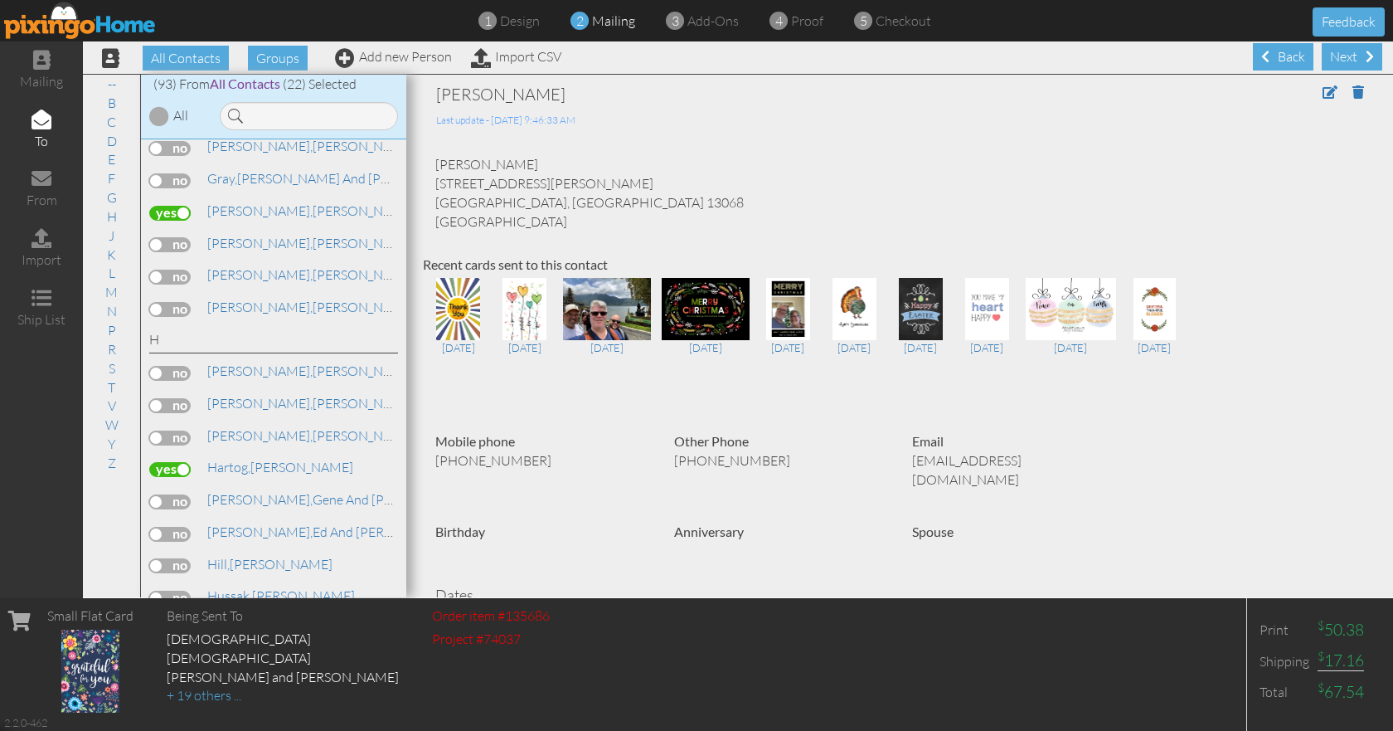
scroll to position [829, 0]
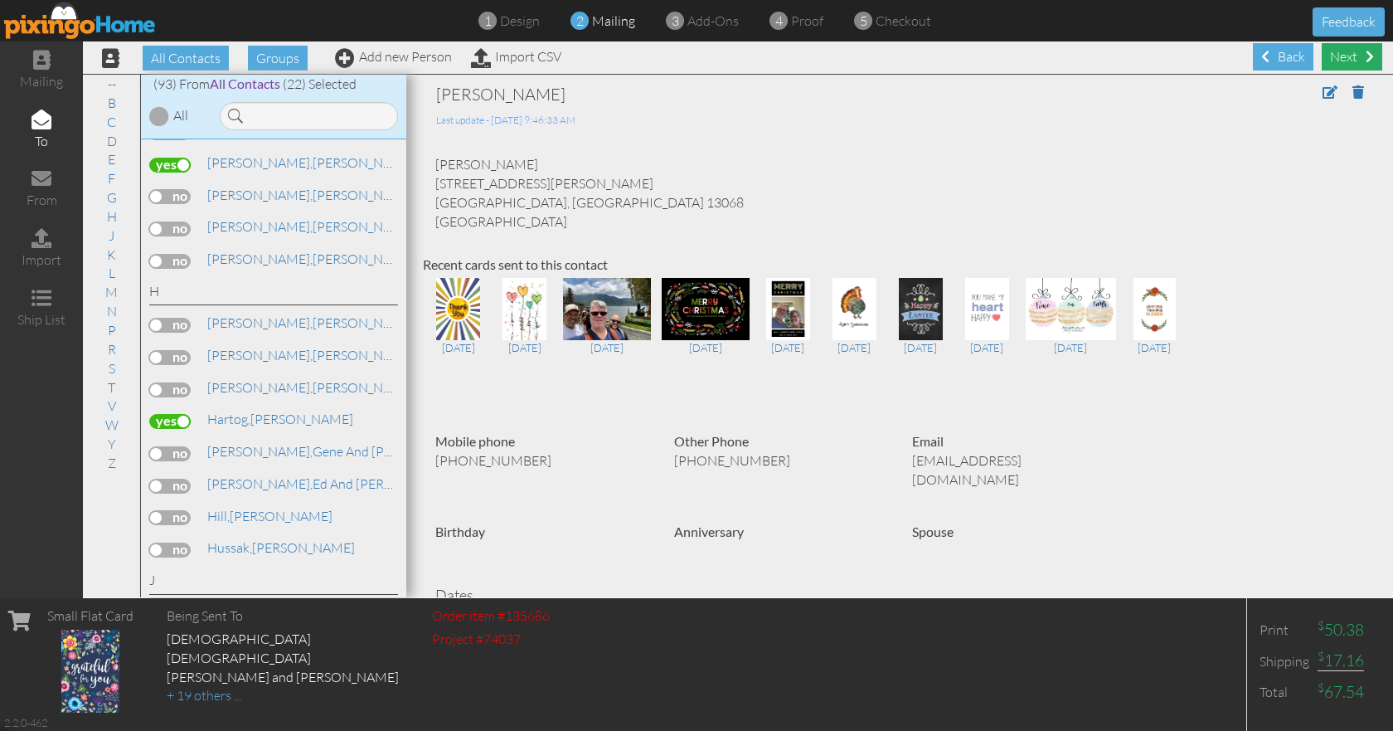
click at [1327, 57] on div "Next" at bounding box center [1352, 56] width 61 height 27
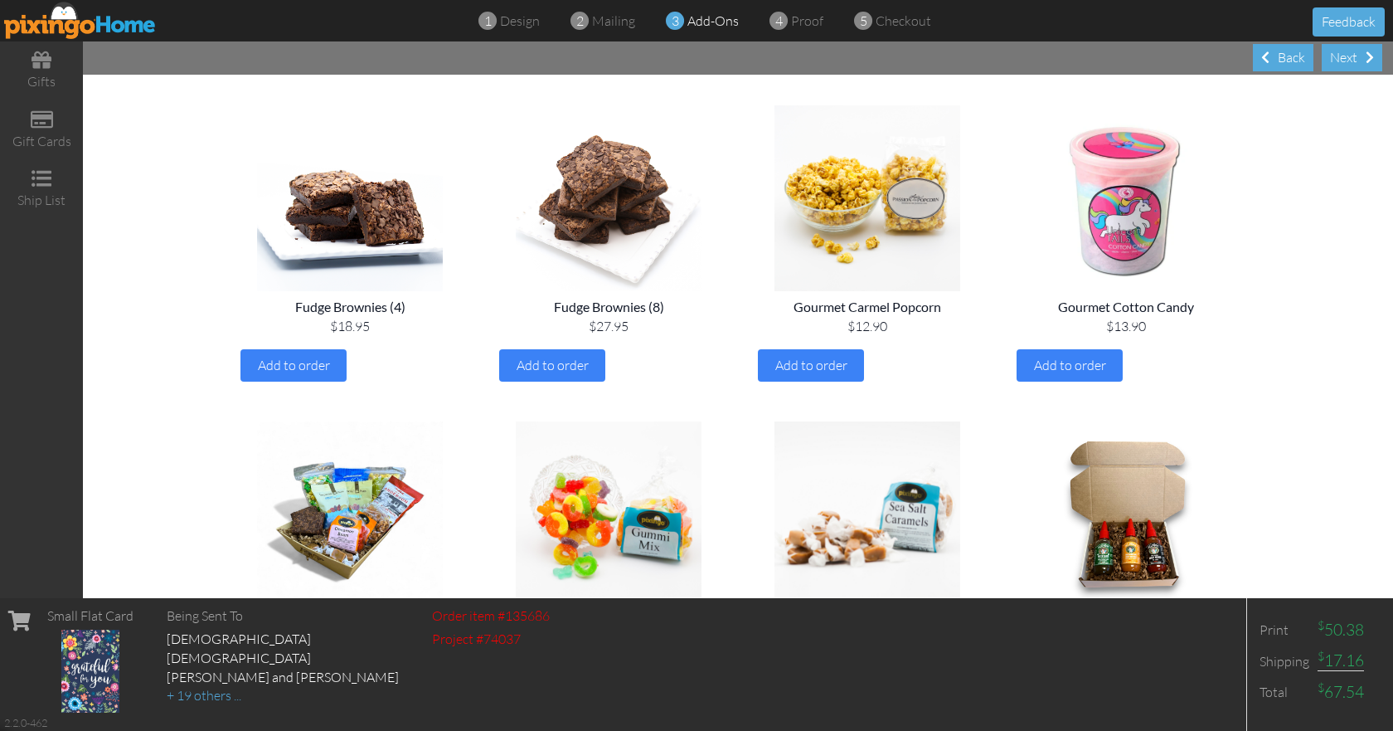
scroll to position [829, 0]
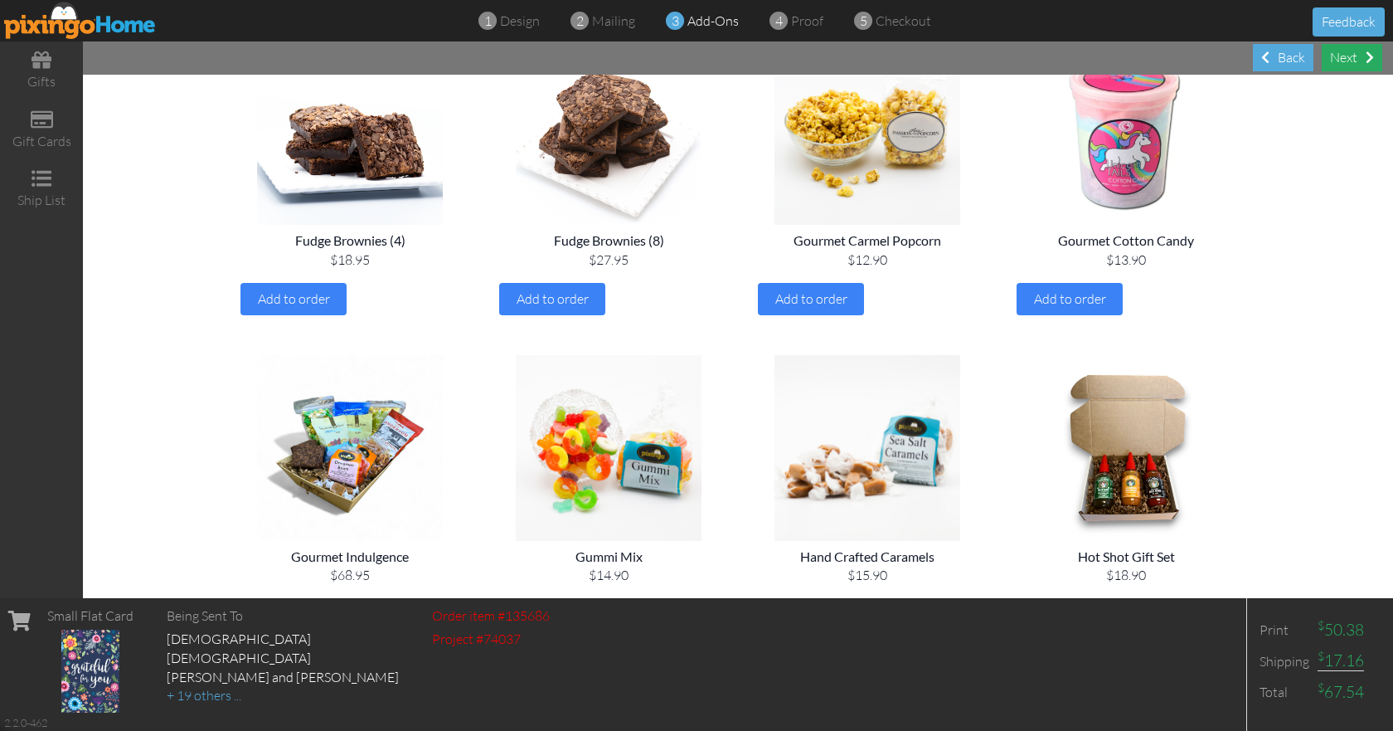
click at [1351, 62] on div "Next" at bounding box center [1352, 57] width 61 height 27
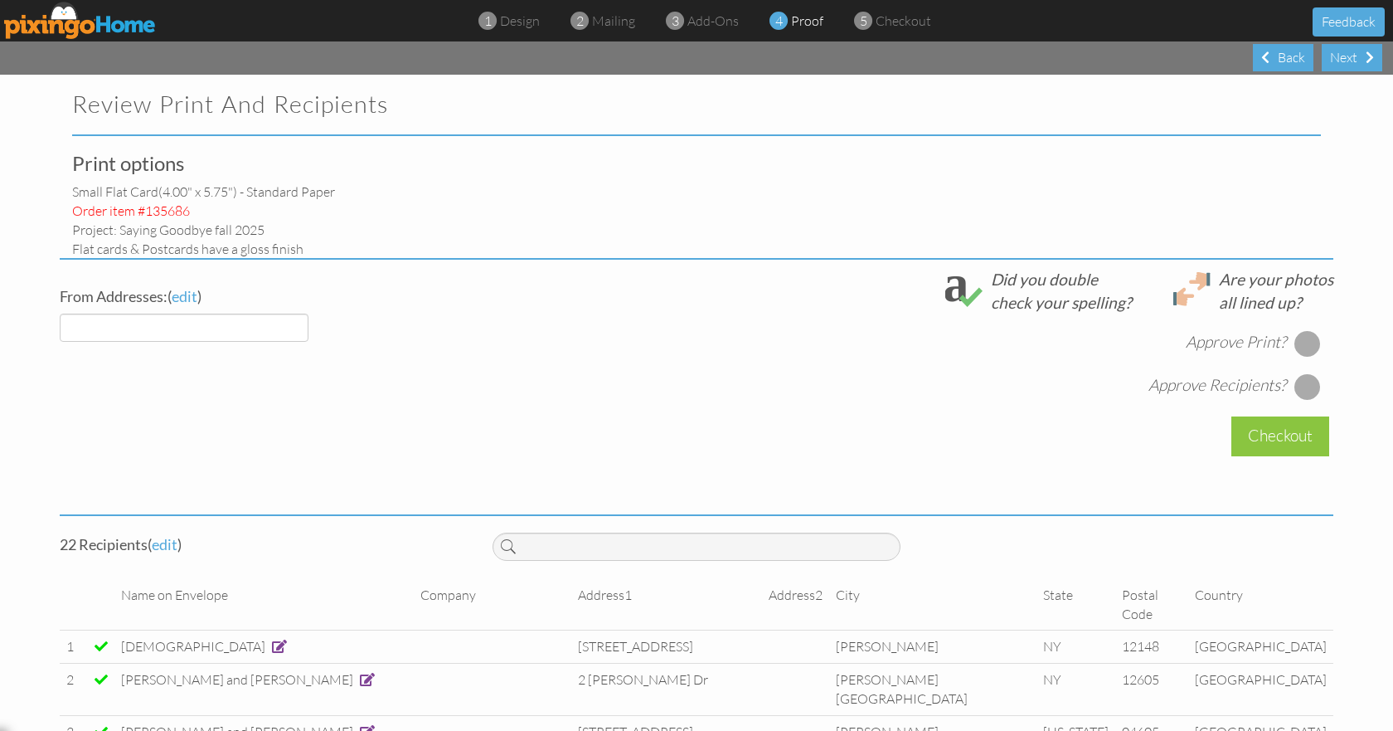
select select "object:2743"
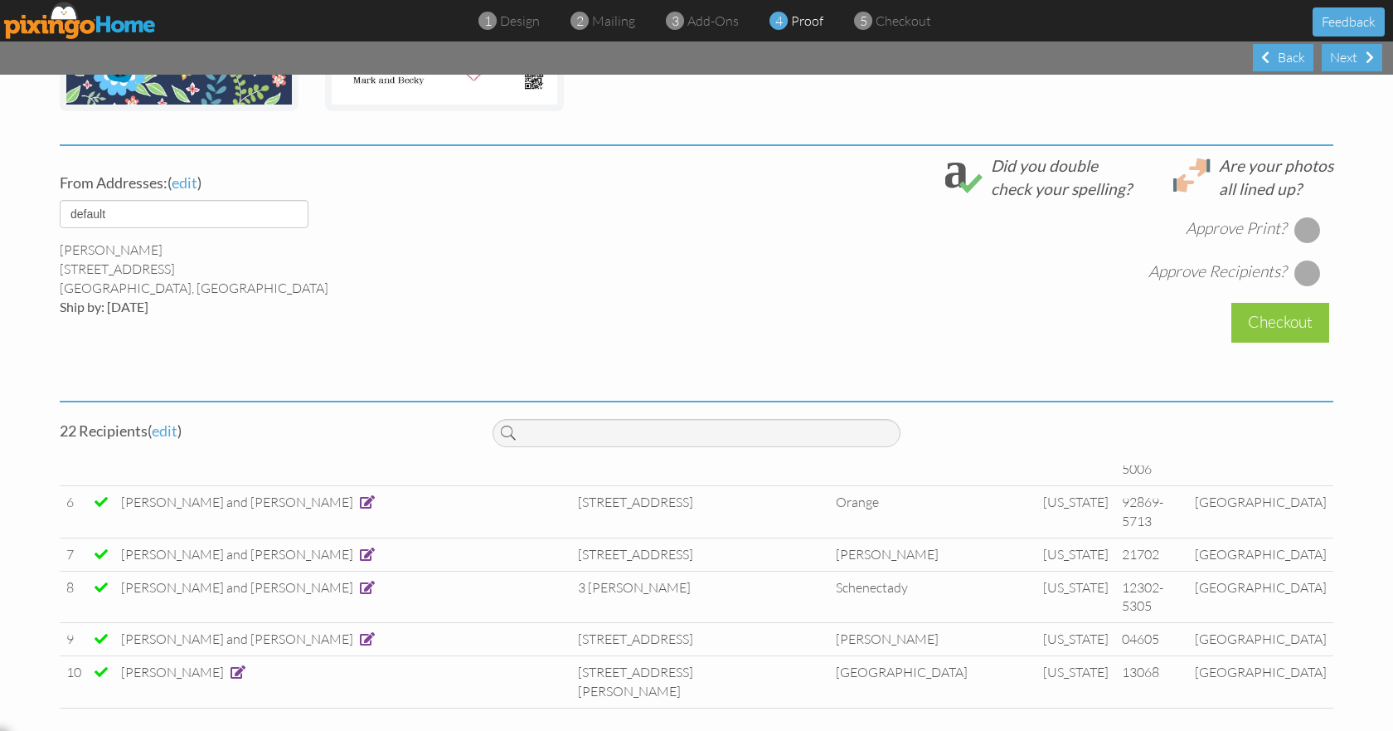
scroll to position [113, 0]
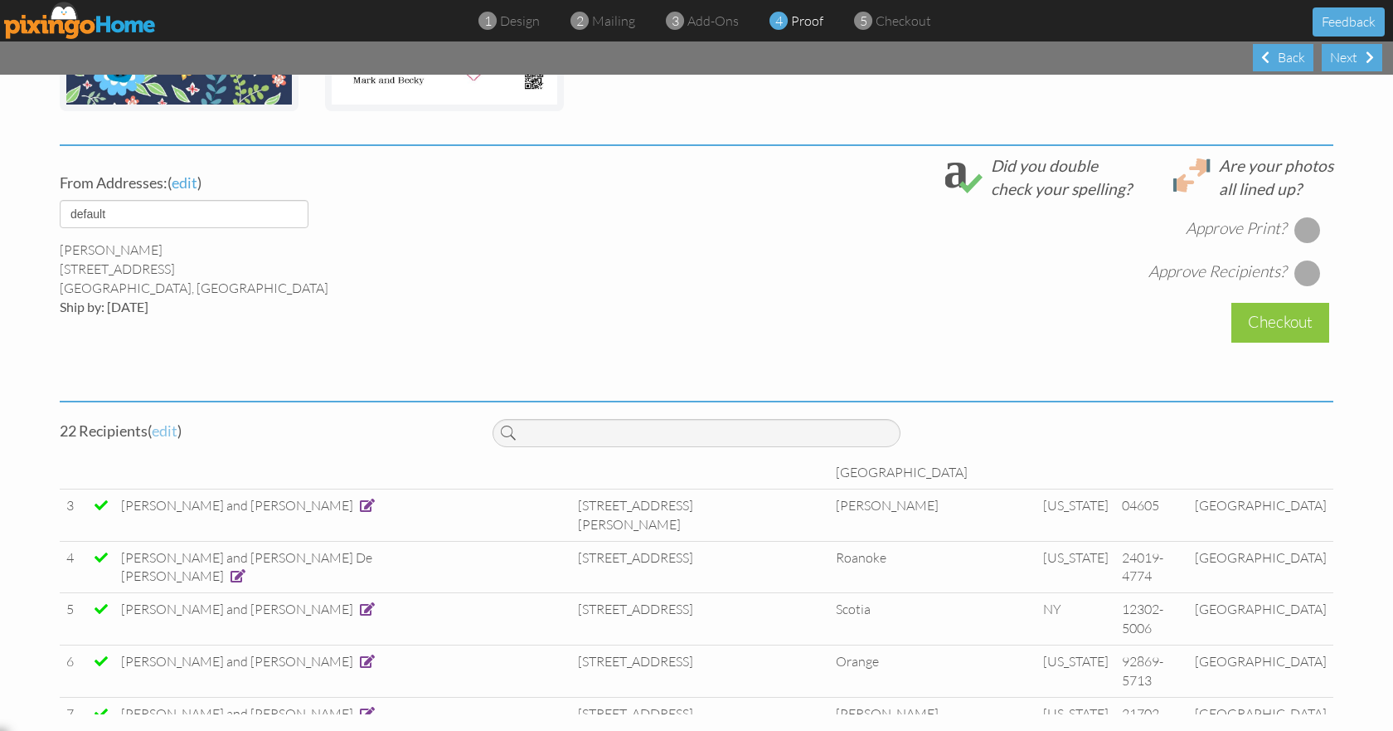
click at [158, 432] on span "edit" at bounding box center [165, 430] width 26 height 18
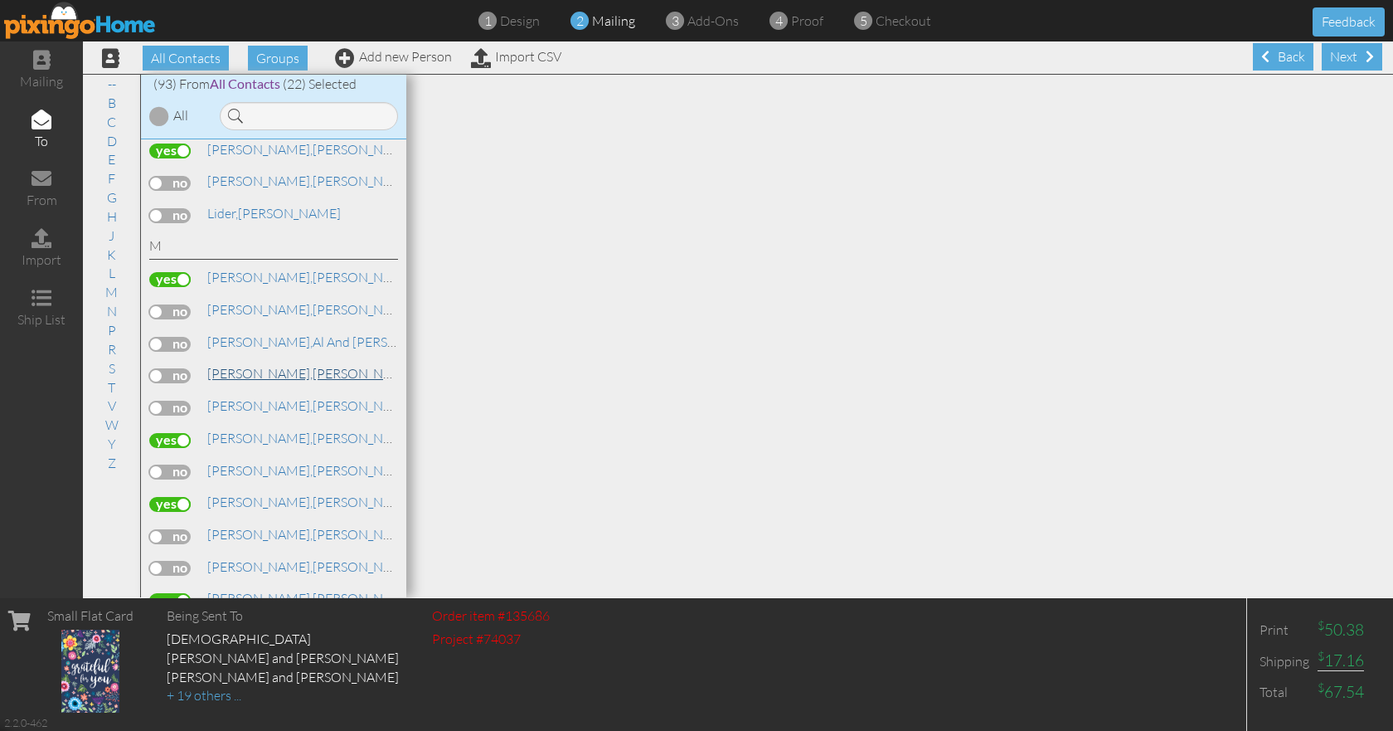
scroll to position [1493, 0]
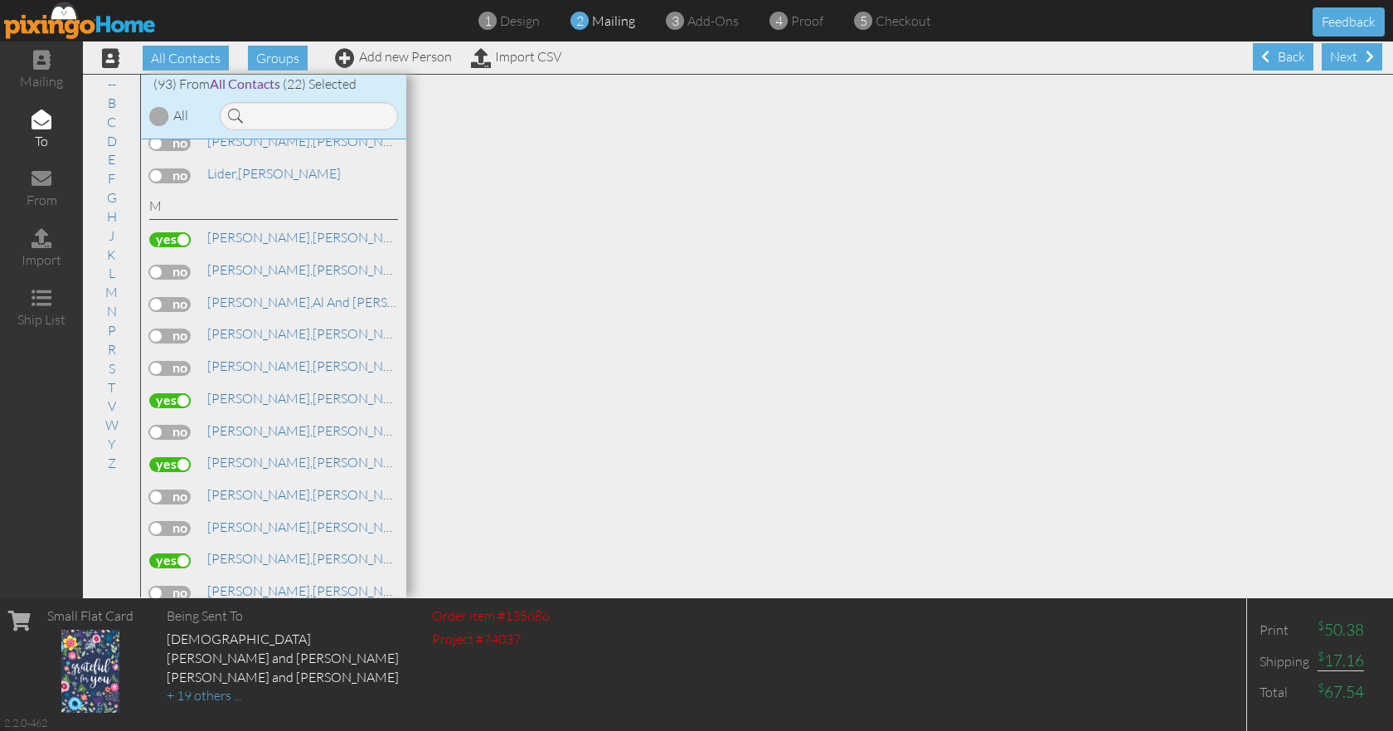
click at [167, 464] on label at bounding box center [169, 464] width 41 height 15
click at [0, 0] on input "checkbox" at bounding box center [0, 0] width 0 height 0
click at [1322, 59] on div "Next" at bounding box center [1352, 56] width 61 height 27
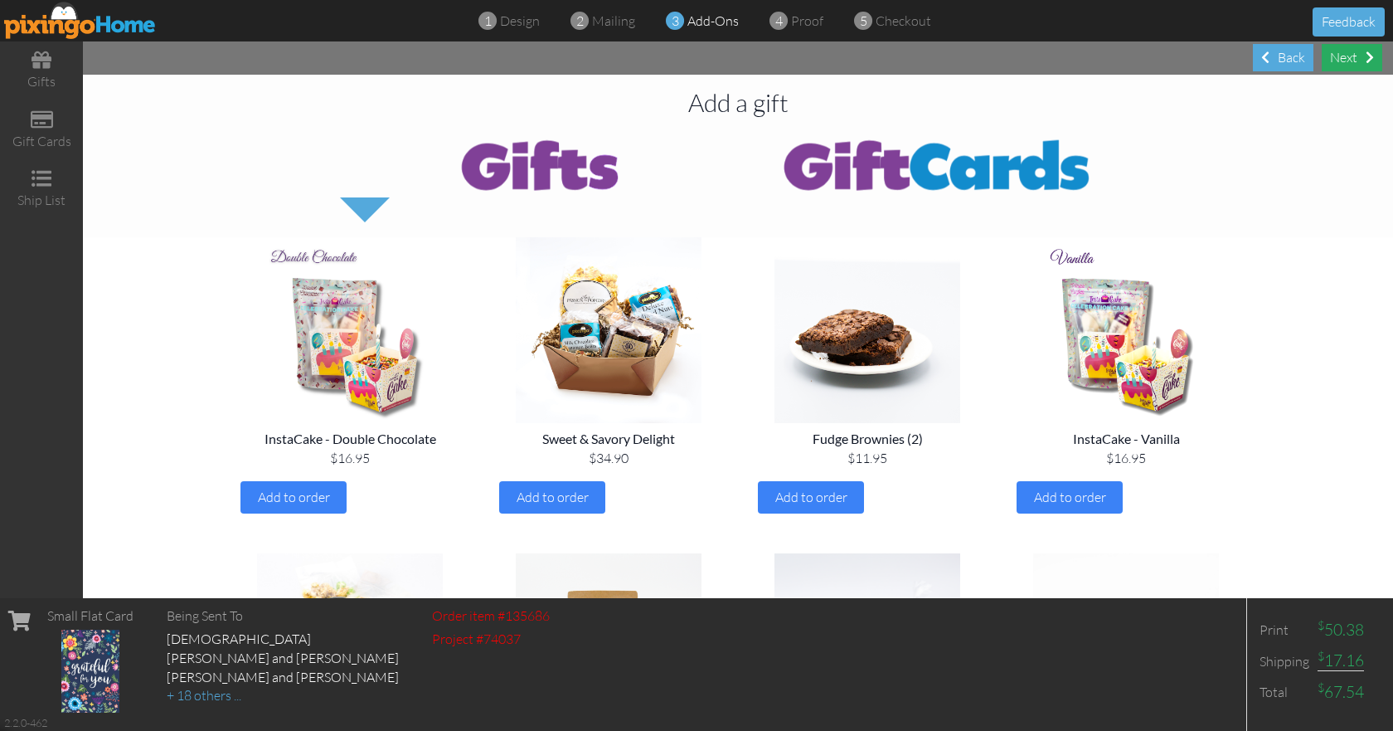
click at [1347, 58] on div "Next" at bounding box center [1352, 57] width 61 height 27
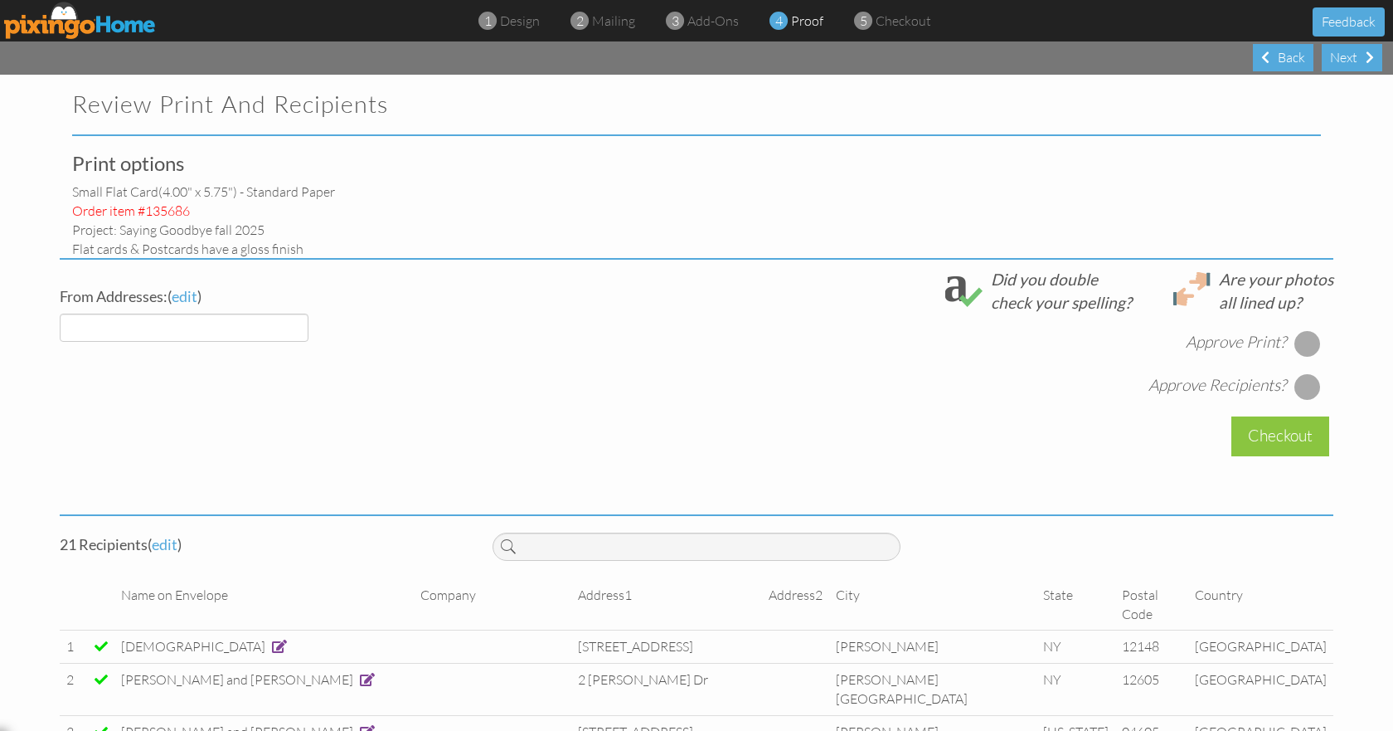
select select "object:3233"
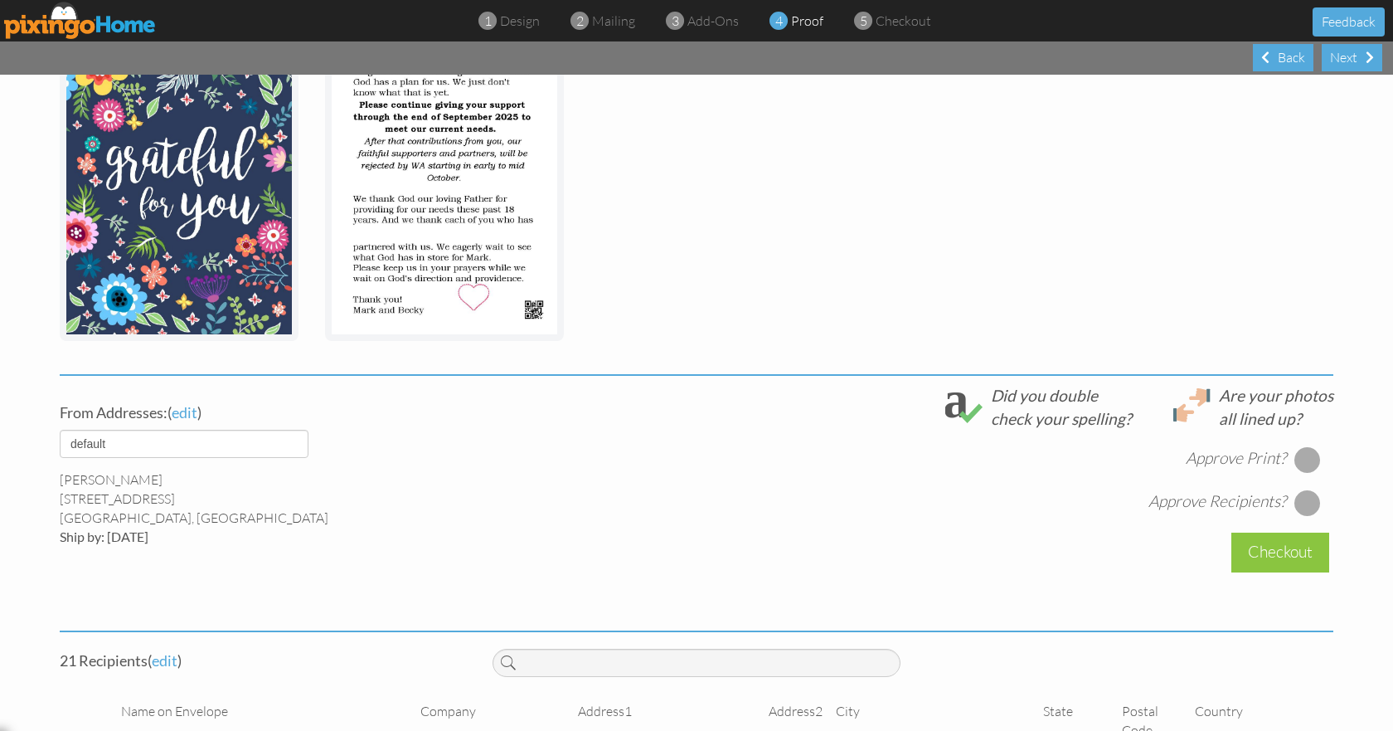
scroll to position [332, 0]
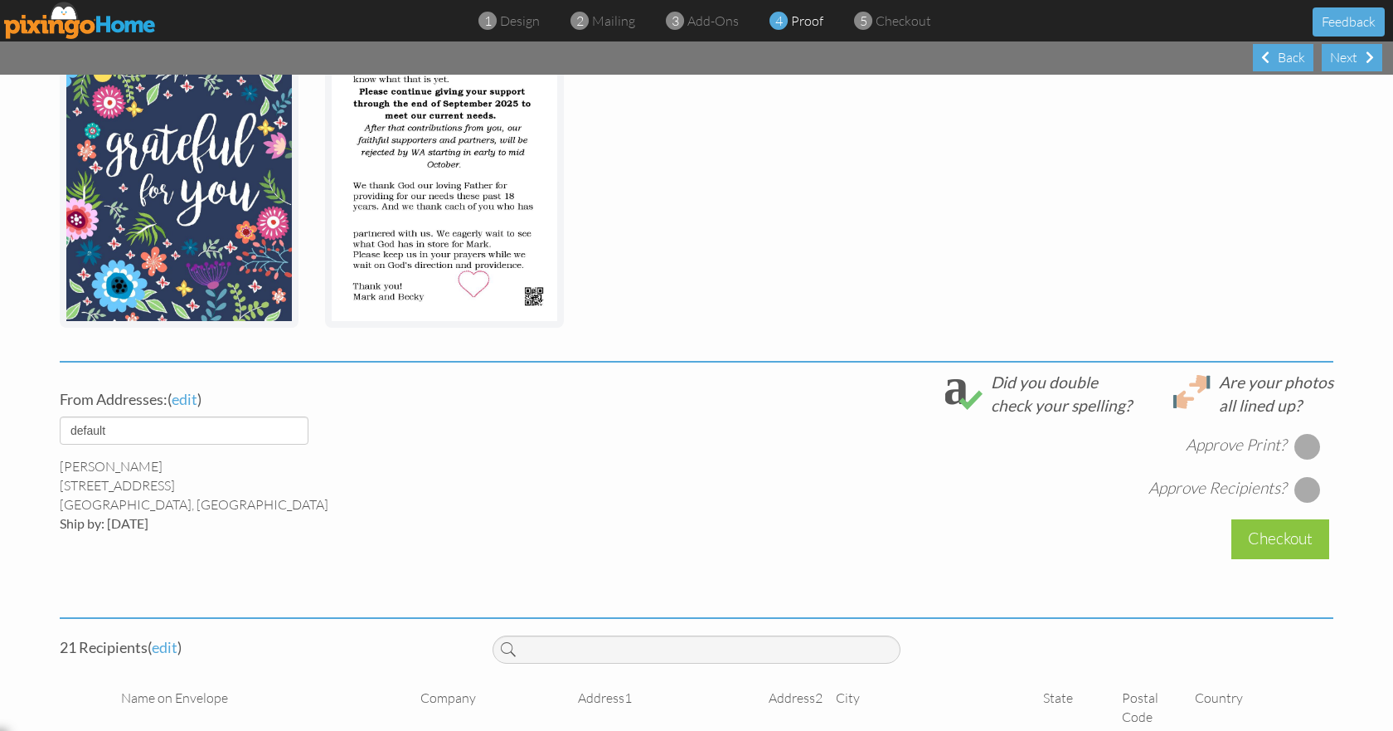
click at [1299, 448] on div at bounding box center [1307, 446] width 27 height 27
click at [1303, 488] on div at bounding box center [1307, 489] width 27 height 27
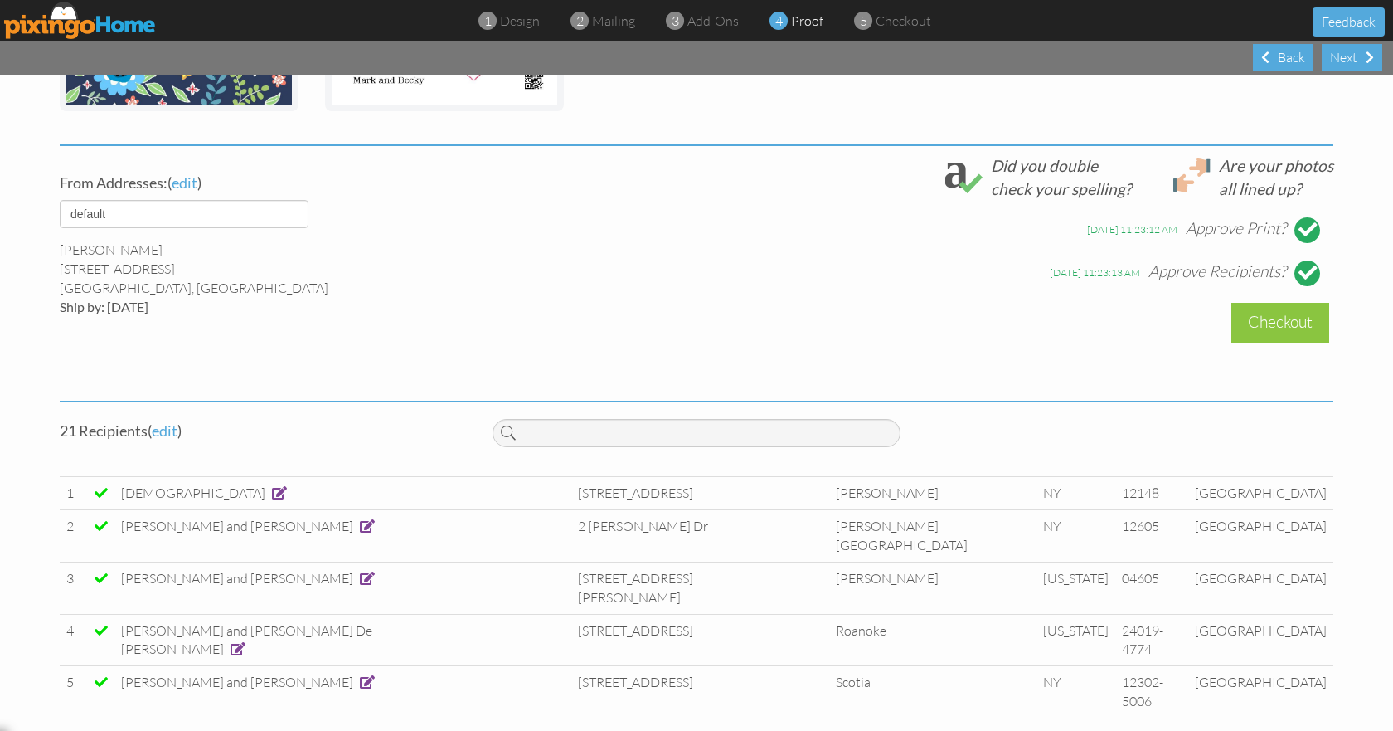
scroll to position [0, 0]
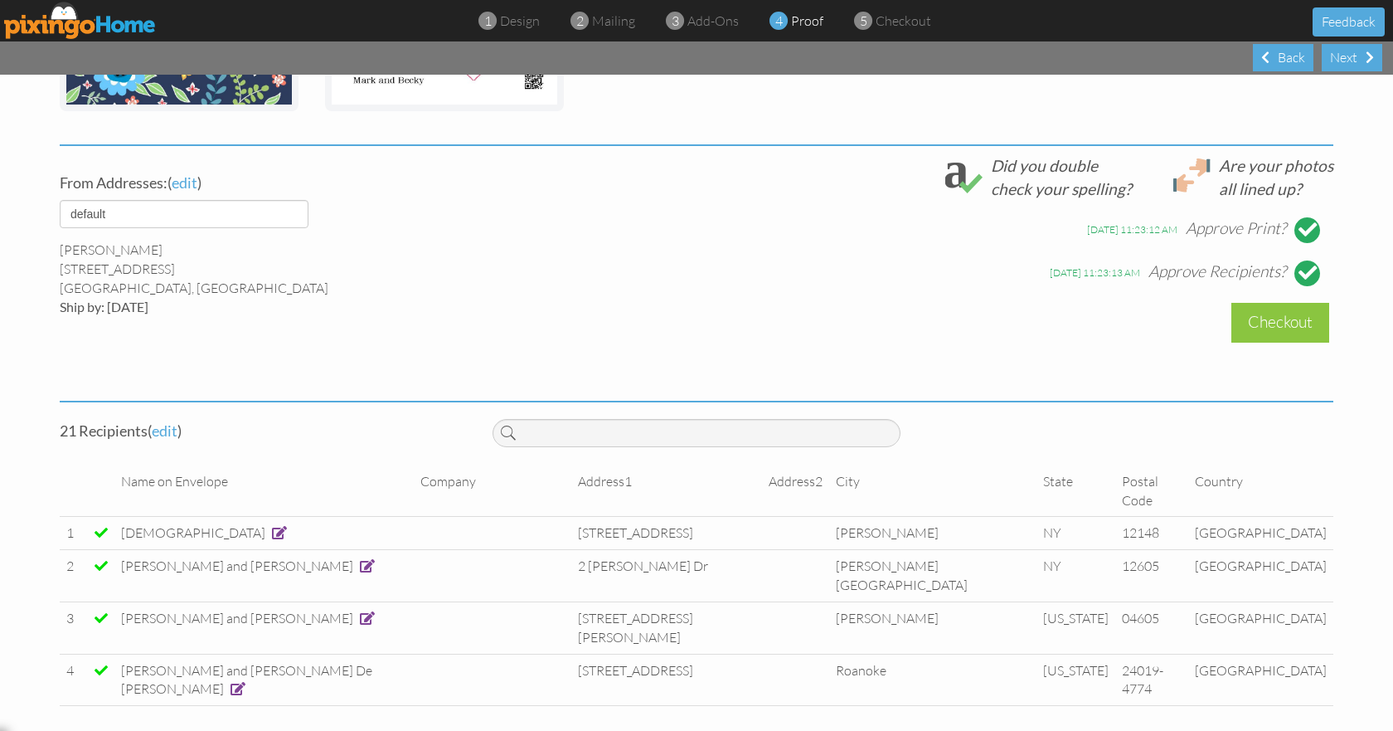
click at [211, 609] on span "[PERSON_NAME] and [PERSON_NAME]" at bounding box center [237, 617] width 232 height 17
click at [165, 427] on span "edit" at bounding box center [165, 430] width 26 height 18
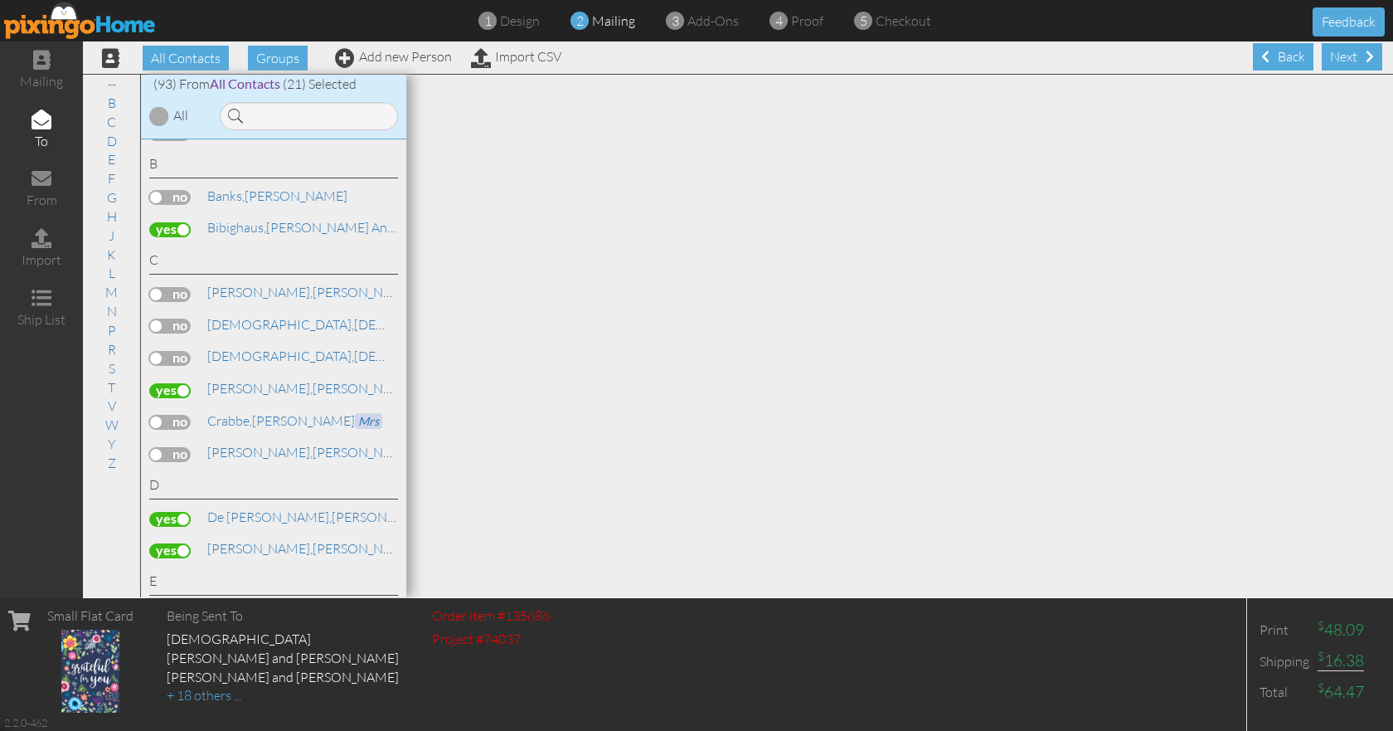
scroll to position [166, 0]
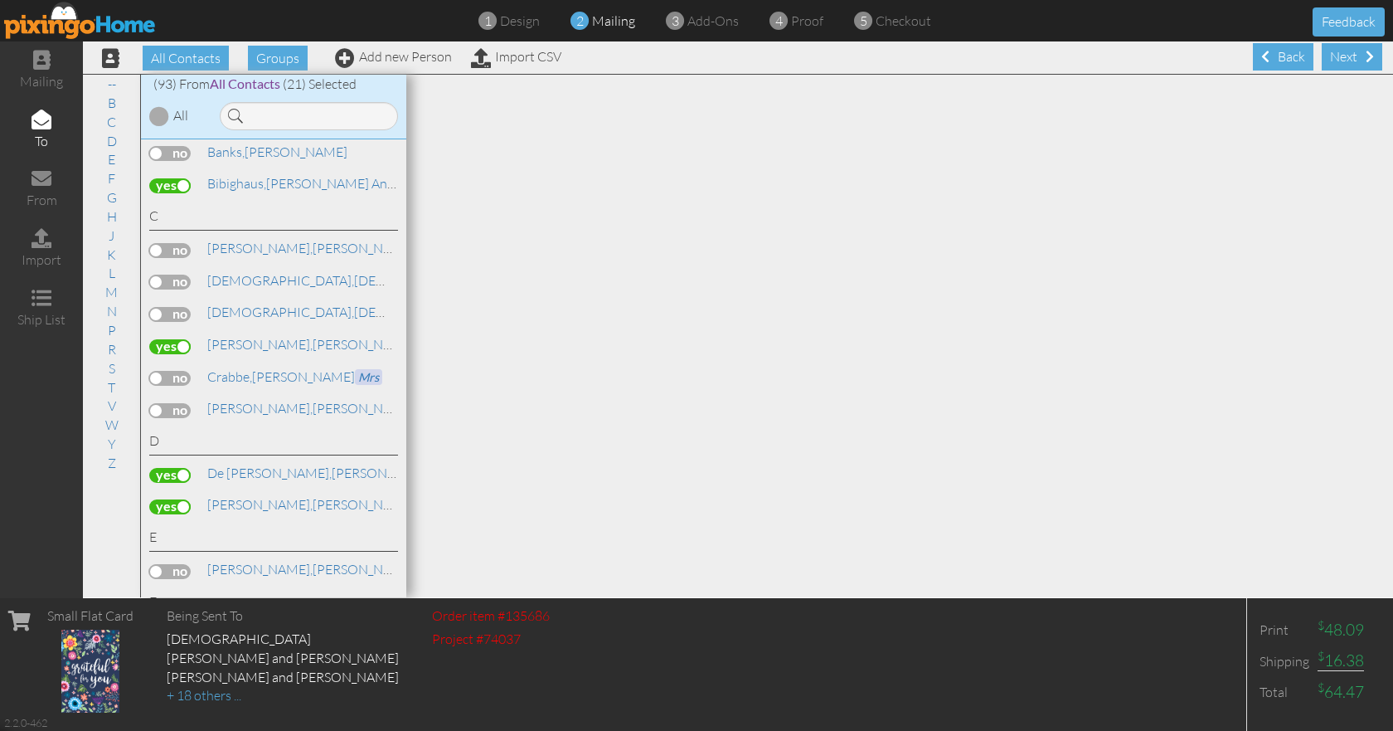
click at [171, 345] on label at bounding box center [169, 346] width 41 height 15
click at [0, 0] on input "checkbox" at bounding box center [0, 0] width 0 height 0
click at [1333, 54] on div "Next" at bounding box center [1352, 56] width 61 height 27
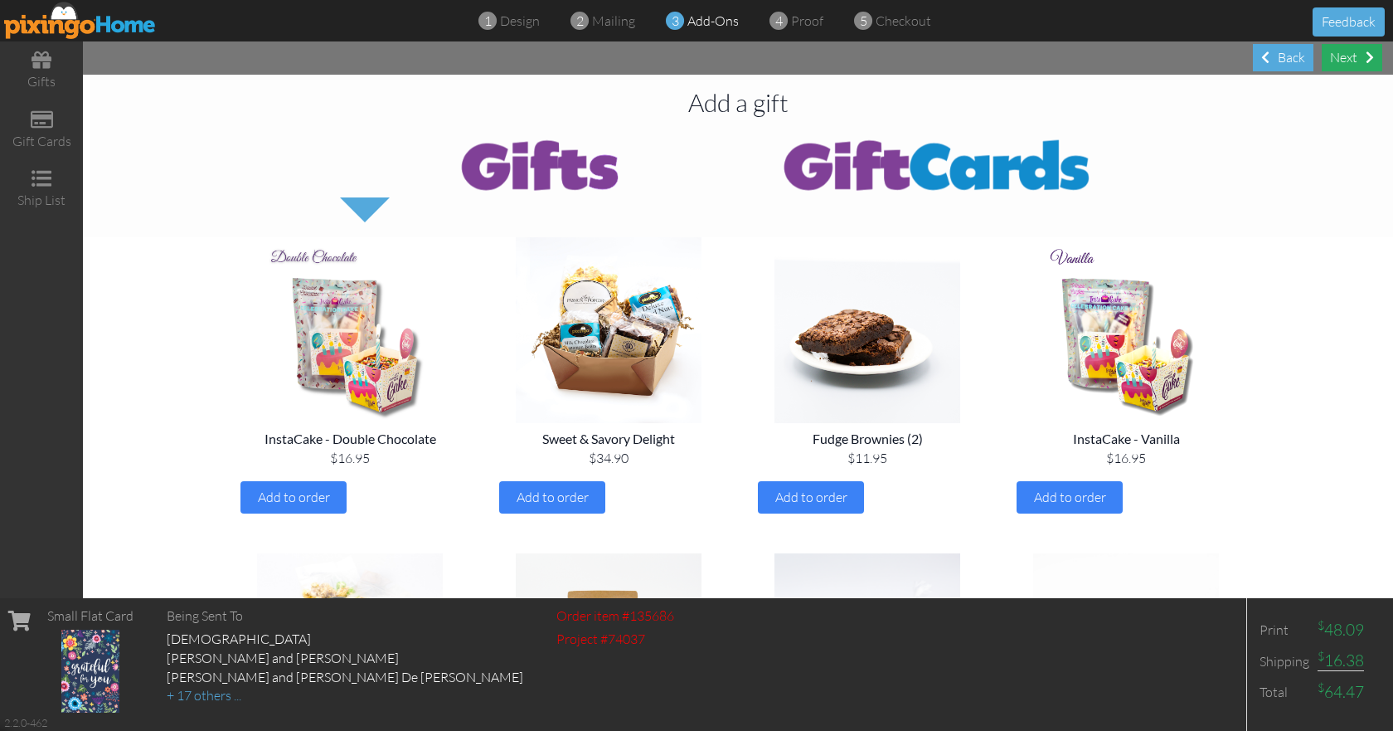
click at [1336, 59] on div "Next" at bounding box center [1352, 57] width 61 height 27
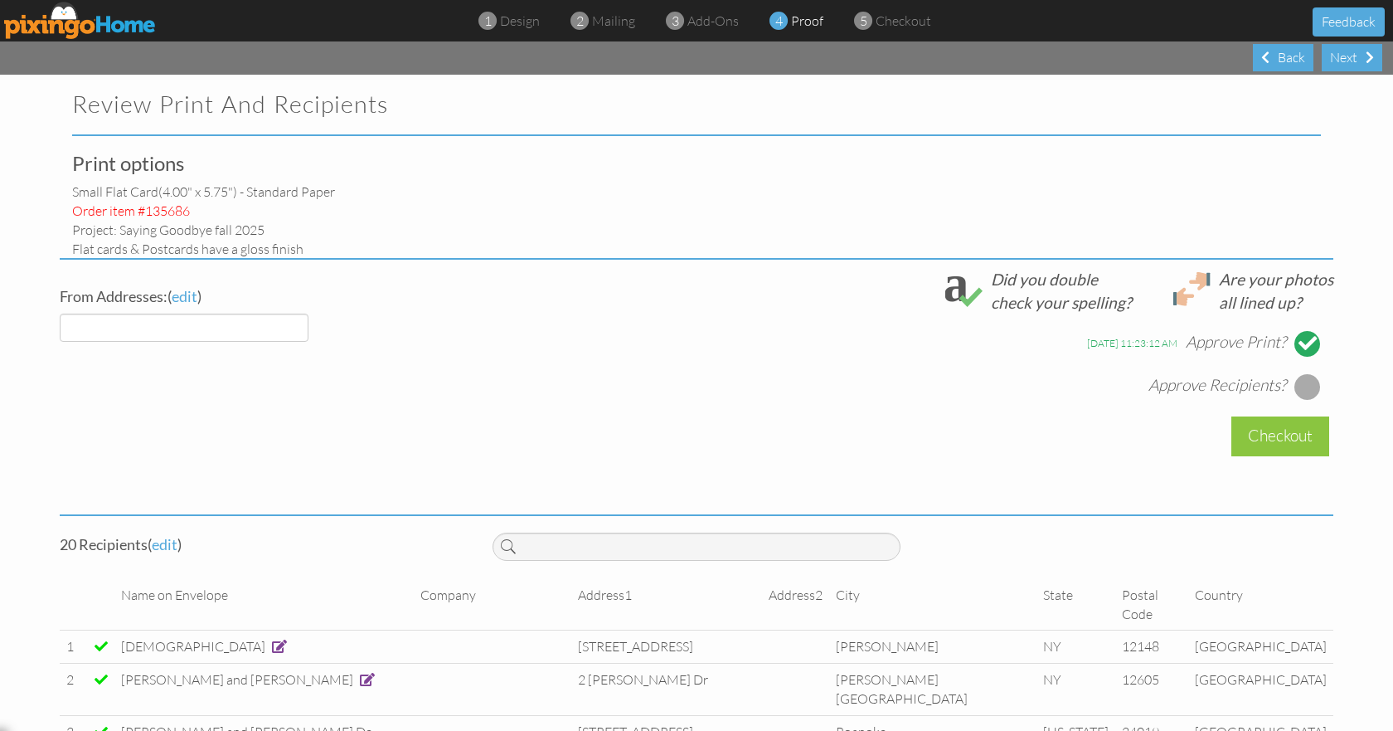
select select "object:3724"
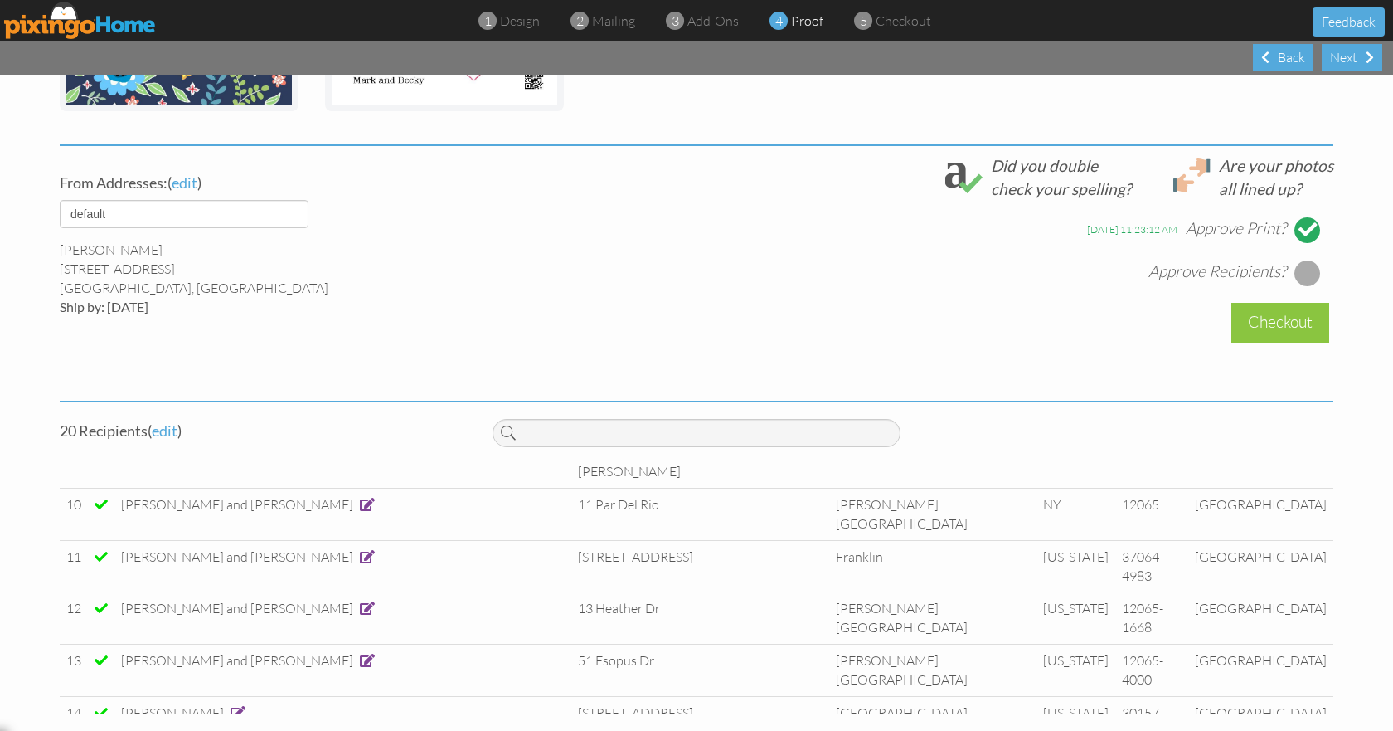
scroll to position [461, 0]
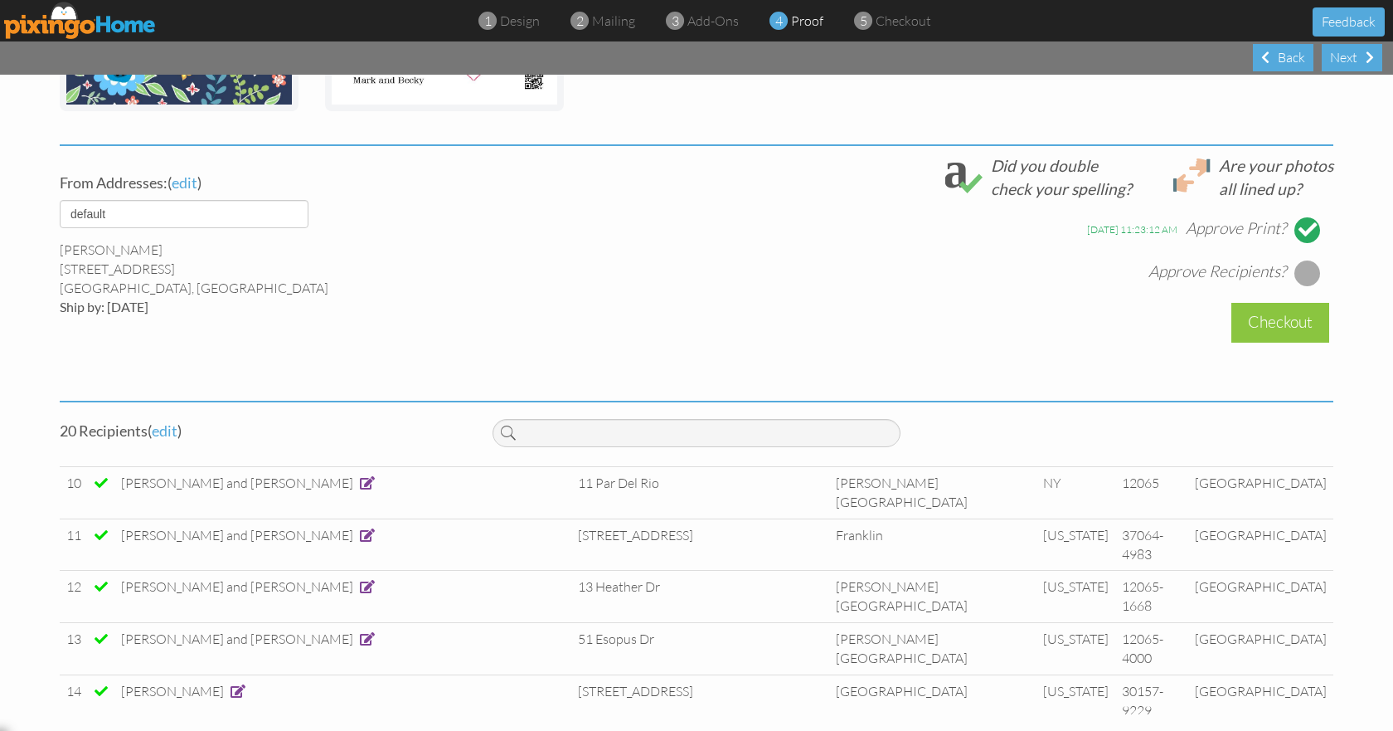
click at [1307, 274] on div at bounding box center [1307, 273] width 27 height 27
click at [1264, 325] on div "Checkout" at bounding box center [1280, 322] width 98 height 39
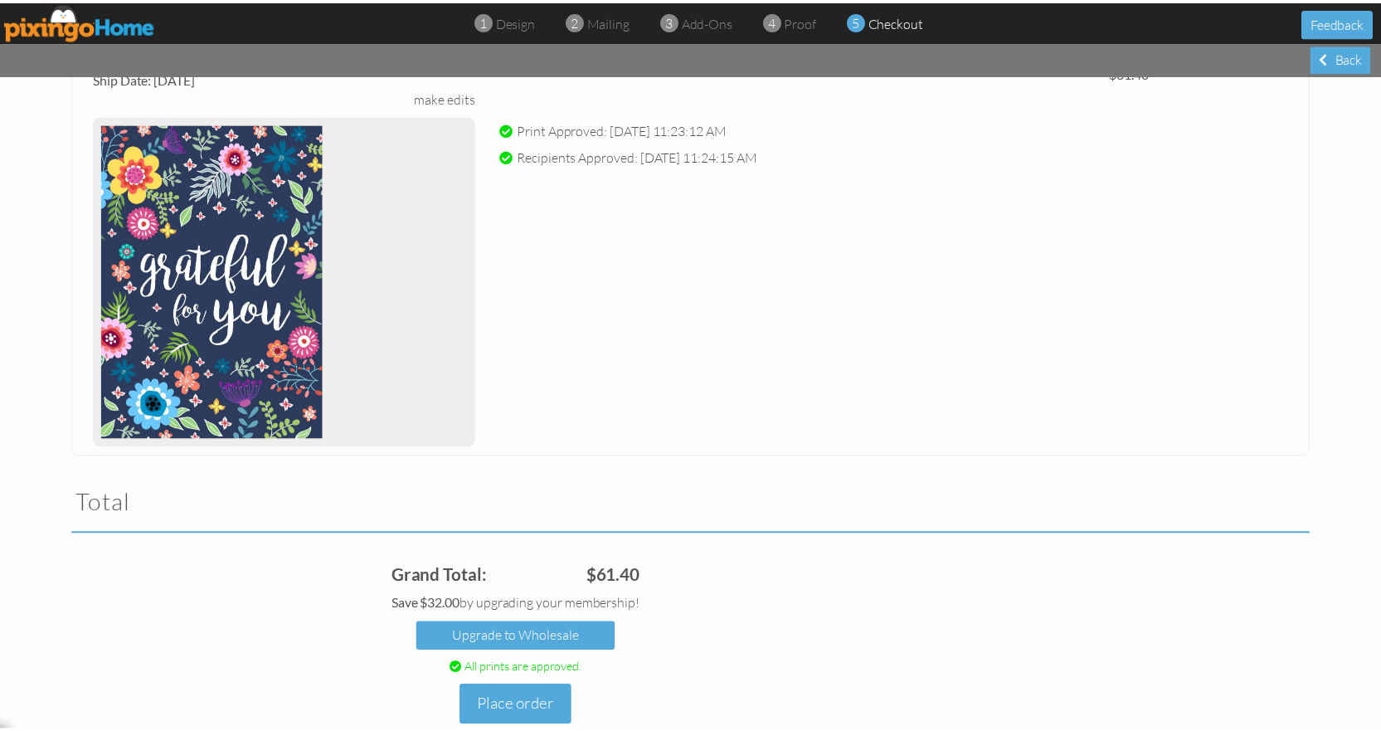
scroll to position [249, 0]
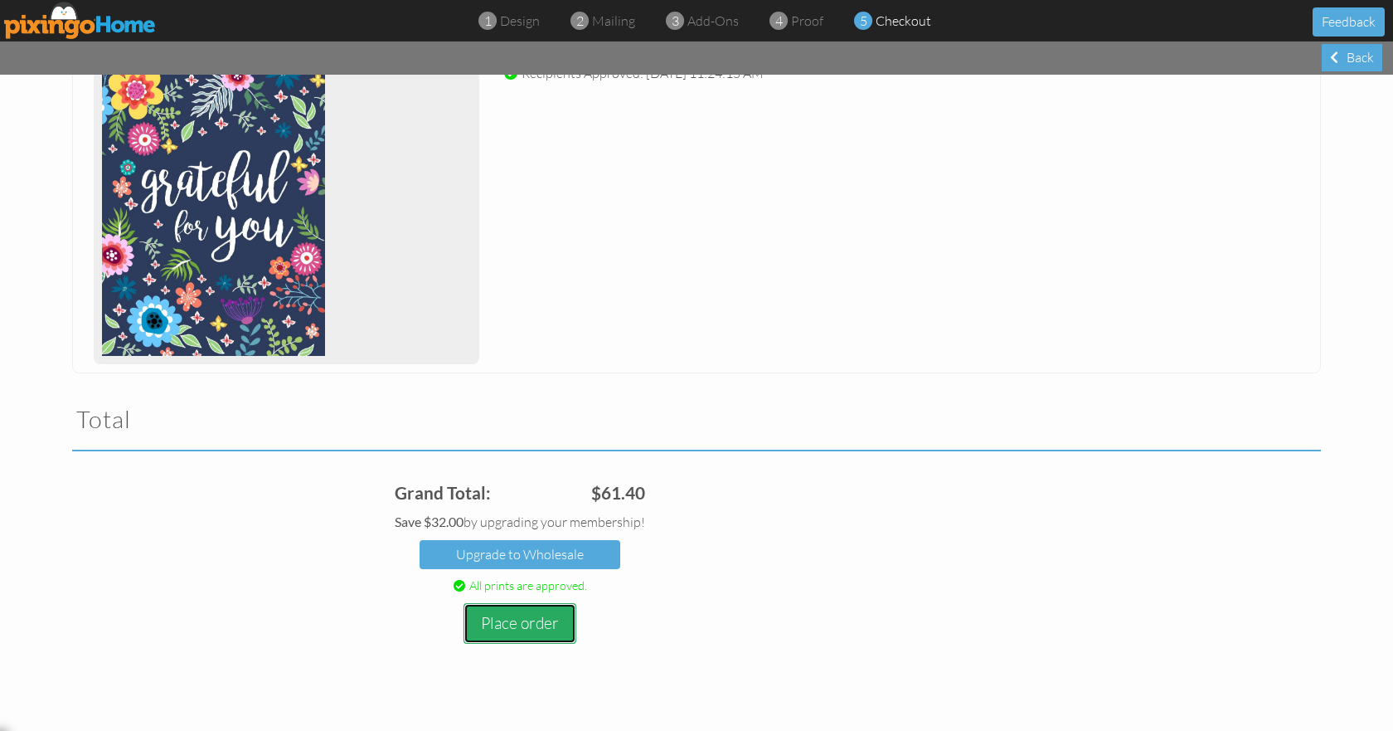
click at [512, 627] on button "Place order" at bounding box center [520, 623] width 113 height 41
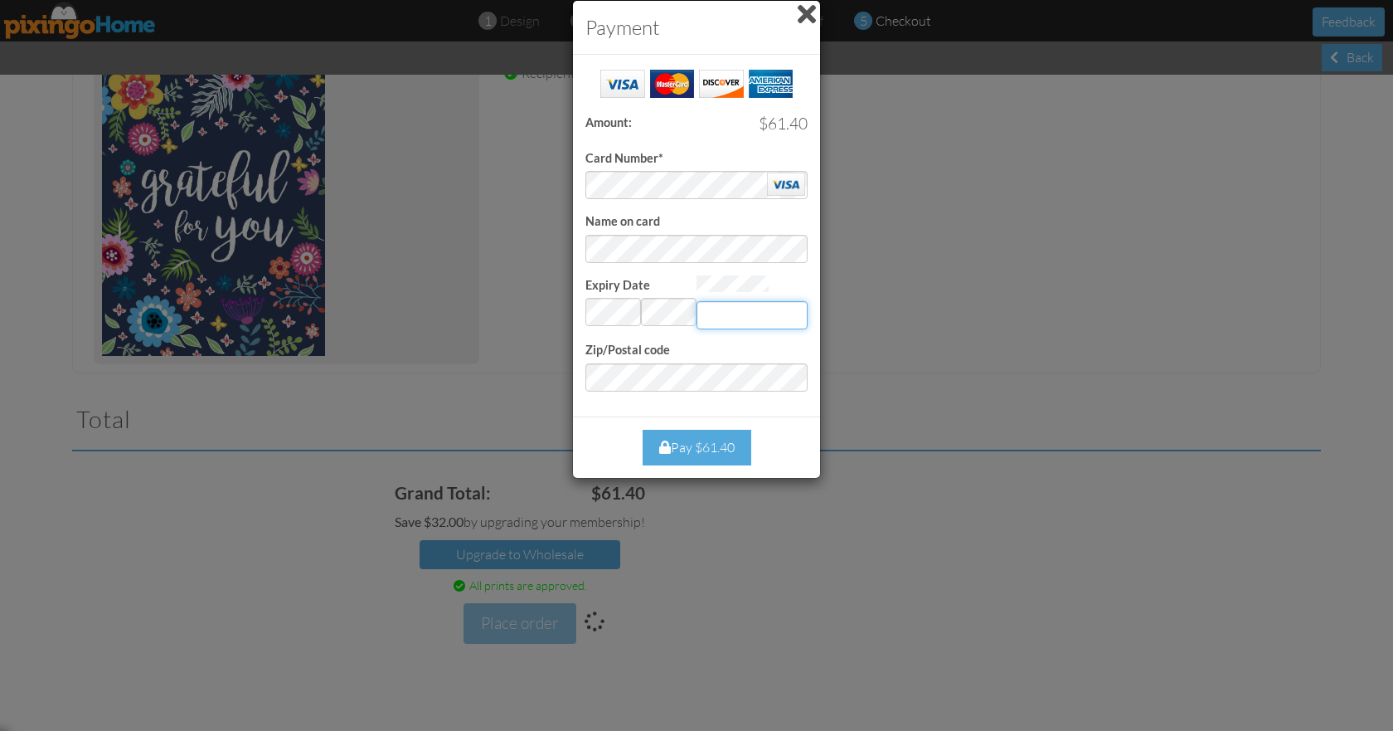
click at [723, 308] on input "Expiry Date" at bounding box center [752, 315] width 111 height 28
type input "497"
click at [708, 439] on div "Pay $61.40" at bounding box center [697, 448] width 109 height 36
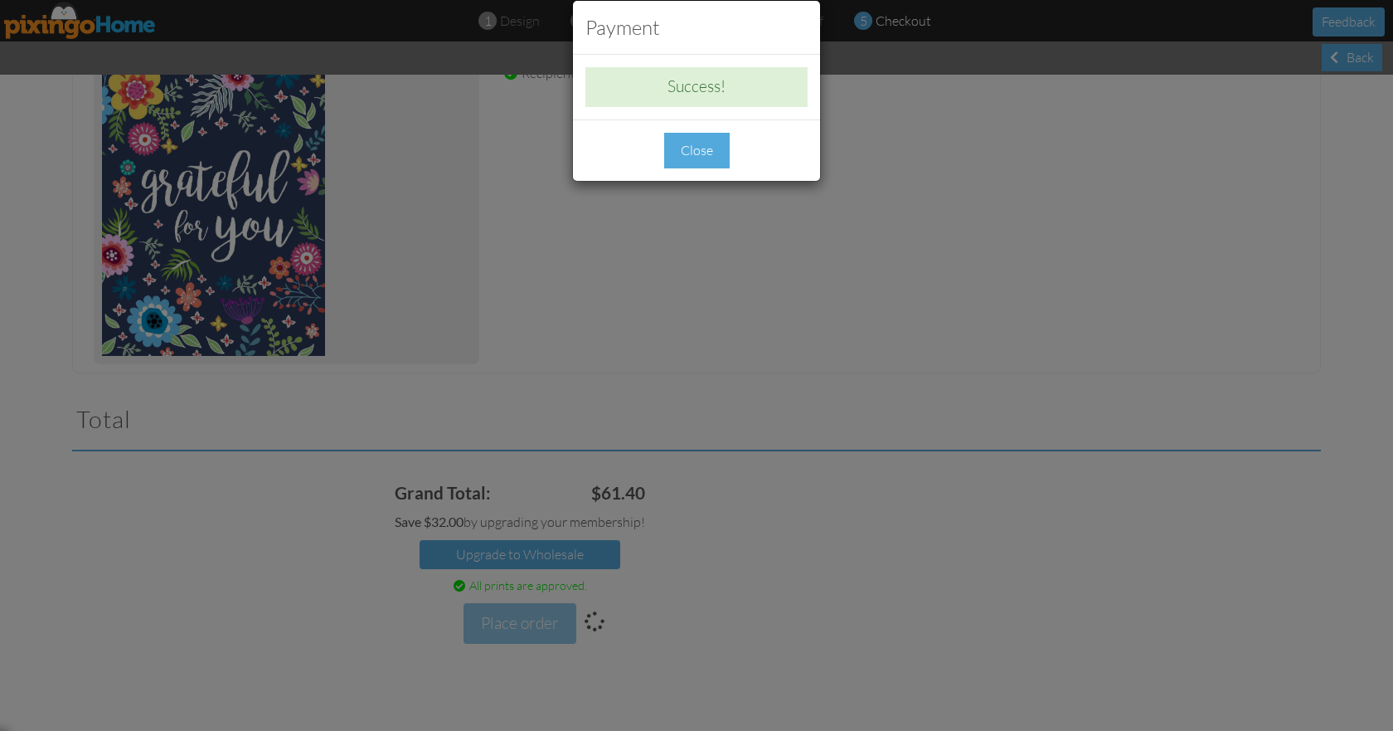
click at [677, 153] on div "Close" at bounding box center [697, 151] width 66 height 36
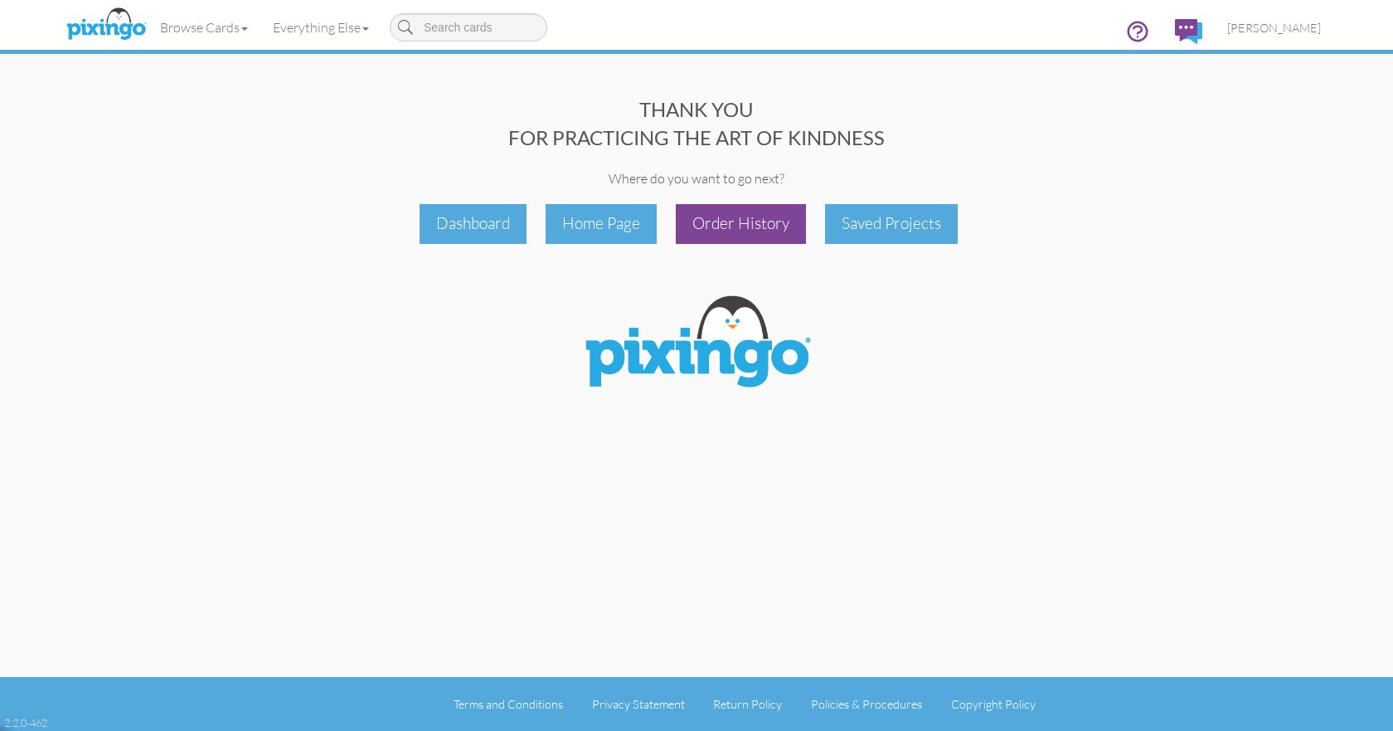
click at [735, 220] on div "Order History" at bounding box center [741, 223] width 130 height 39
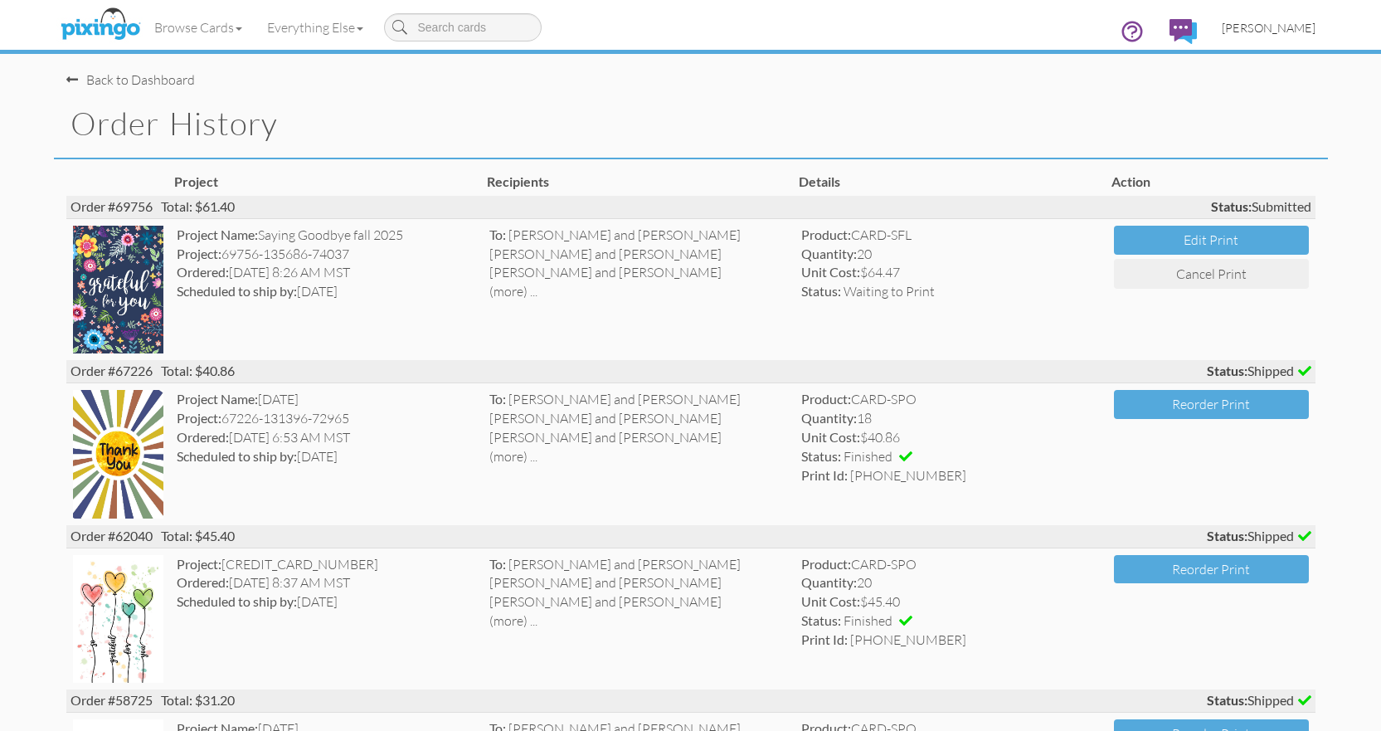
click at [1253, 28] on span "[PERSON_NAME]" at bounding box center [1268, 28] width 94 height 14
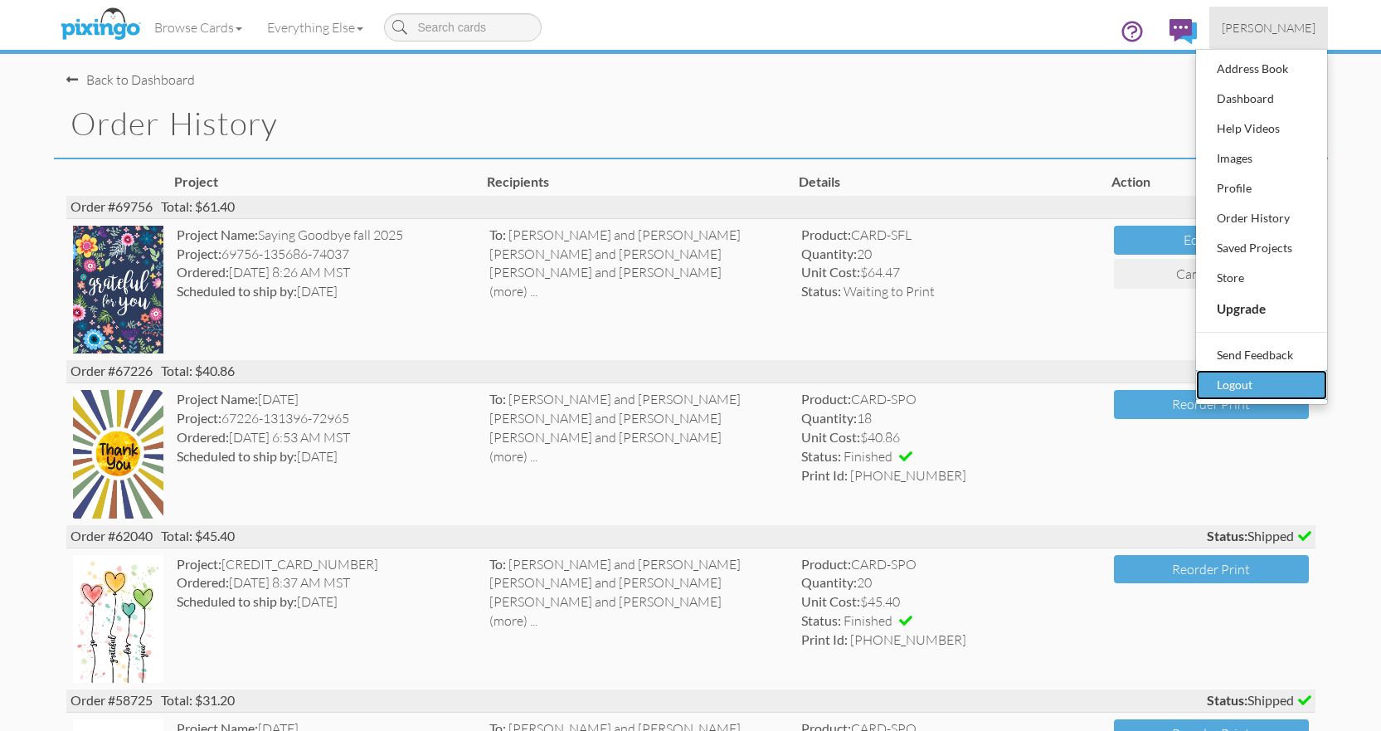
click at [1247, 377] on div "Logout" at bounding box center [1261, 384] width 98 height 25
